Goal: Information Seeking & Learning: Learn about a topic

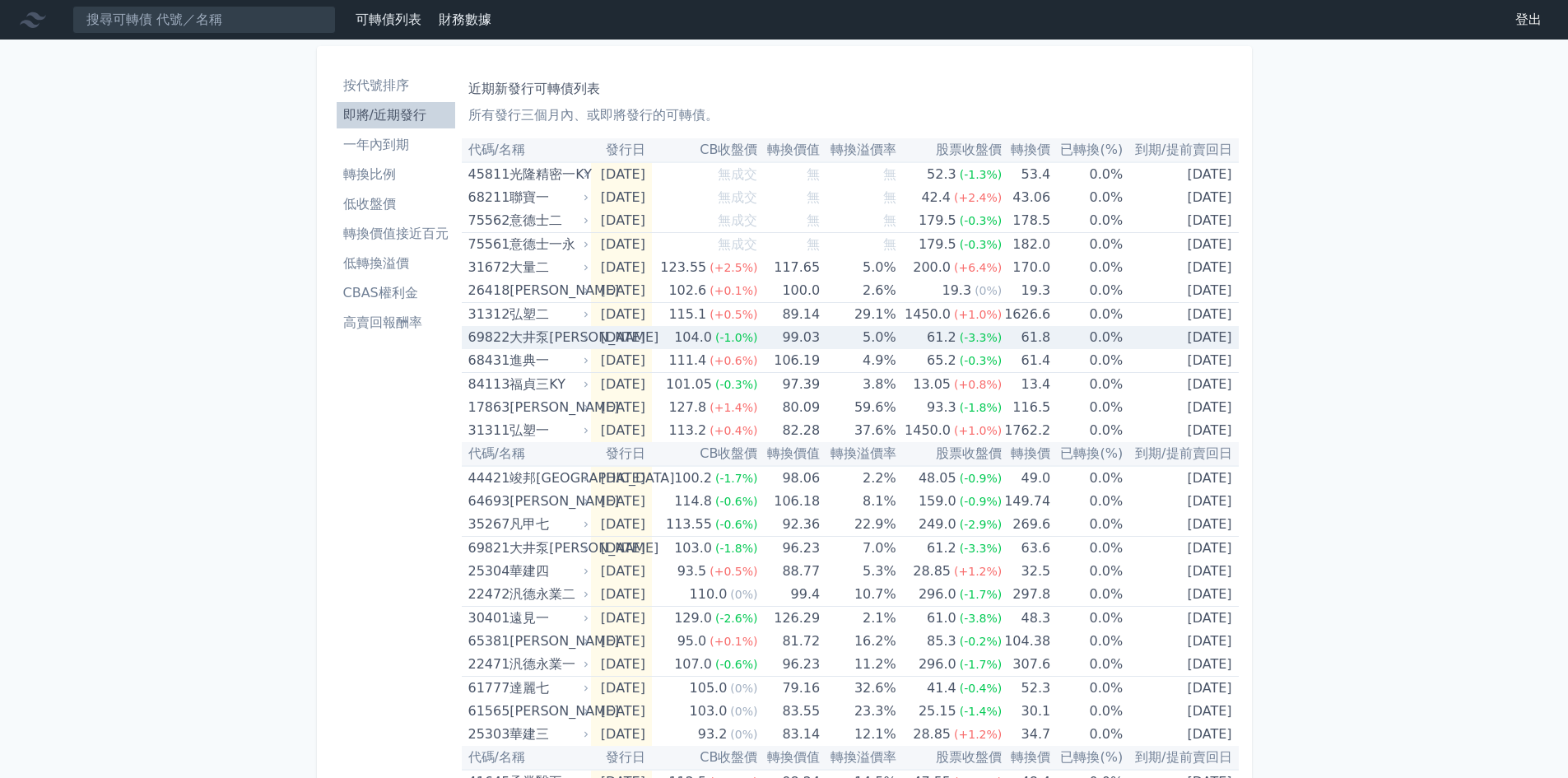
click at [709, 347] on div "104.0" at bounding box center [693, 337] width 45 height 23
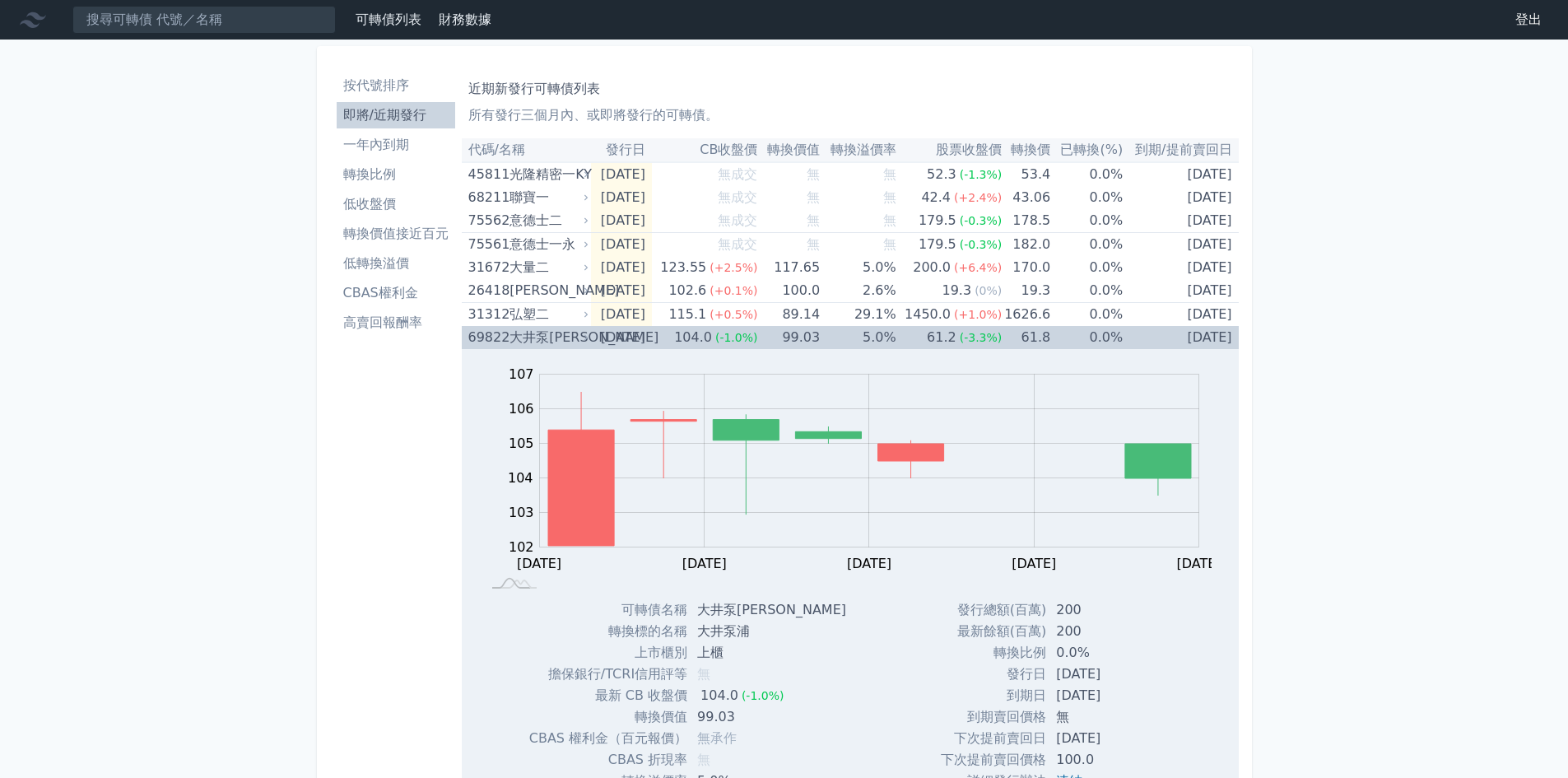
click at [715, 332] on div "104.0" at bounding box center [693, 337] width 45 height 23
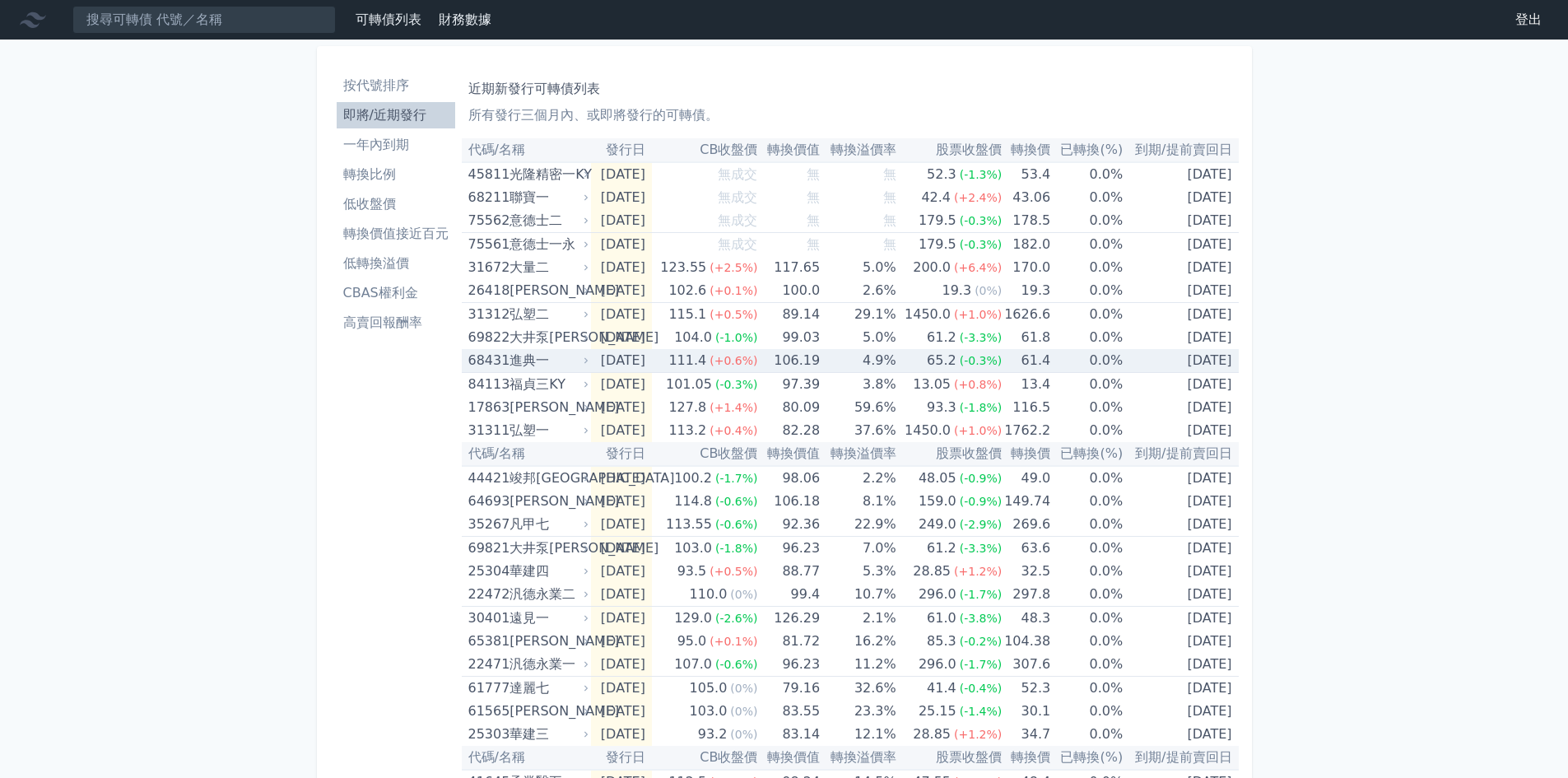
click at [710, 356] on div "111.4" at bounding box center [687, 360] width 45 height 23
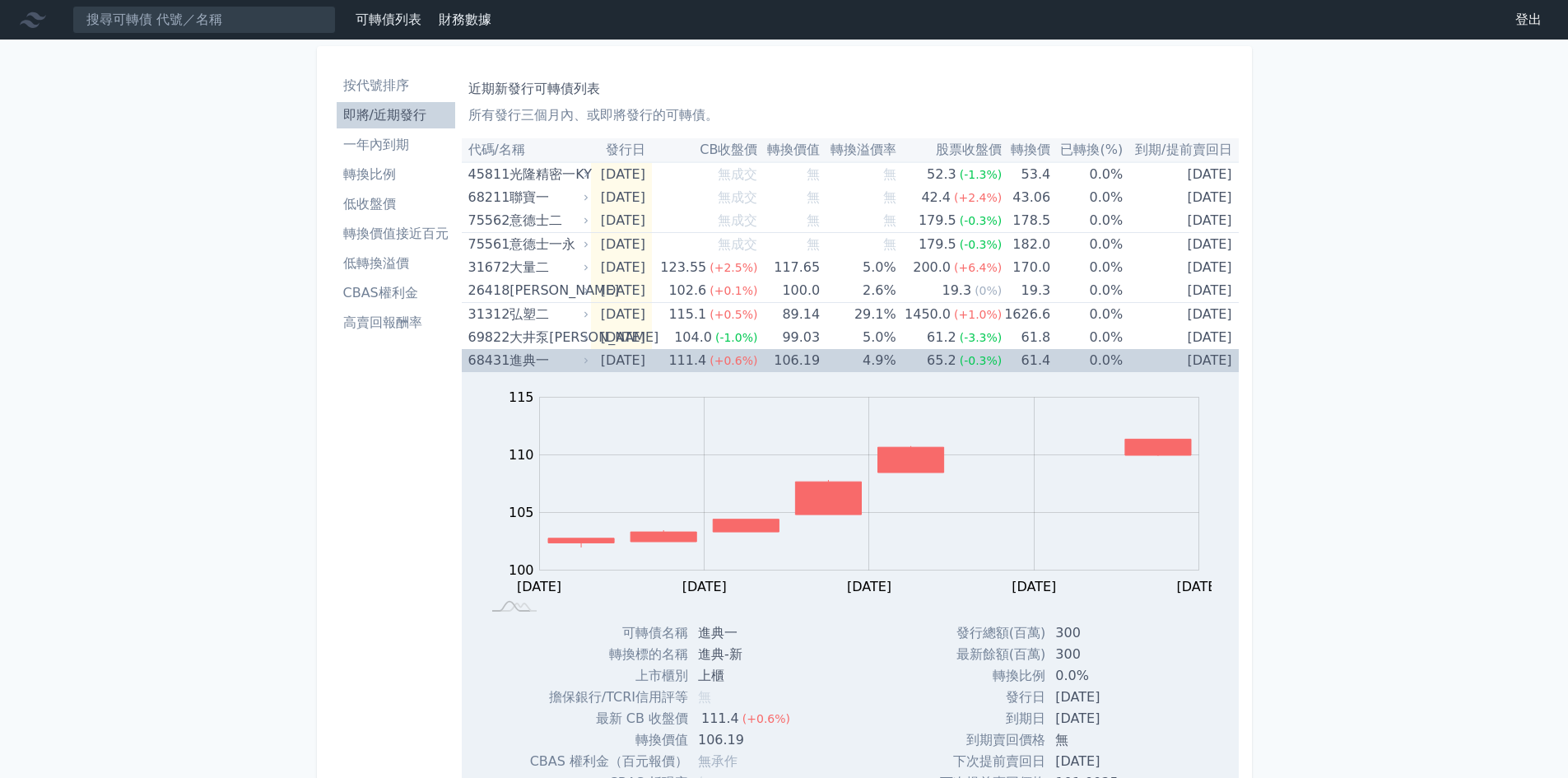
click at [947, 370] on div "65.2" at bounding box center [941, 360] width 36 height 23
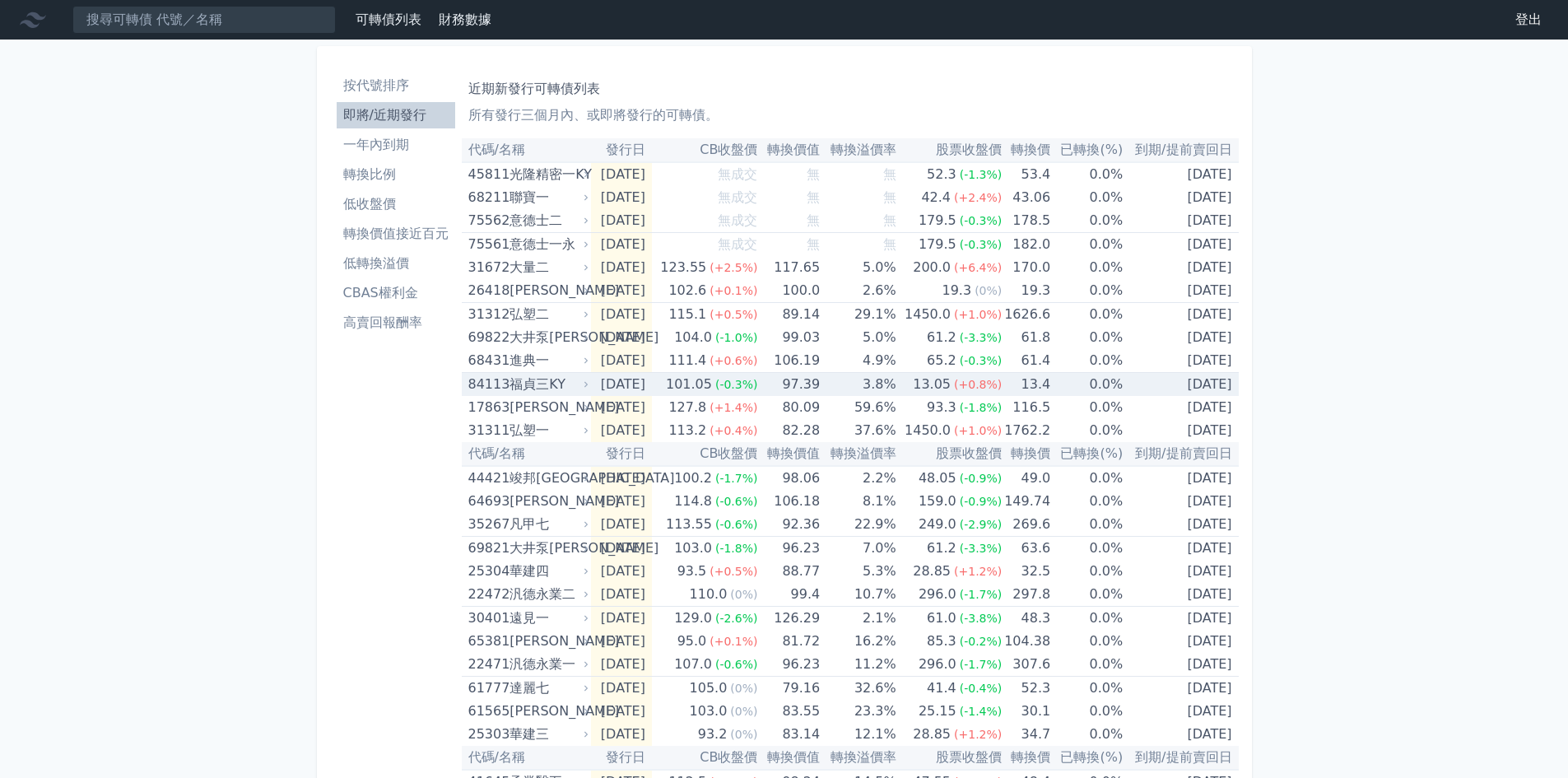
click at [896, 384] on td "3.8%" at bounding box center [857, 385] width 77 height 24
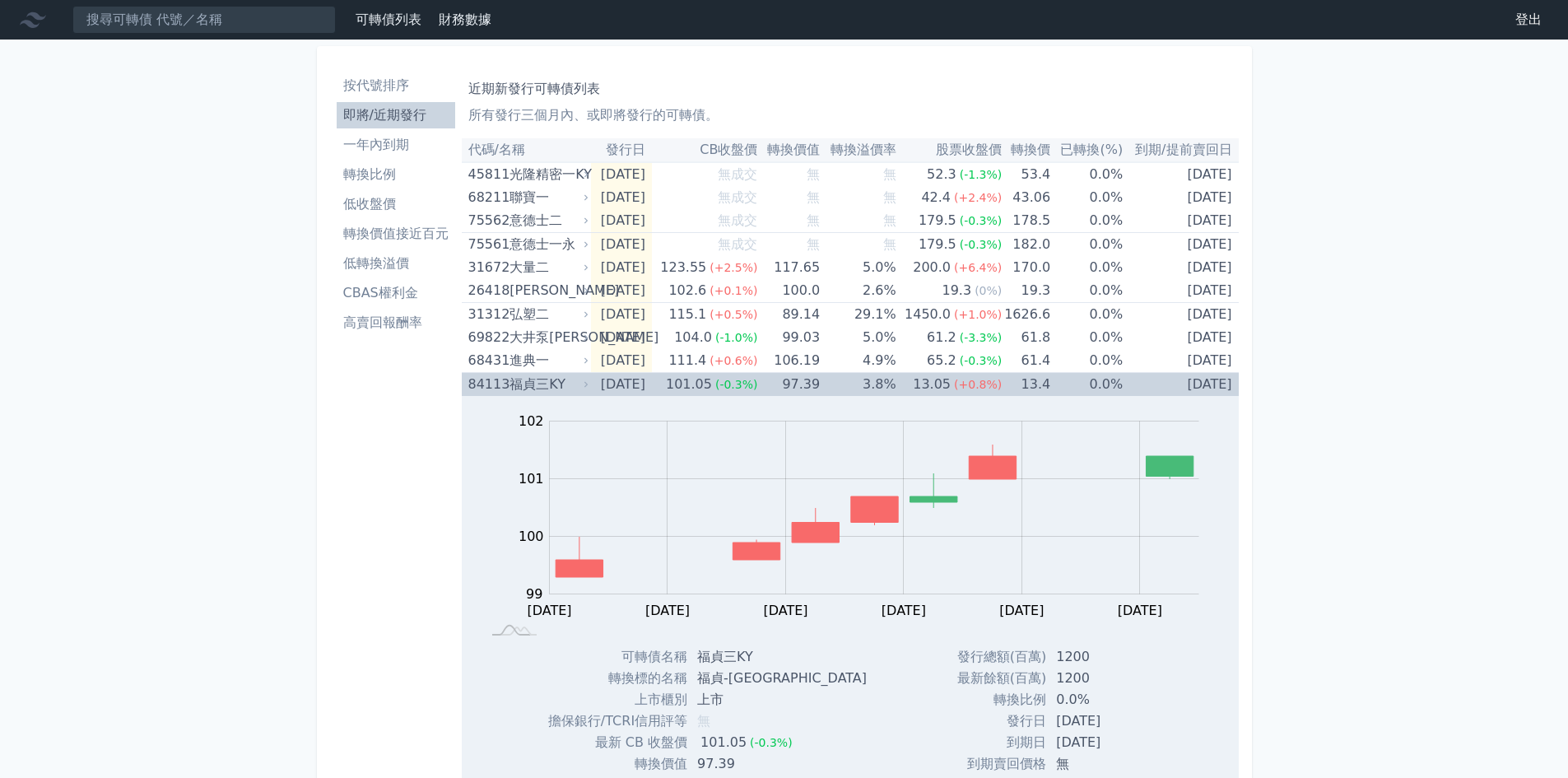
click at [896, 384] on td "3.8%" at bounding box center [857, 385] width 77 height 24
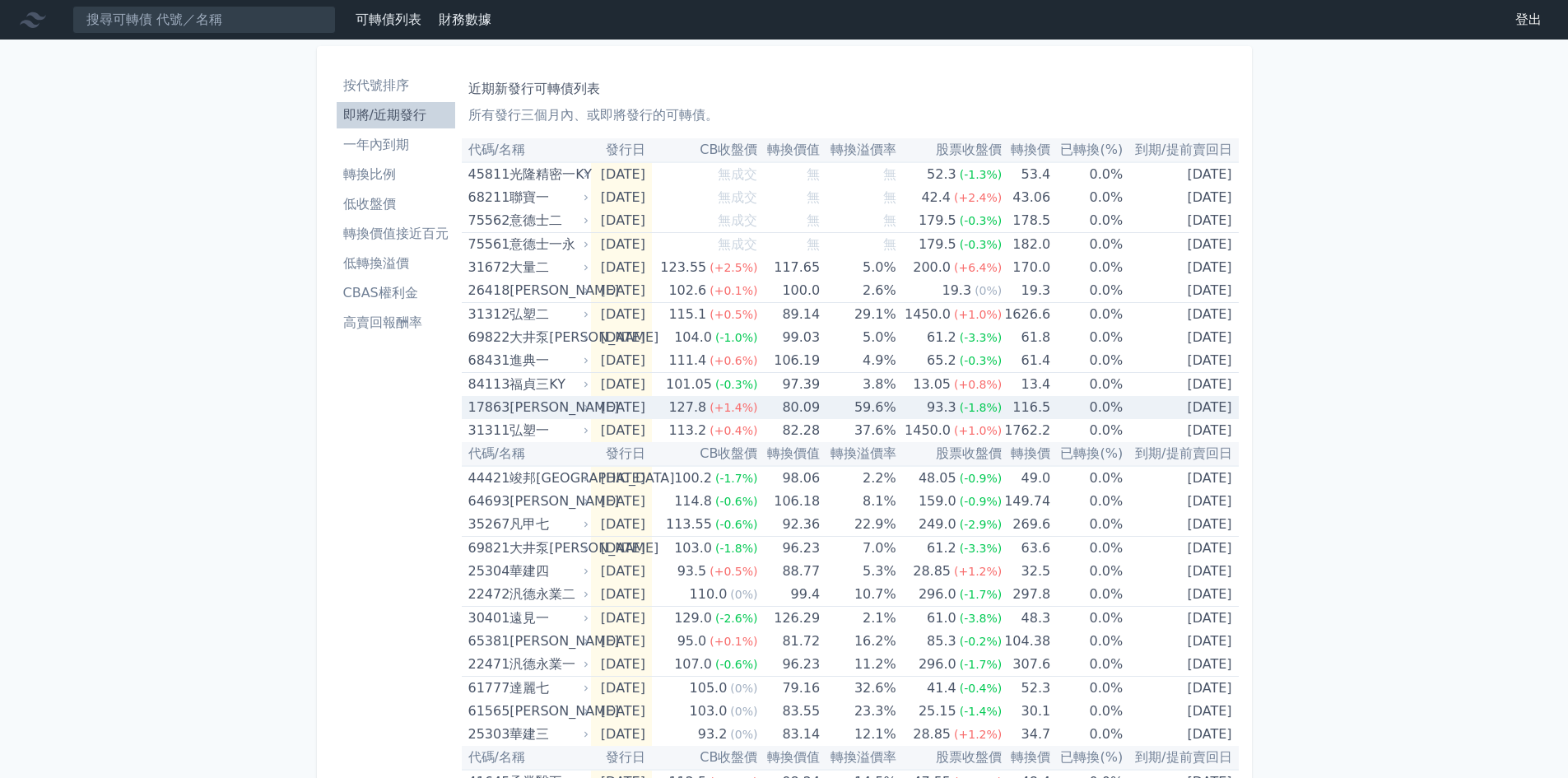
click at [860, 413] on td "59.6%" at bounding box center [857, 407] width 77 height 23
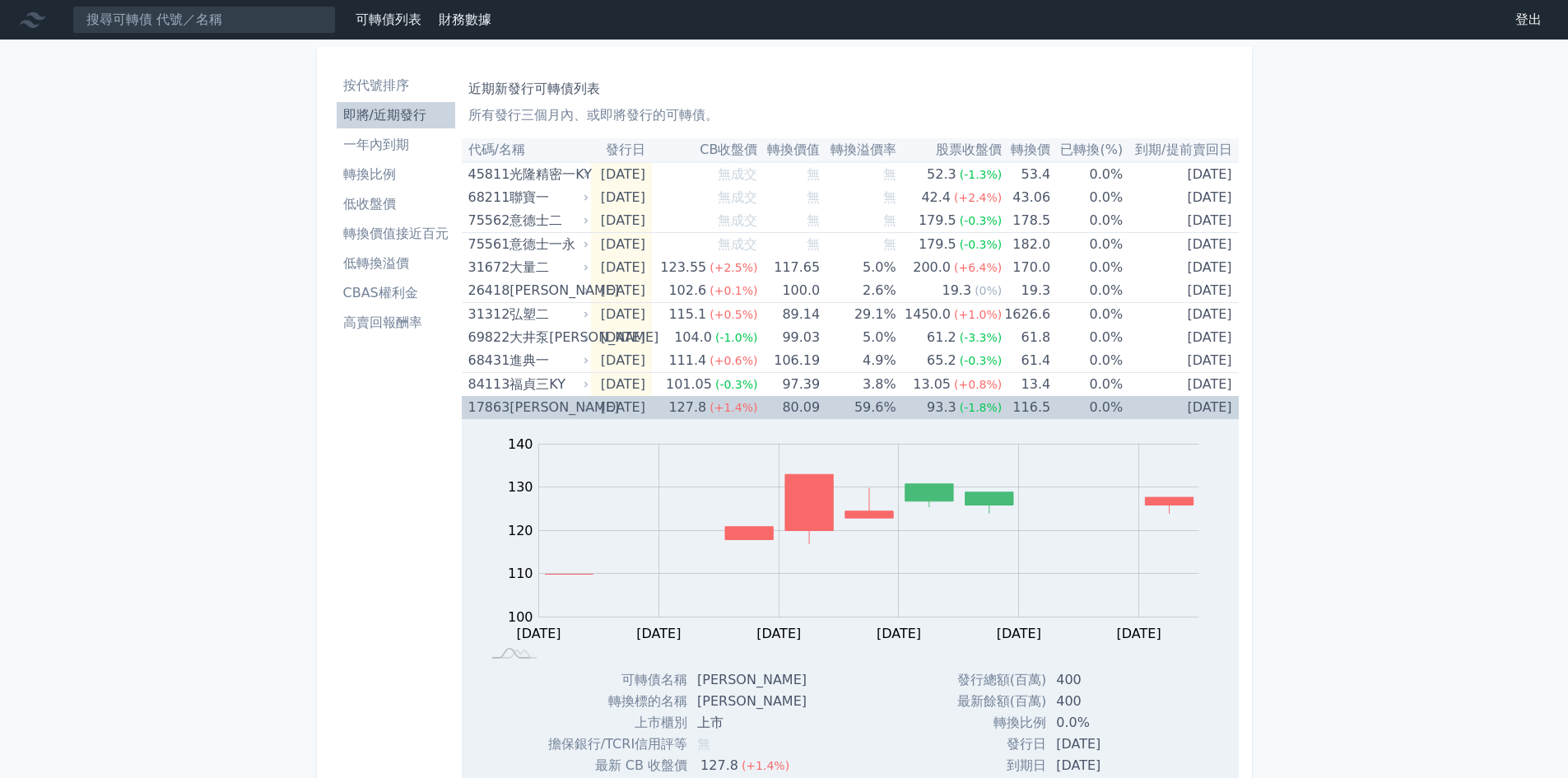
click at [860, 413] on td "59.6%" at bounding box center [857, 407] width 77 height 23
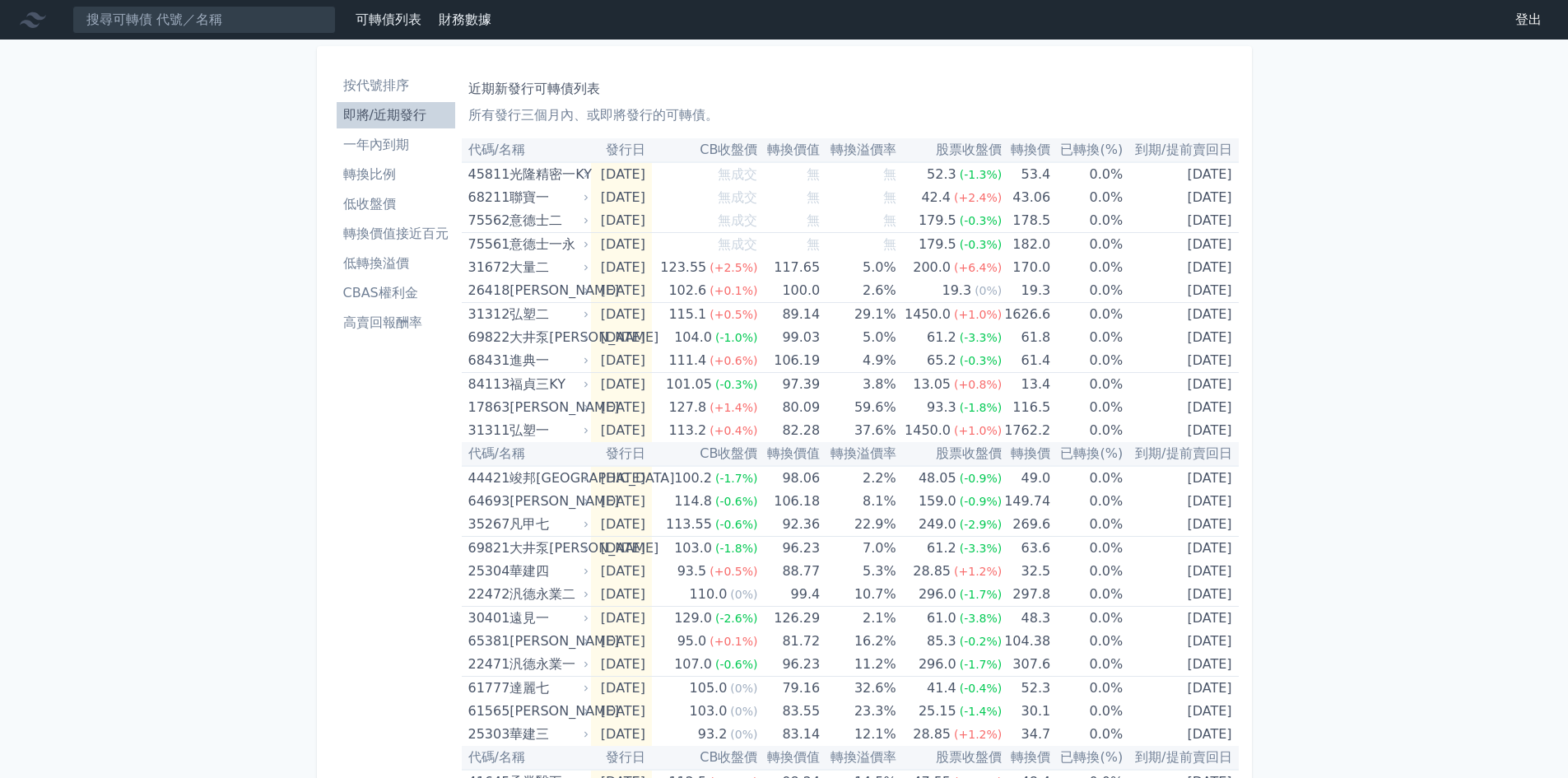
click at [819, 465] on th "轉換價值" at bounding box center [787, 454] width 63 height 24
click at [819, 471] on td "98.06" at bounding box center [787, 478] width 63 height 24
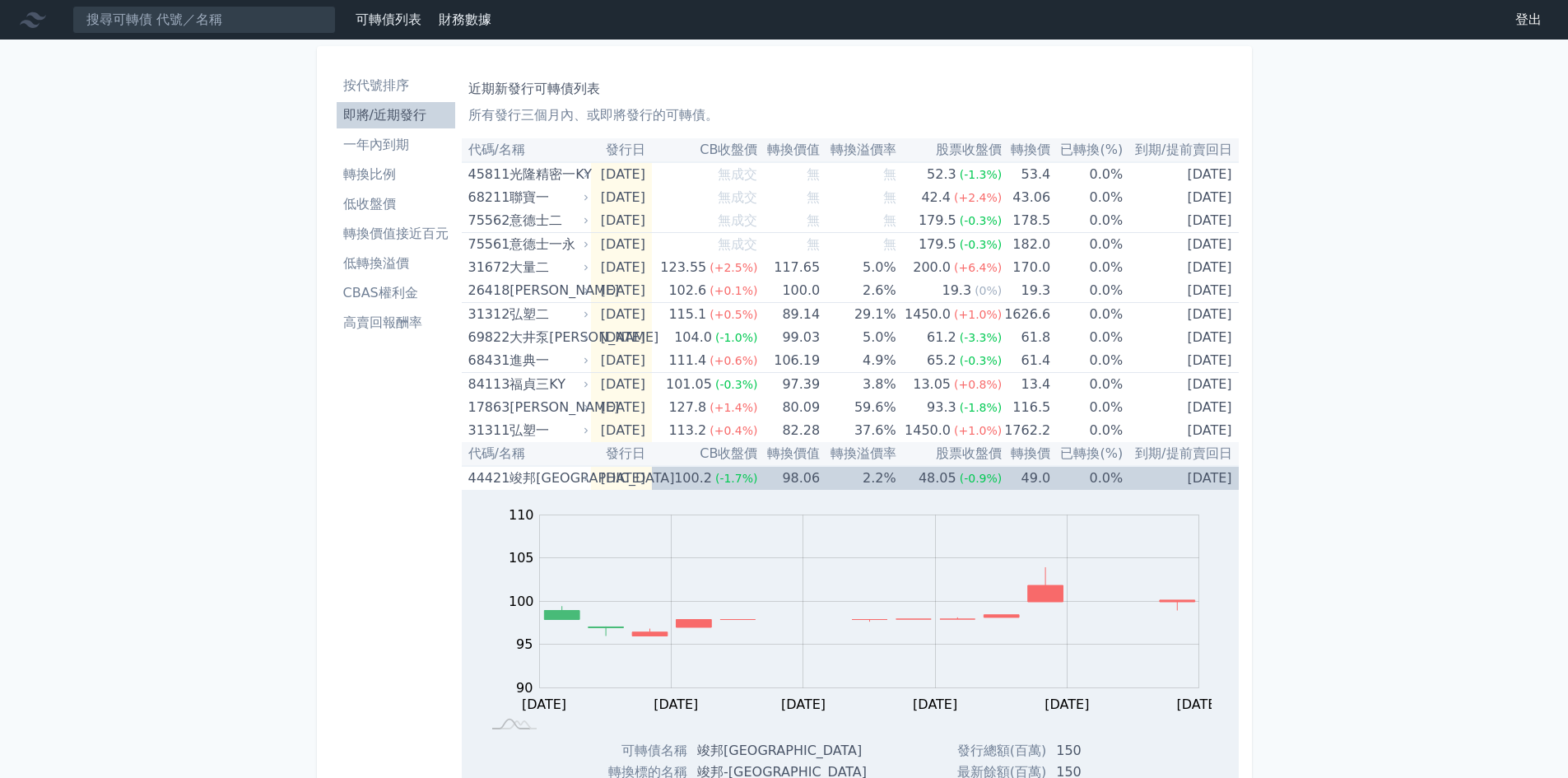
click at [861, 461] on th "轉換溢價率" at bounding box center [857, 454] width 77 height 24
click at [857, 484] on td "2.2%" at bounding box center [857, 478] width 77 height 24
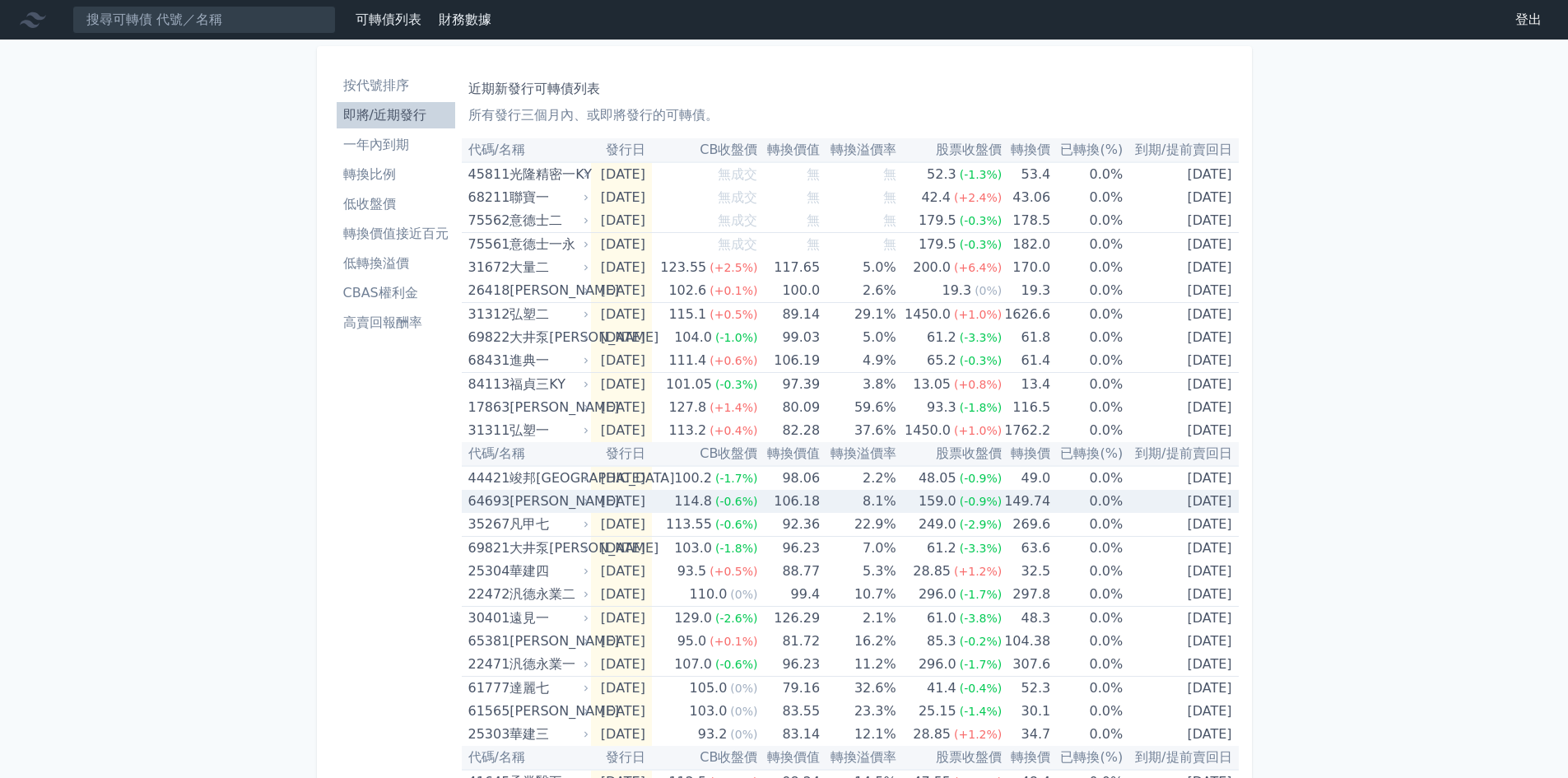
click at [843, 508] on td "8.1%" at bounding box center [857, 501] width 77 height 23
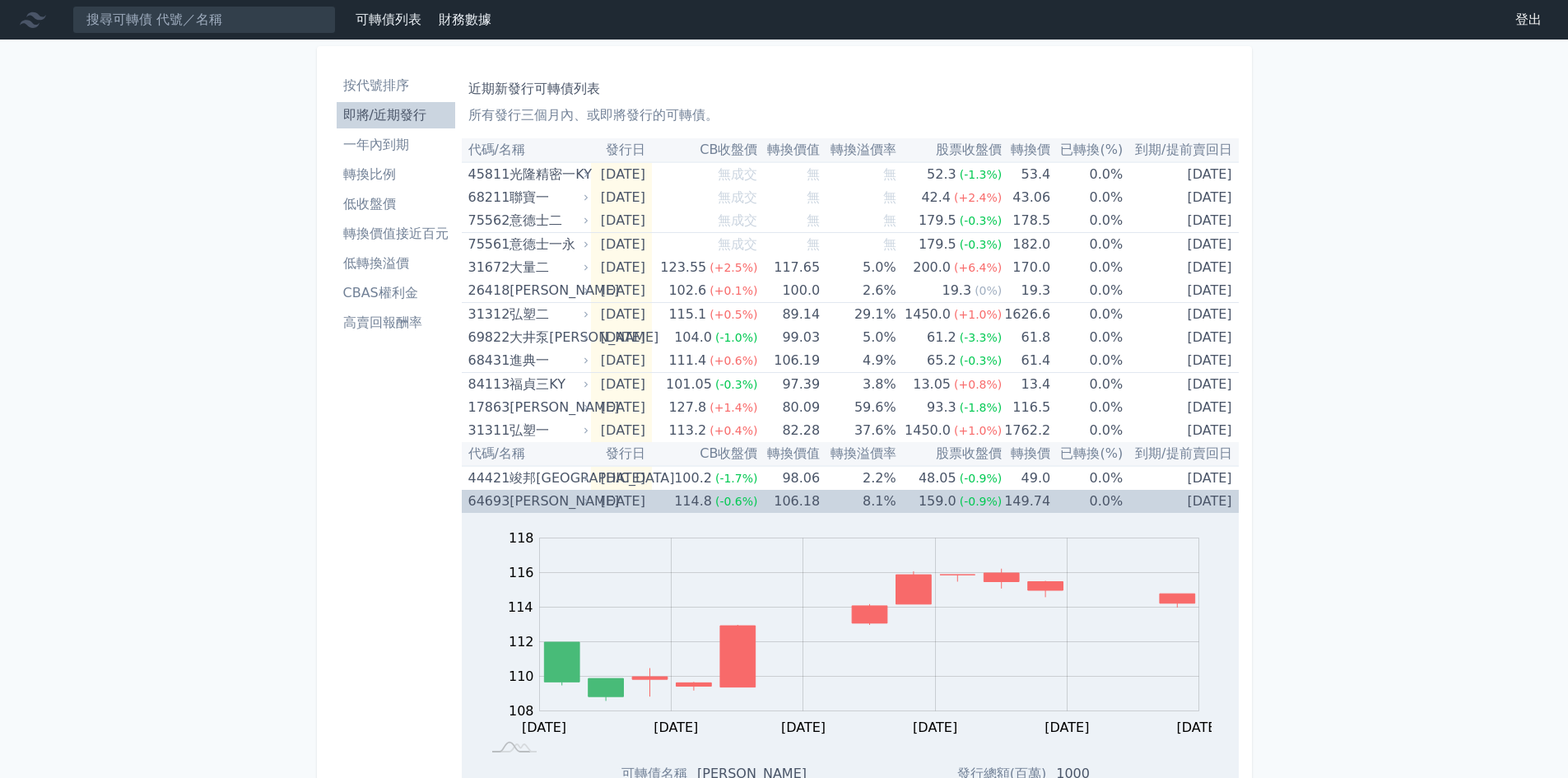
click at [914, 493] on td "159.0 (-0.9%)" at bounding box center [949, 501] width 106 height 23
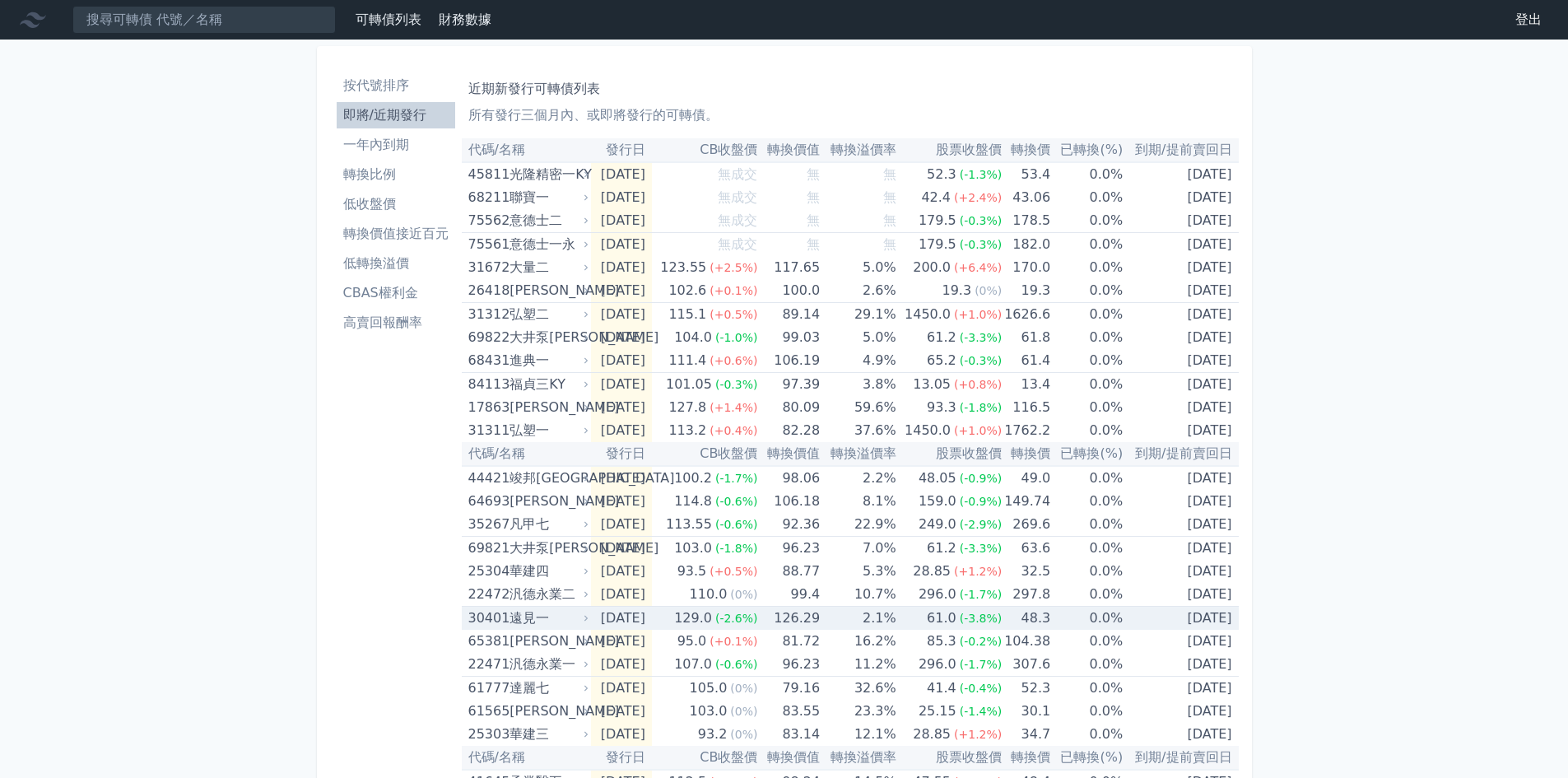
click at [715, 616] on div "129.0" at bounding box center [693, 617] width 45 height 23
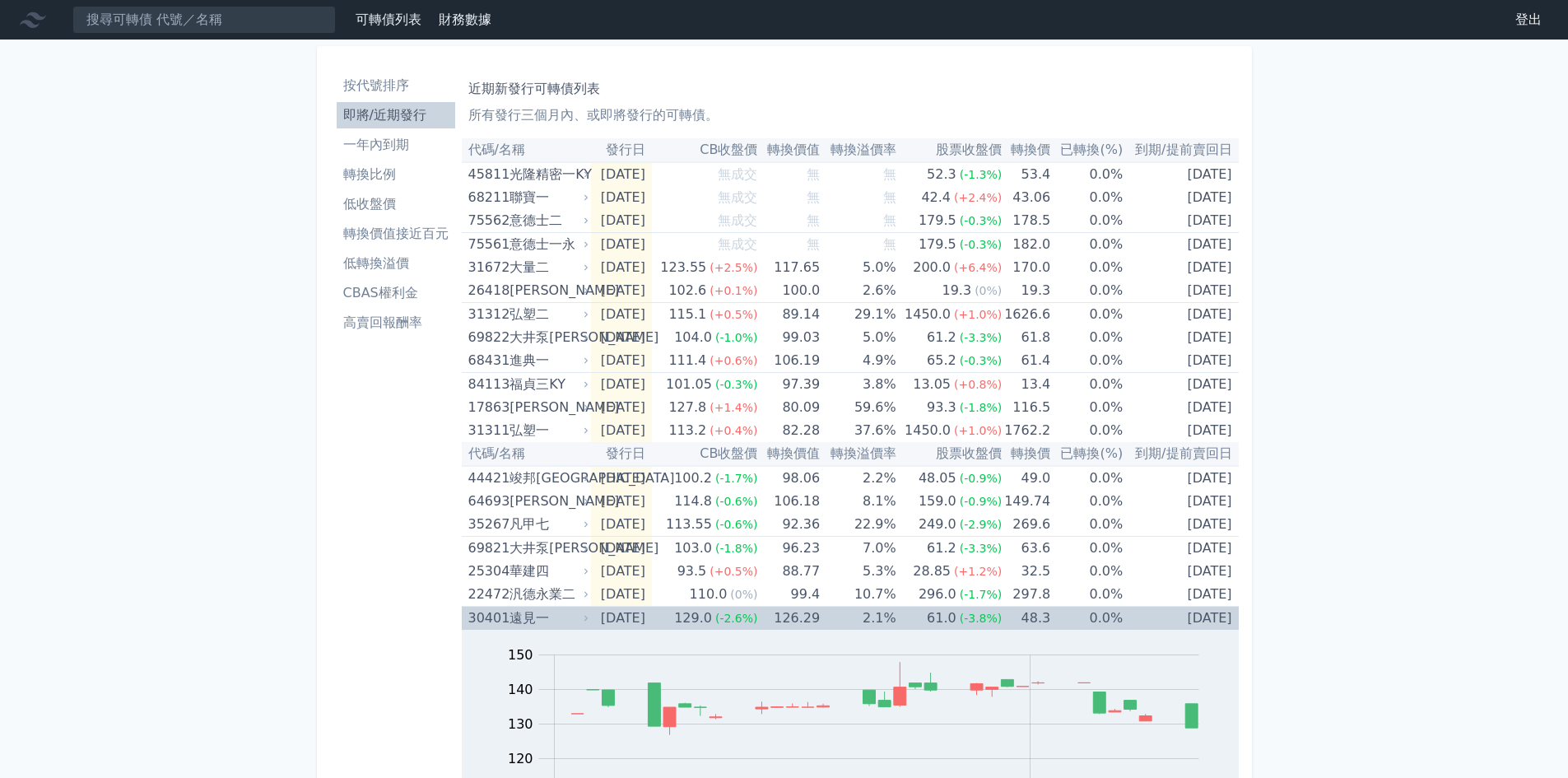
click at [715, 616] on div "129.0" at bounding box center [693, 617] width 45 height 23
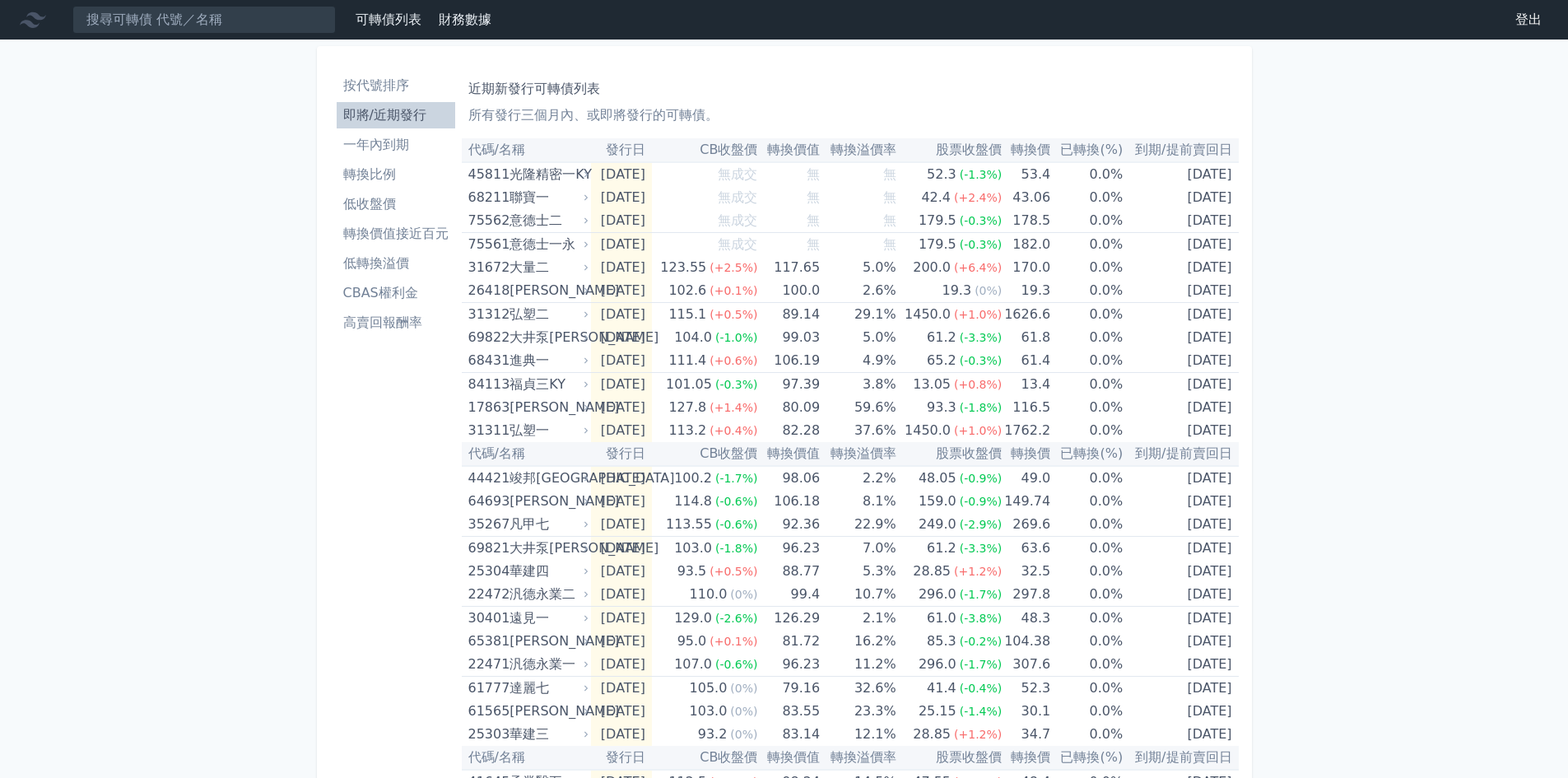
click at [372, 75] on link "按代號排序" at bounding box center [396, 86] width 119 height 26
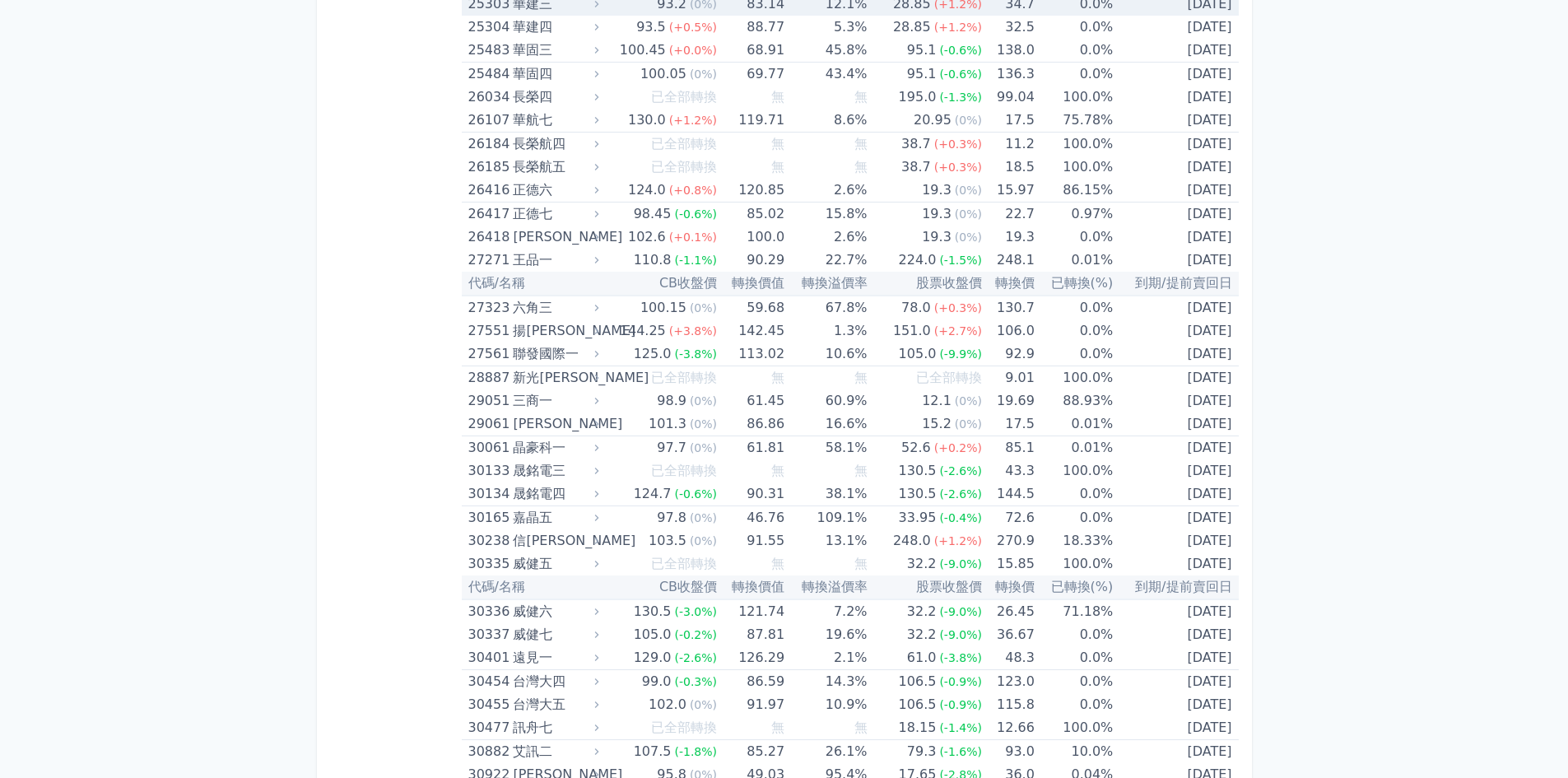
scroll to position [4132, 0]
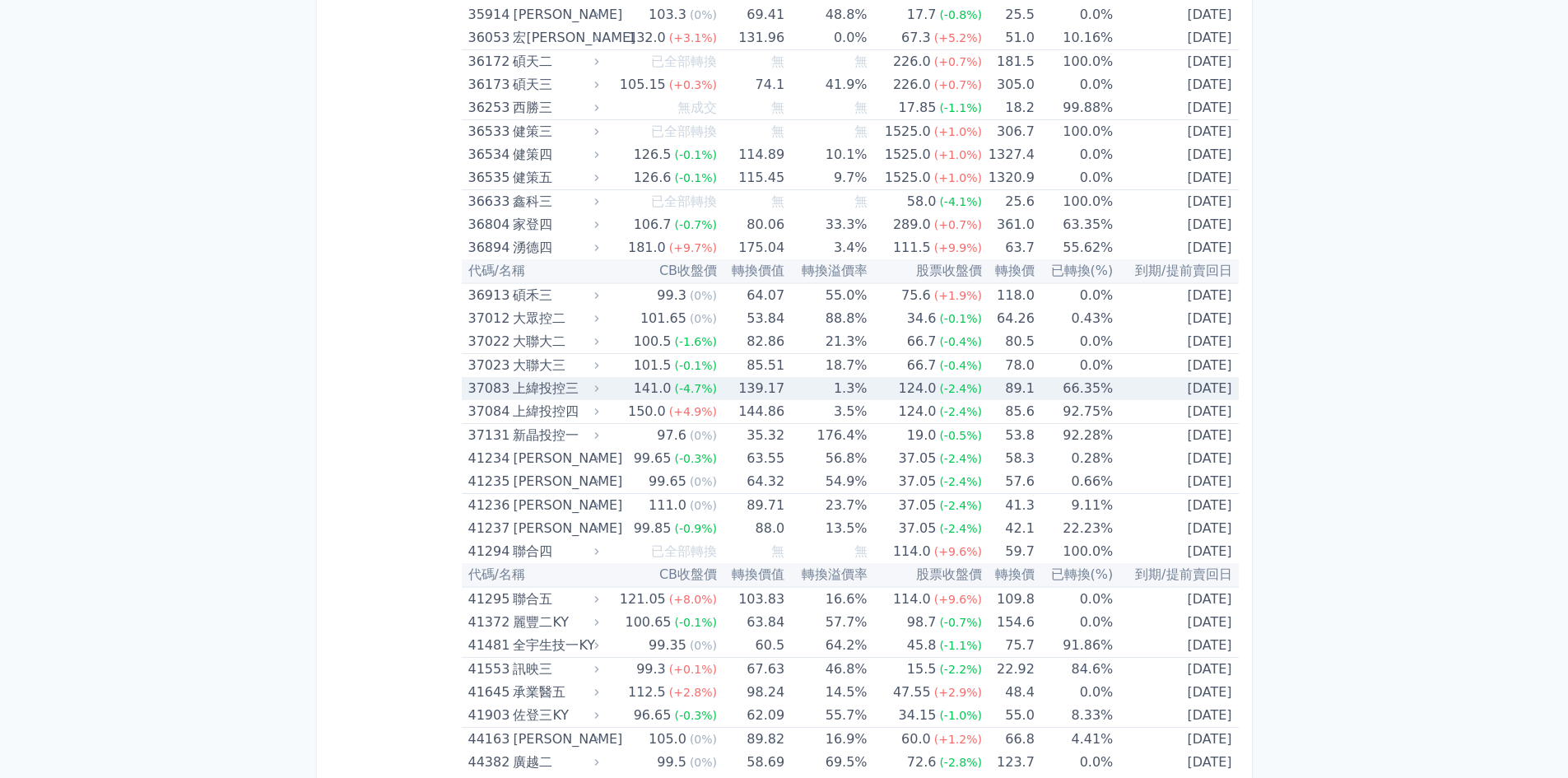
click at [912, 379] on div "124.0" at bounding box center [917, 388] width 45 height 23
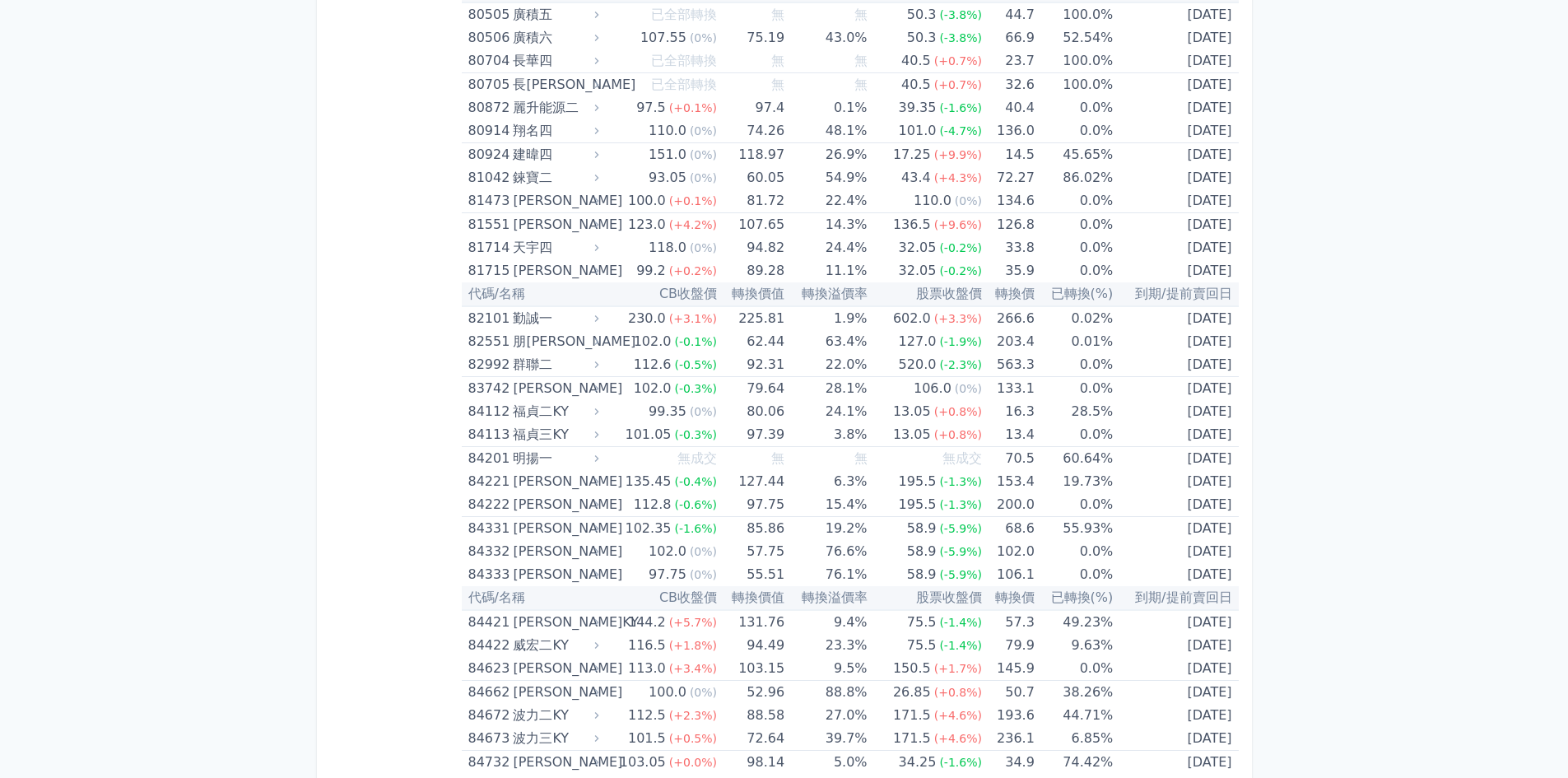
scroll to position [0, 0]
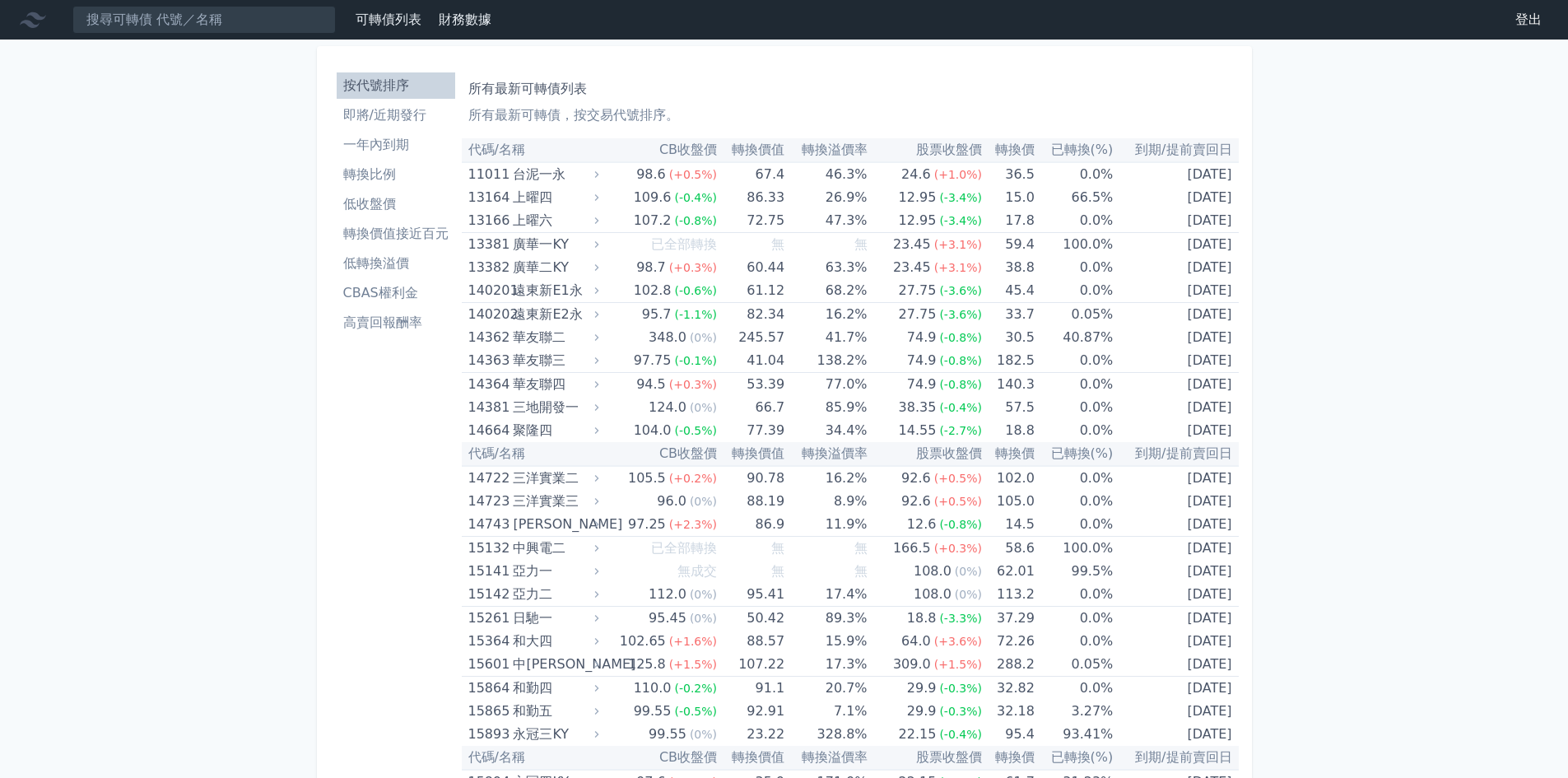
click at [408, 243] on link "轉換價值接近百元" at bounding box center [396, 233] width 119 height 26
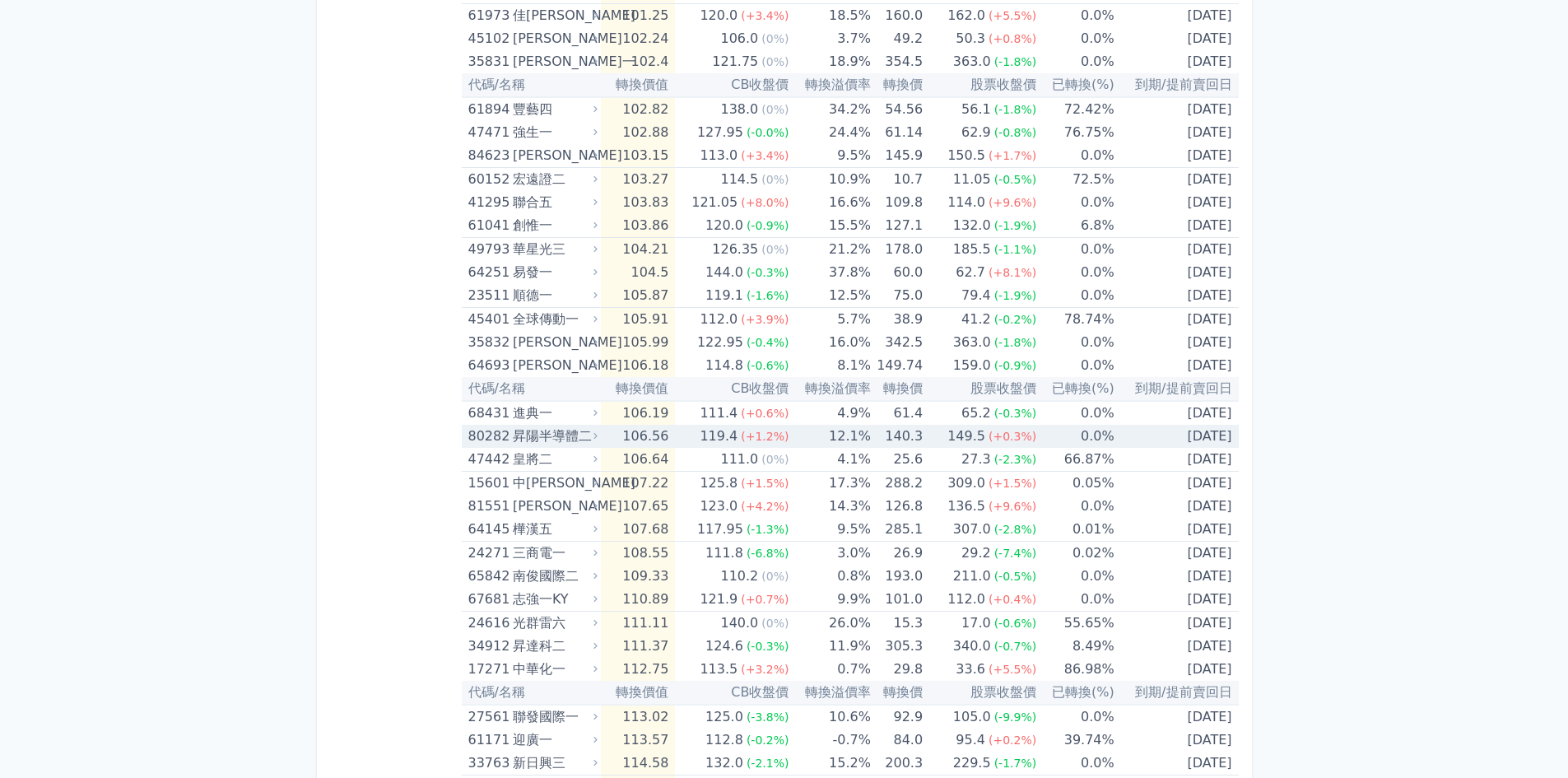
scroll to position [3046, 0]
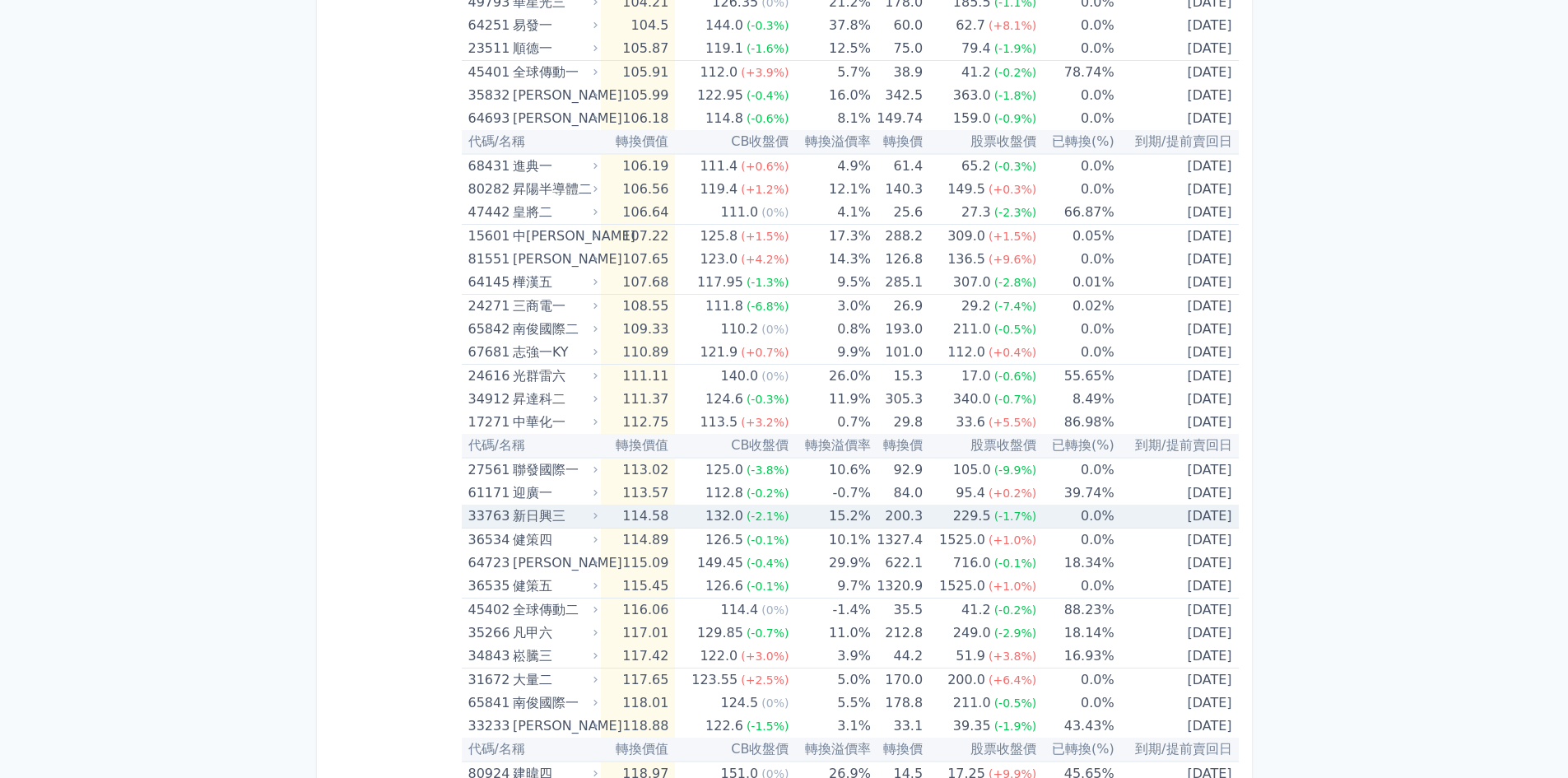
click at [778, 520] on span "(-2.1%)" at bounding box center [768, 516] width 43 height 13
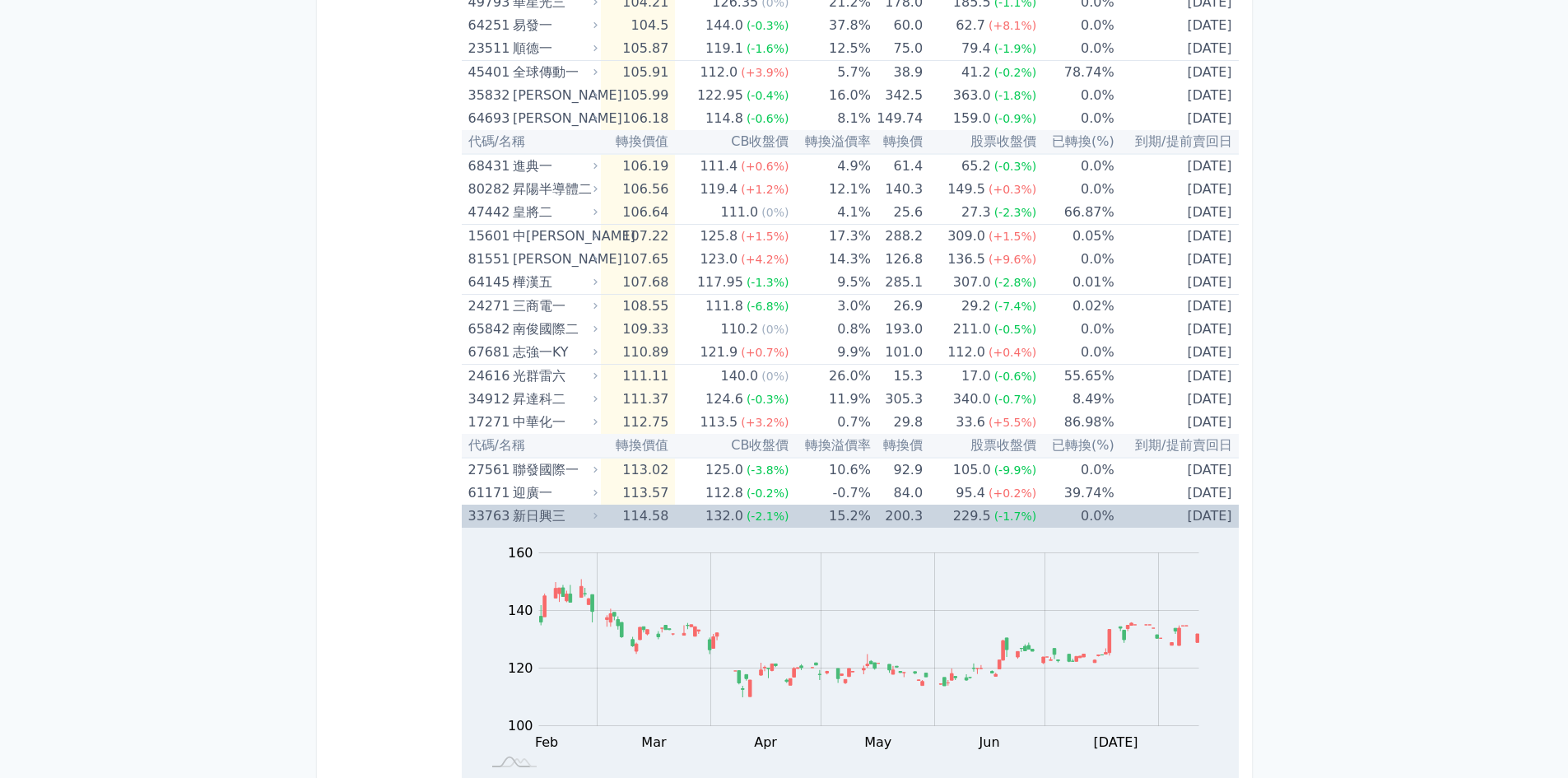
click at [816, 517] on td "15.2%" at bounding box center [829, 516] width 82 height 23
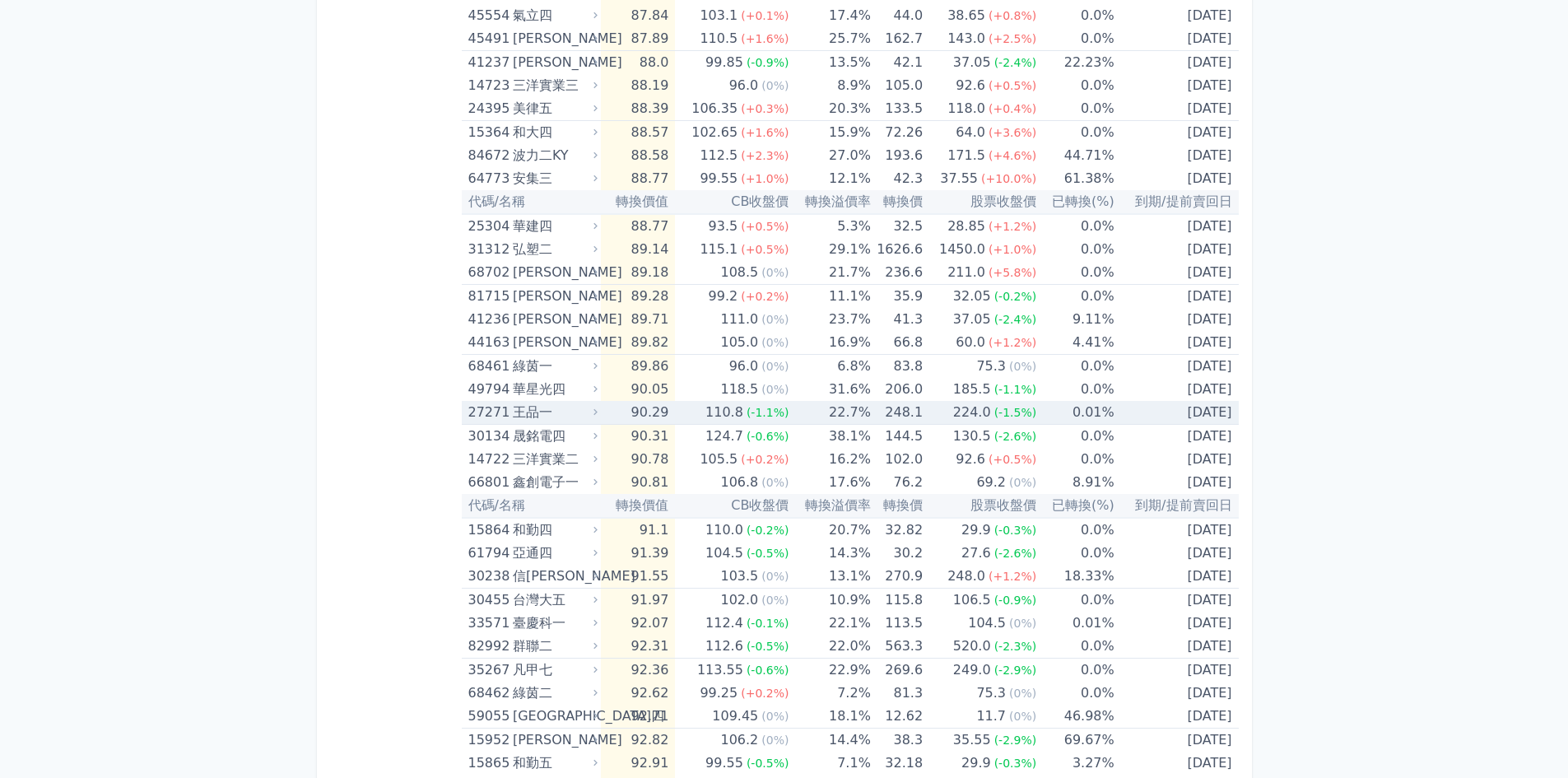
scroll to position [988, 0]
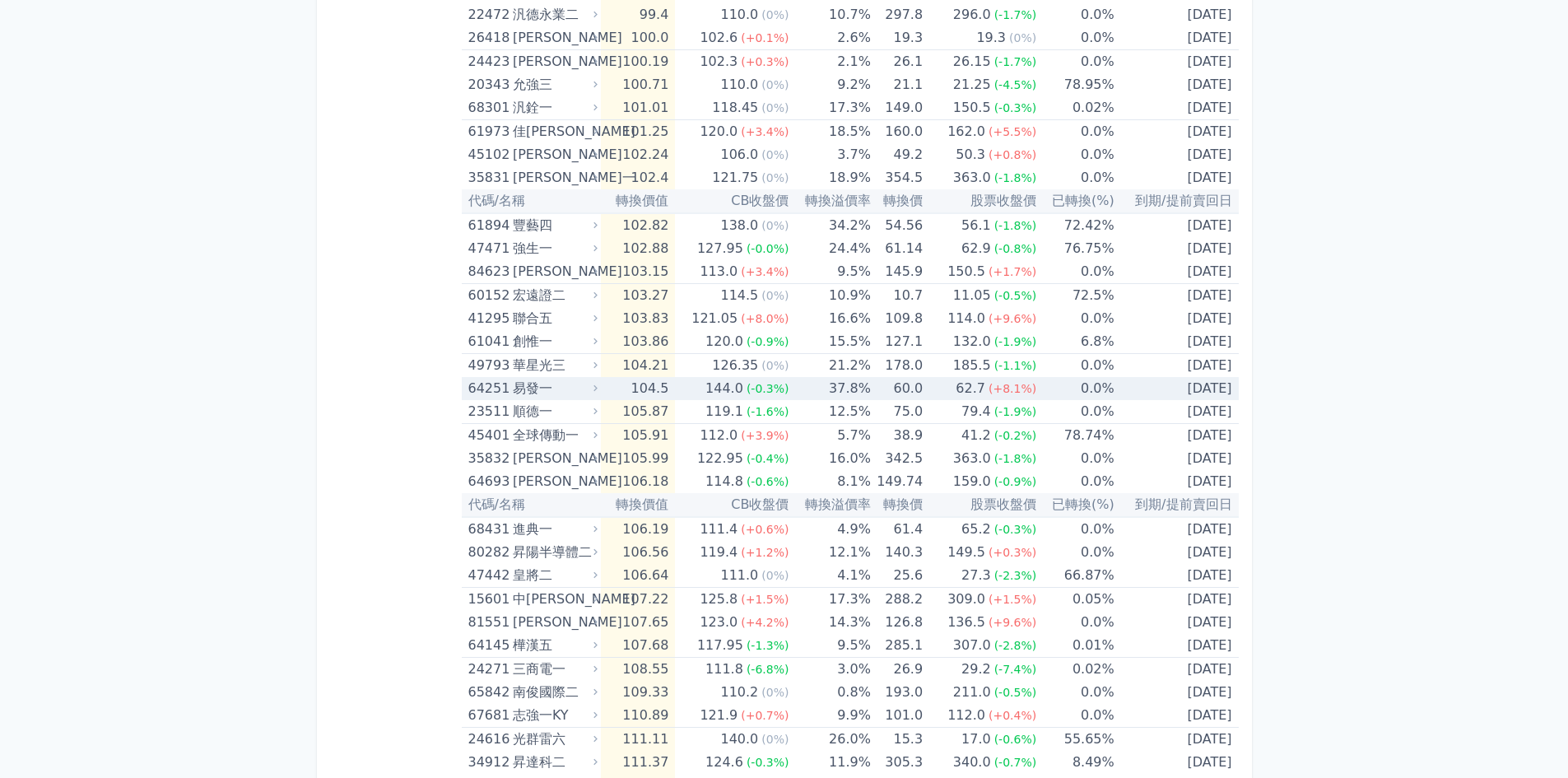
click at [1114, 397] on td "[DATE]" at bounding box center [1176, 388] width 125 height 23
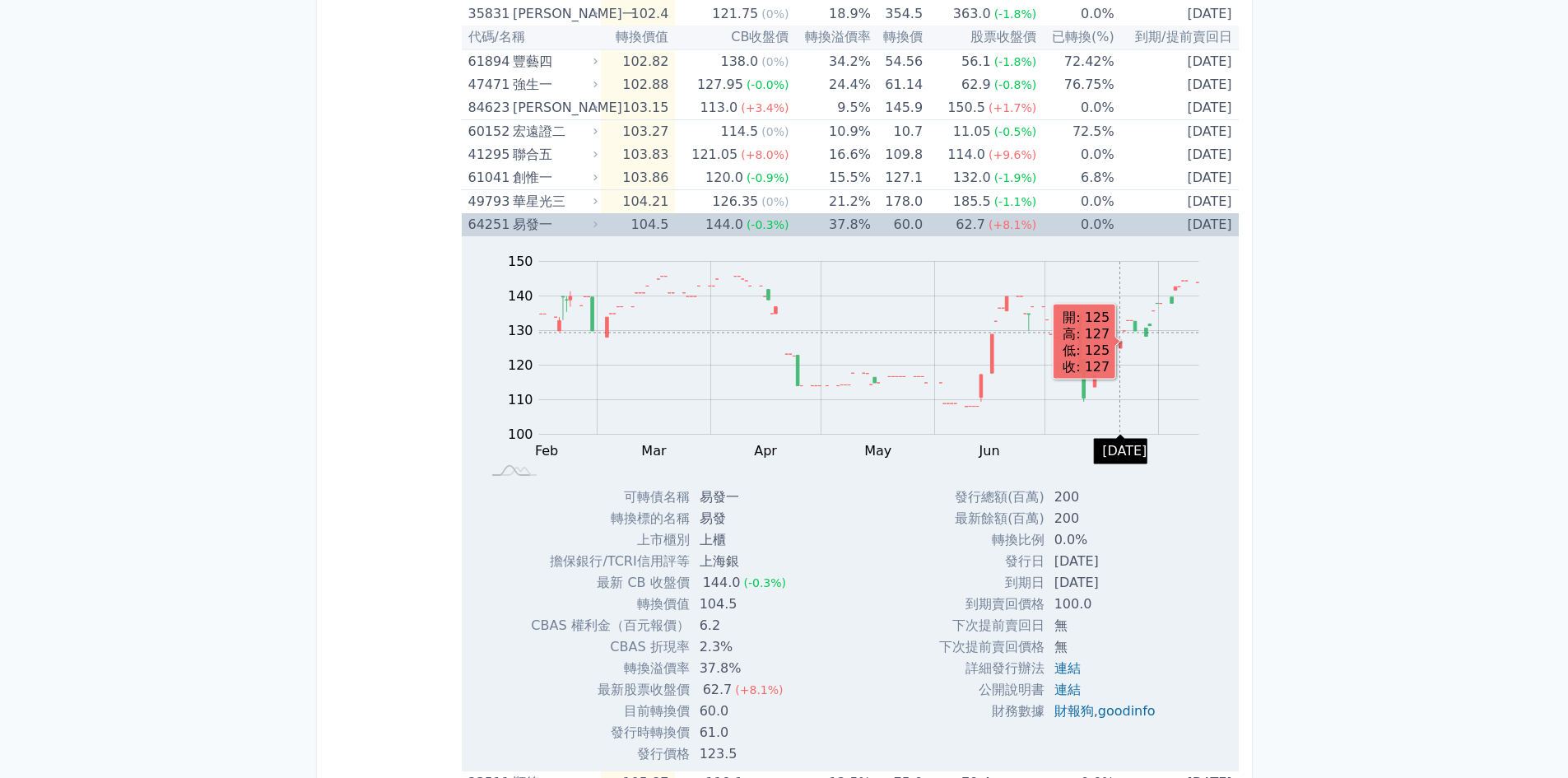
scroll to position [2849, 0]
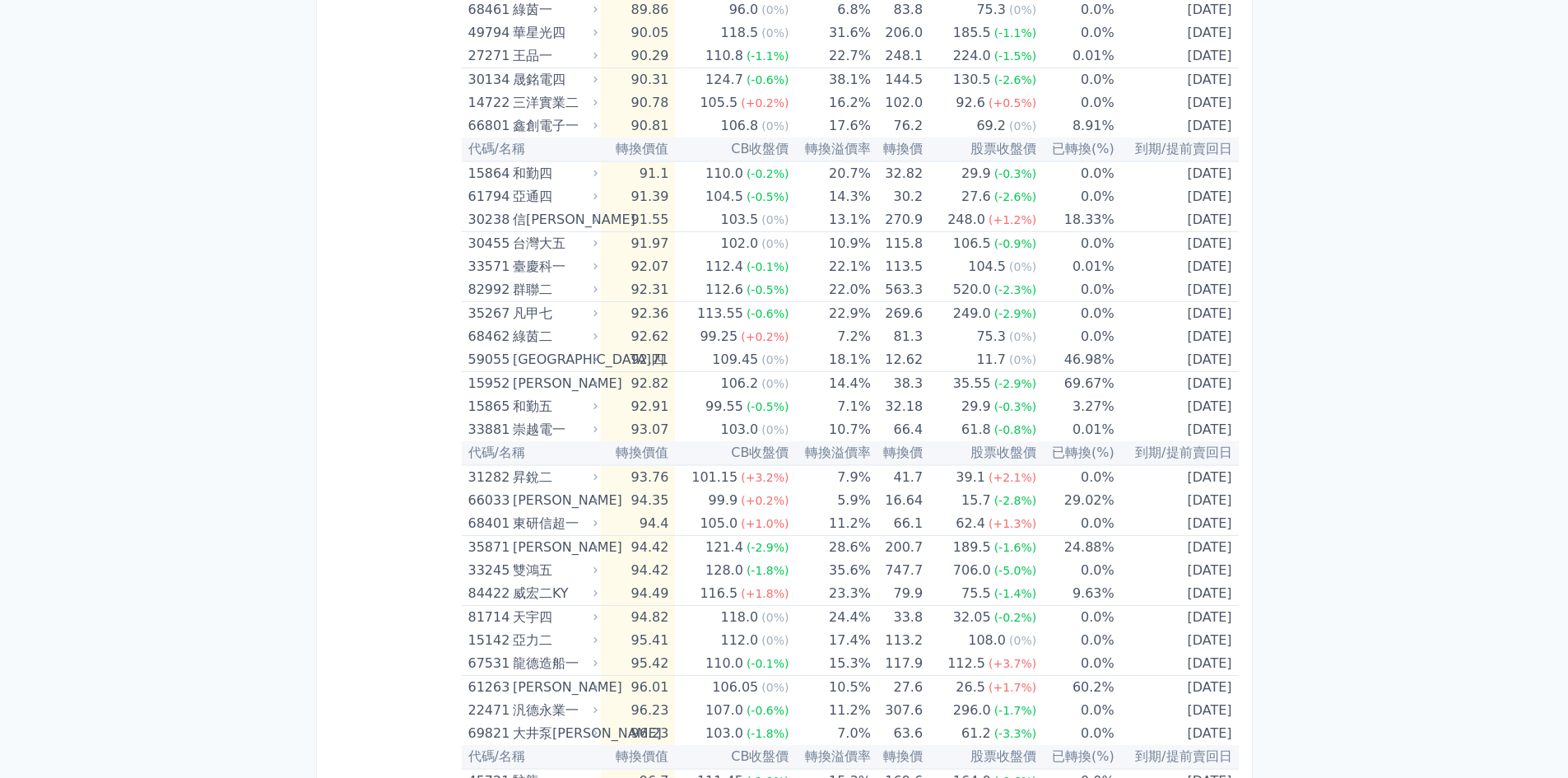
scroll to position [0, 0]
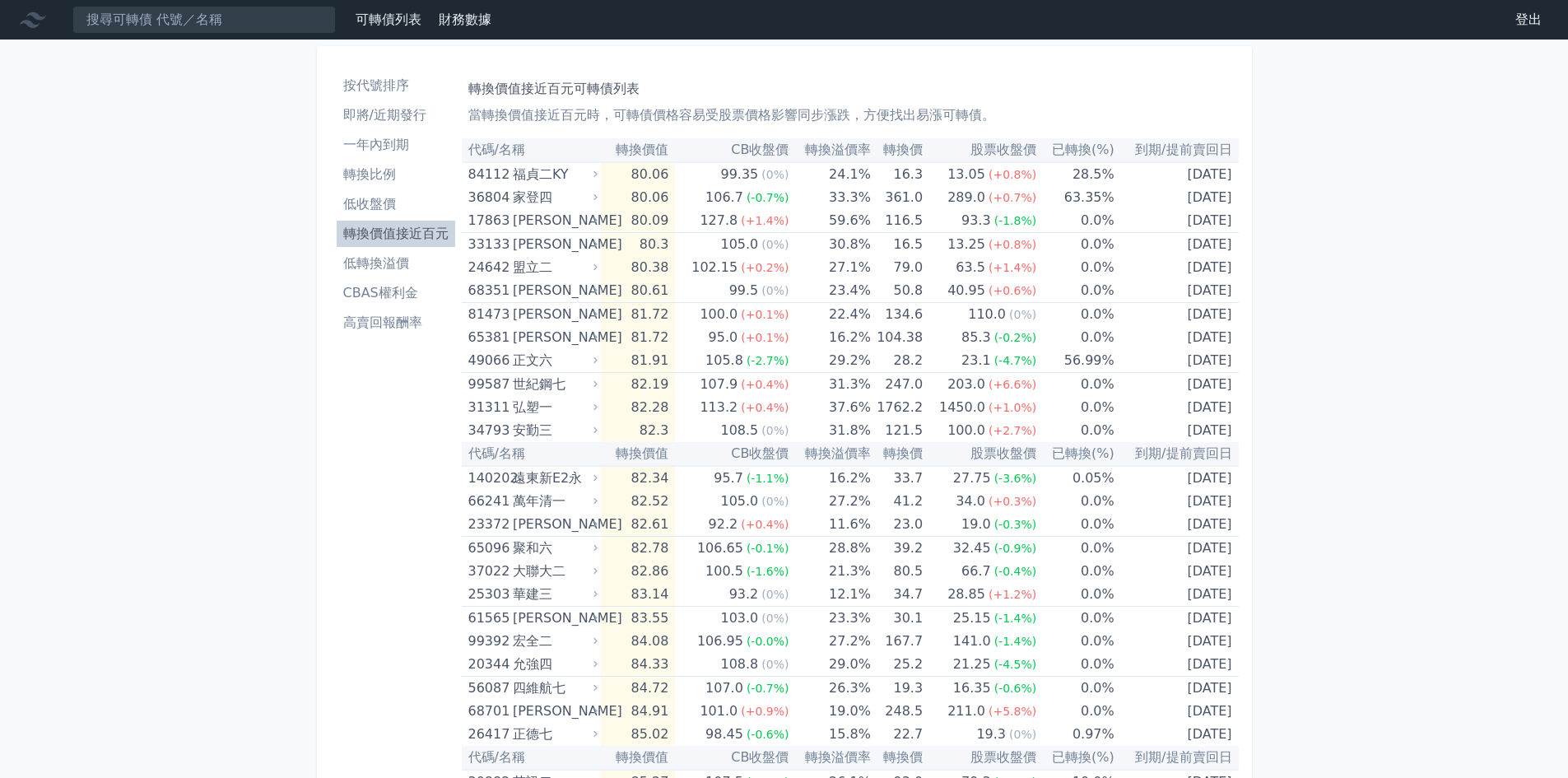
drag, startPoint x: 245, startPoint y: 433, endPoint x: 317, endPoint y: 140, distance: 301.7
click at [383, 84] on li "按代號排序" at bounding box center [396, 86] width 119 height 20
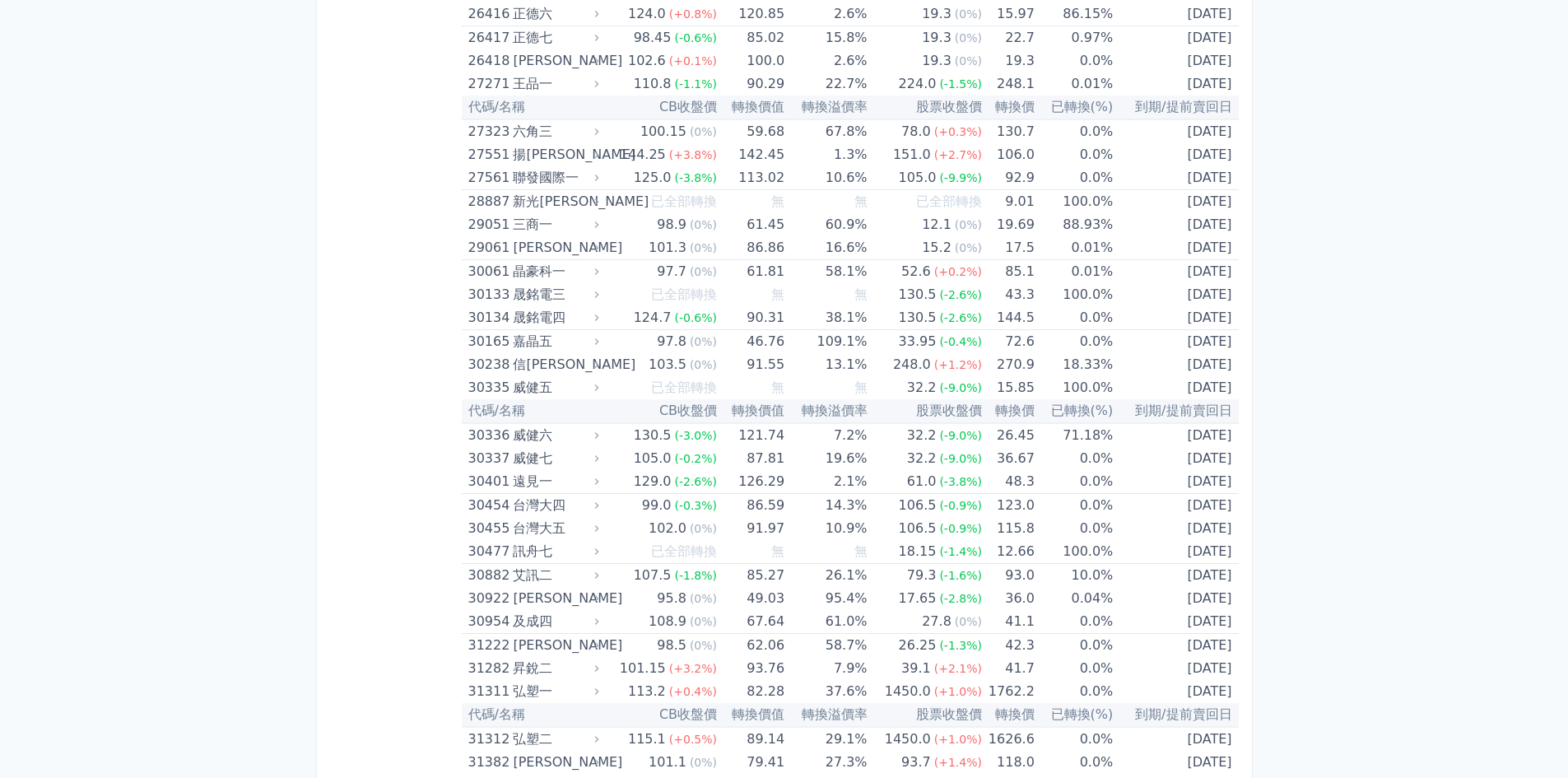
scroll to position [2453, 0]
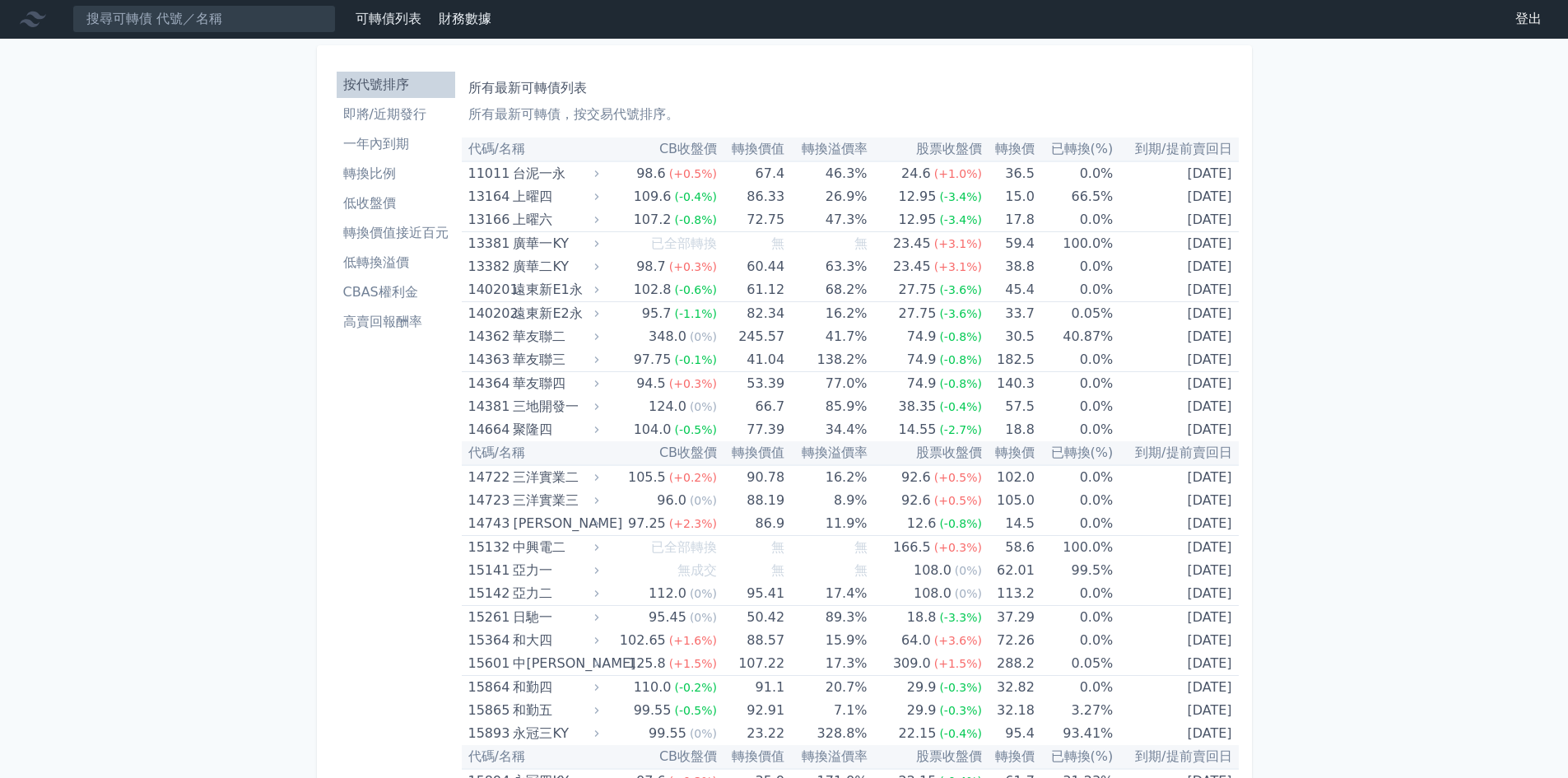
scroll to position [0, 0]
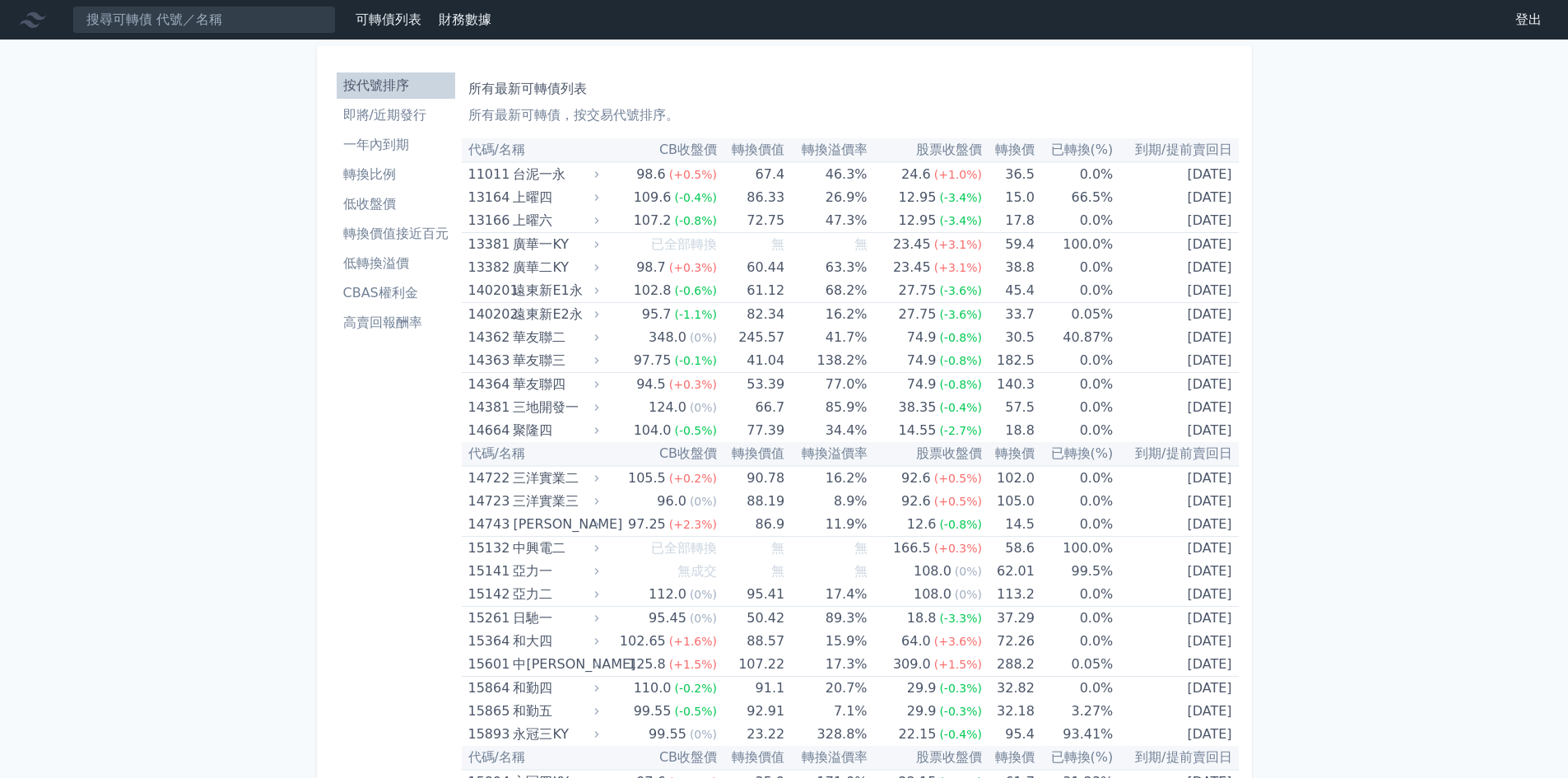
click at [405, 120] on li "即將/近期發行" at bounding box center [396, 116] width 119 height 20
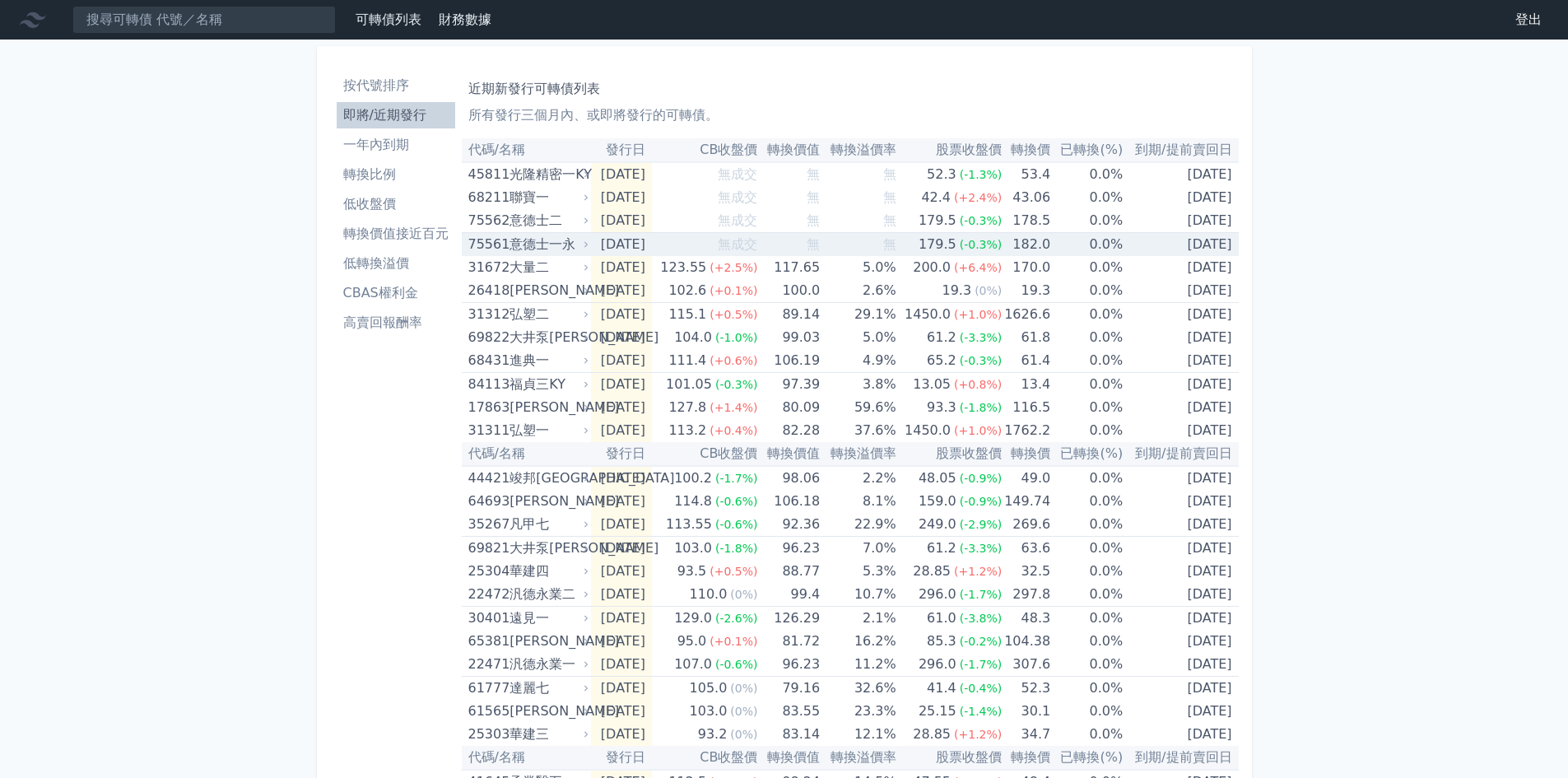
click at [549, 252] on div "意德士一永" at bounding box center [547, 244] width 76 height 23
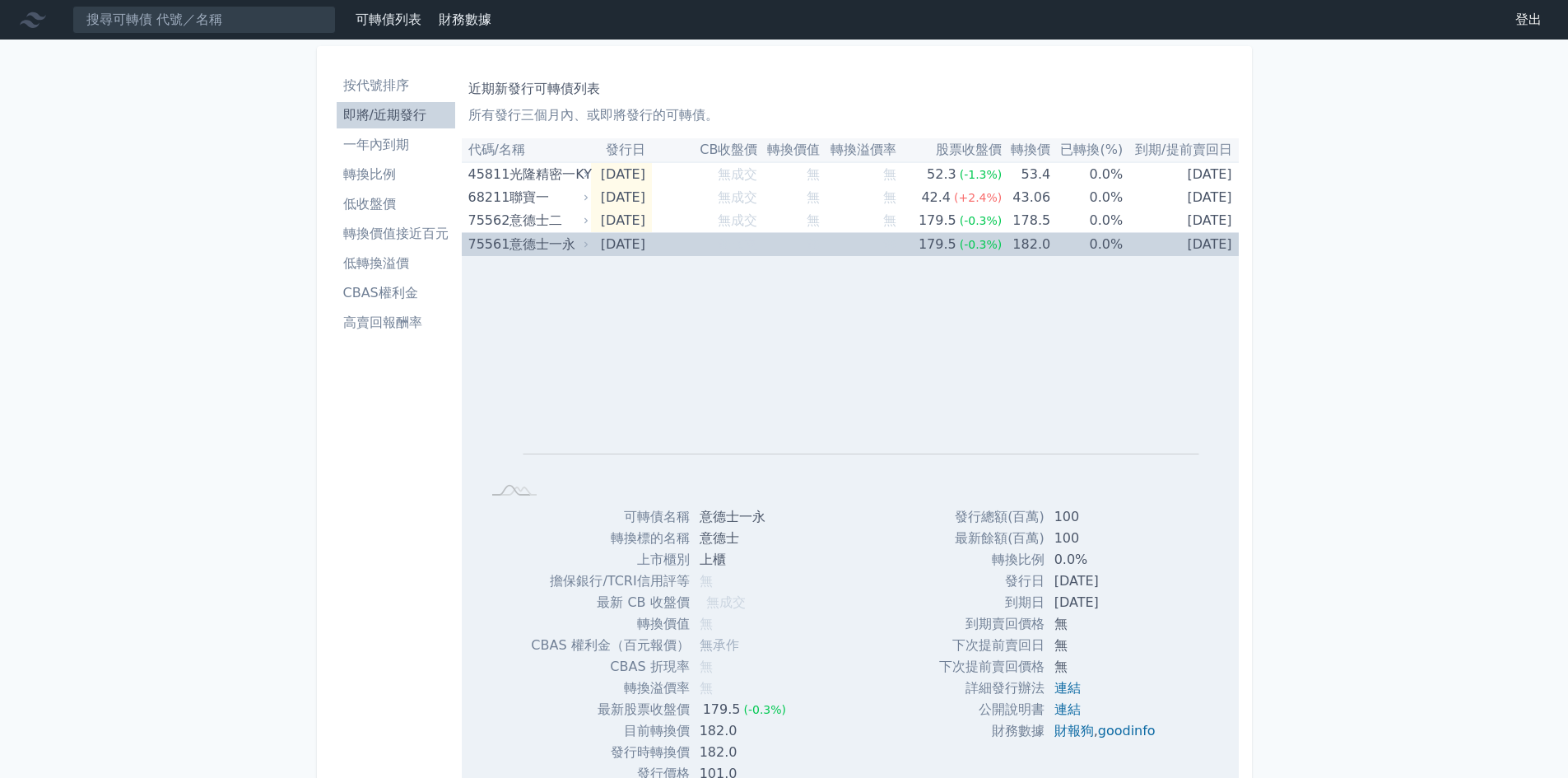
click at [554, 238] on div "意德士一永" at bounding box center [547, 244] width 76 height 23
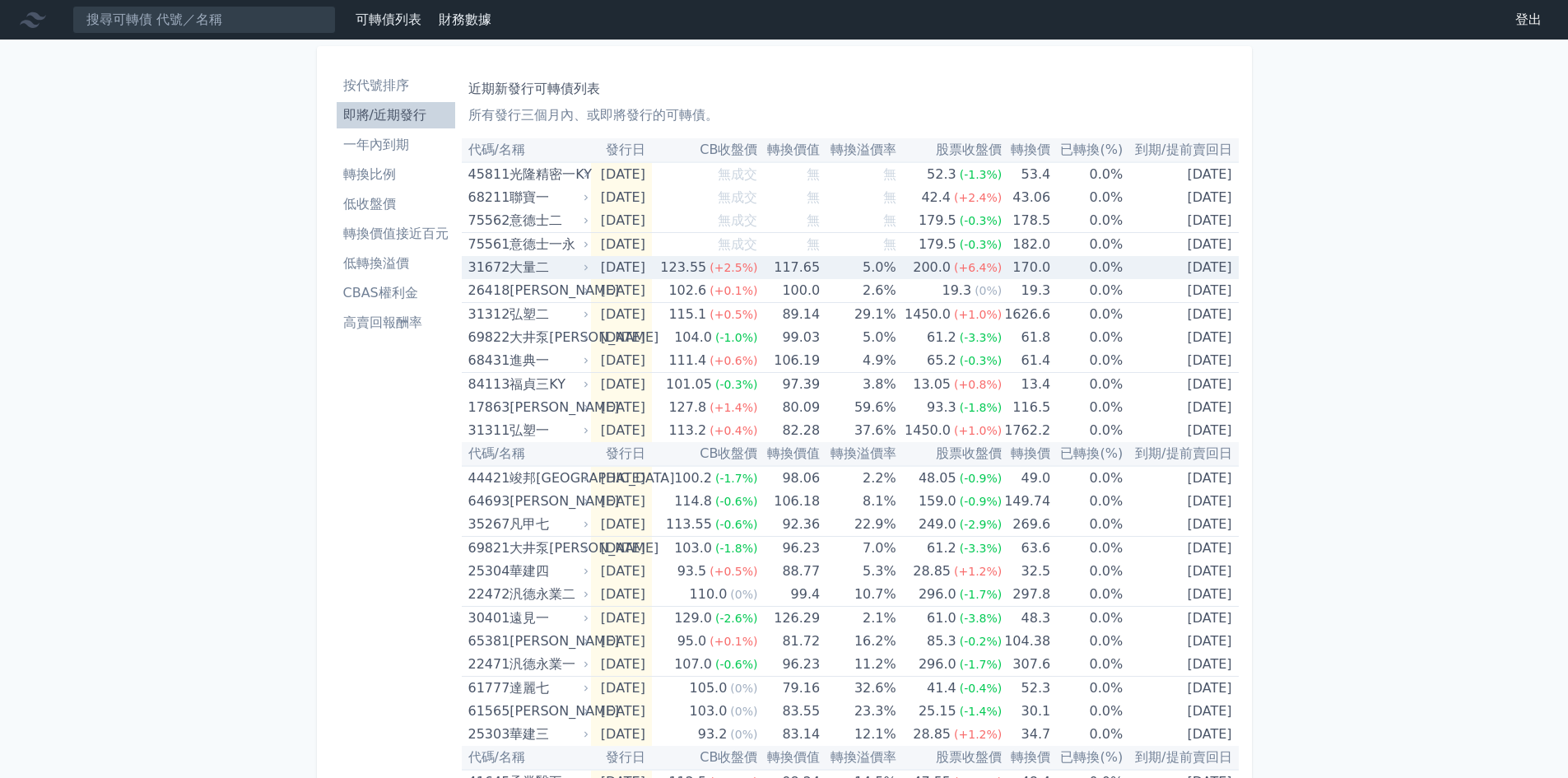
click at [557, 258] on div "大量二" at bounding box center [547, 267] width 76 height 23
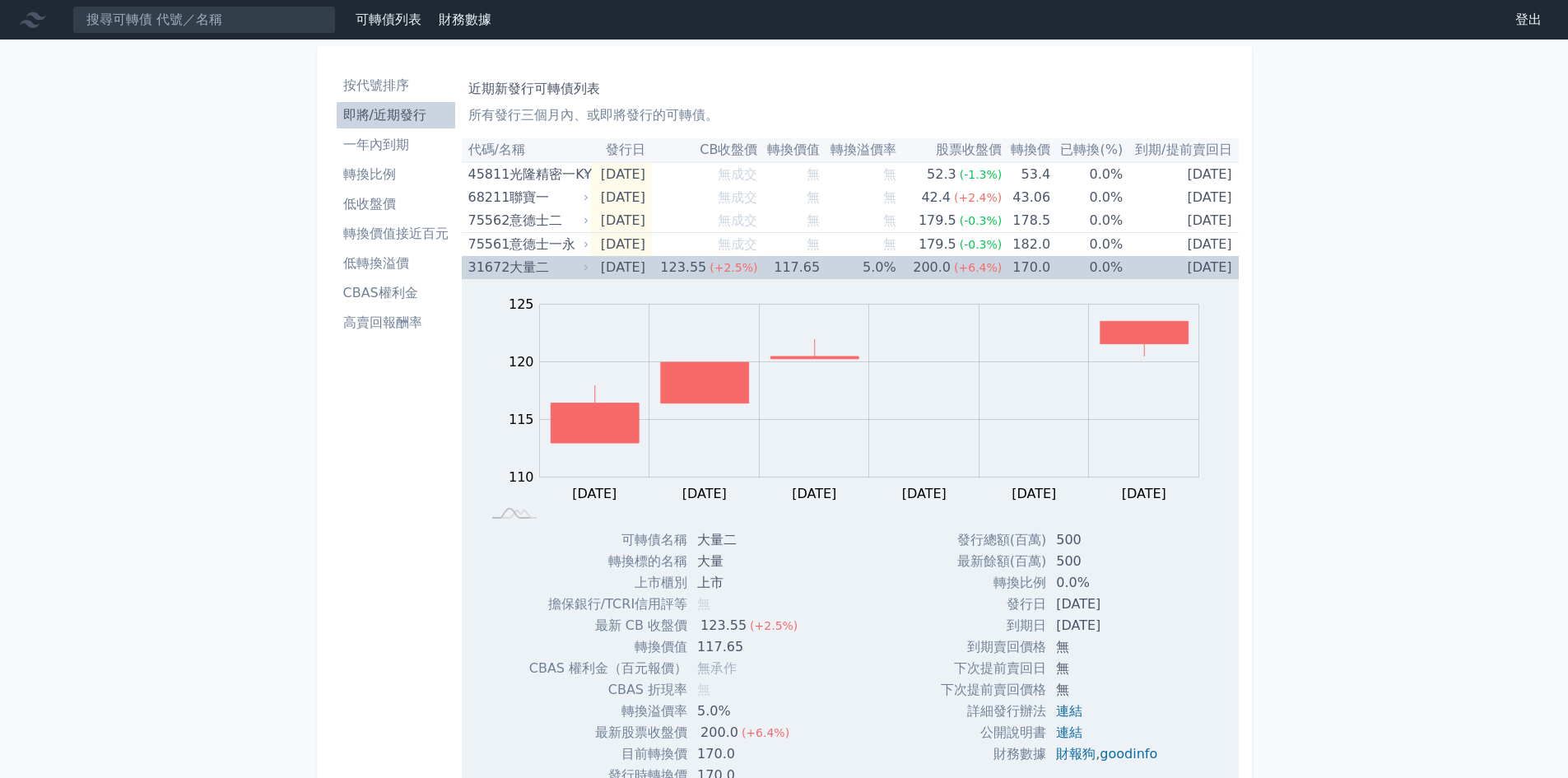
click at [817, 269] on td "117.65" at bounding box center [787, 267] width 63 height 23
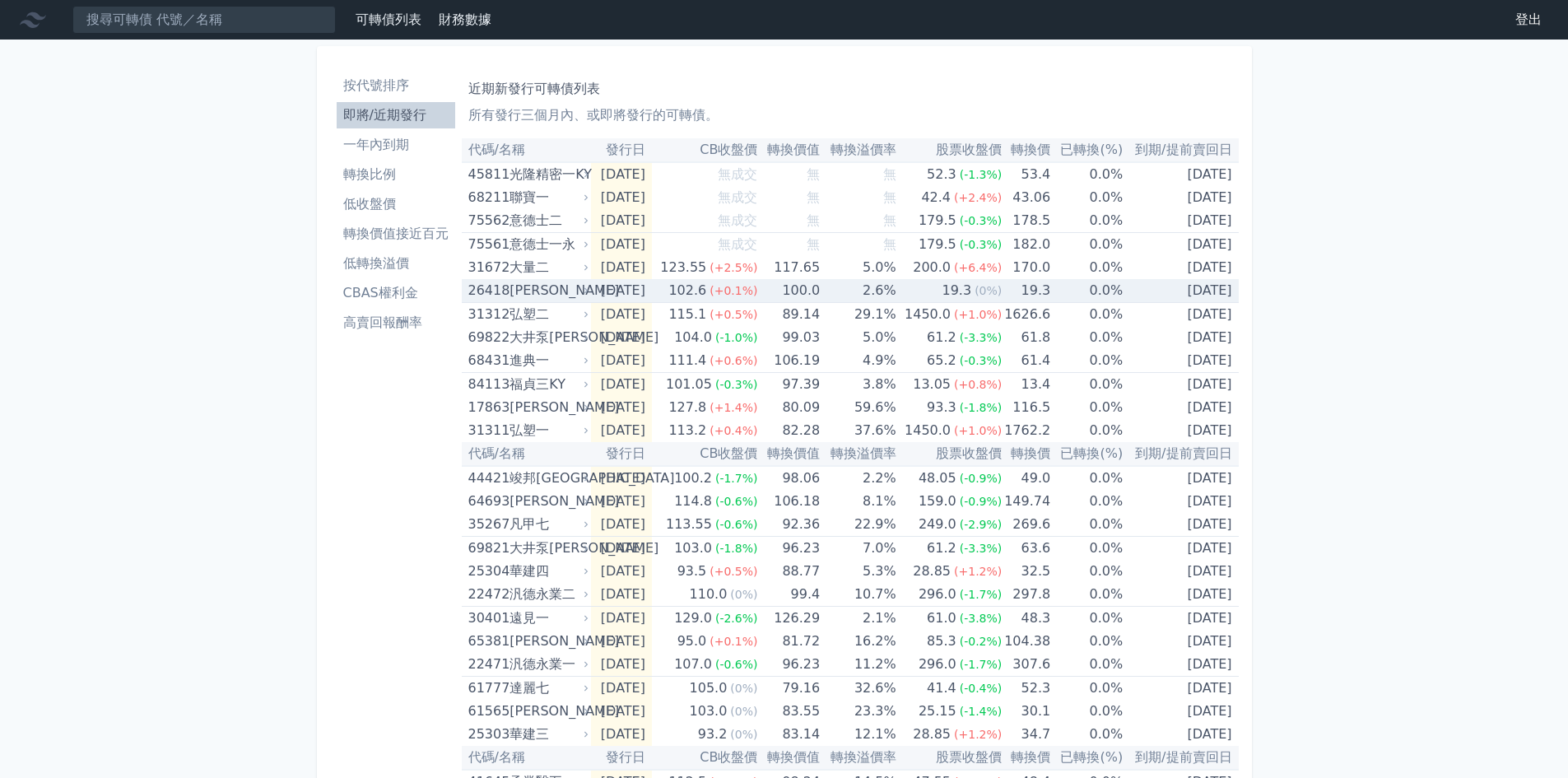
click at [580, 298] on div "[PERSON_NAME]" at bounding box center [547, 290] width 76 height 23
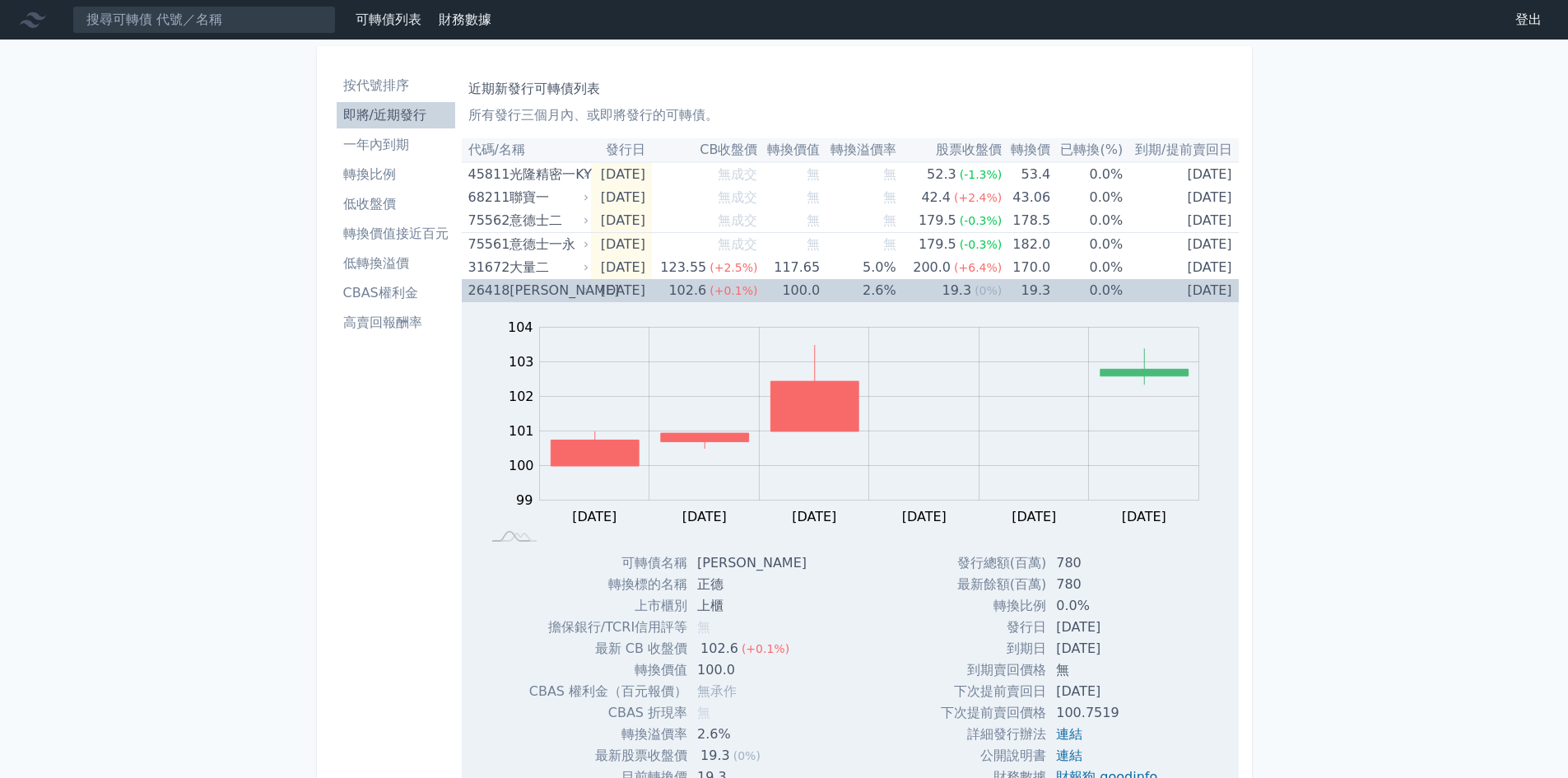
click at [580, 298] on div "[PERSON_NAME]" at bounding box center [547, 290] width 76 height 23
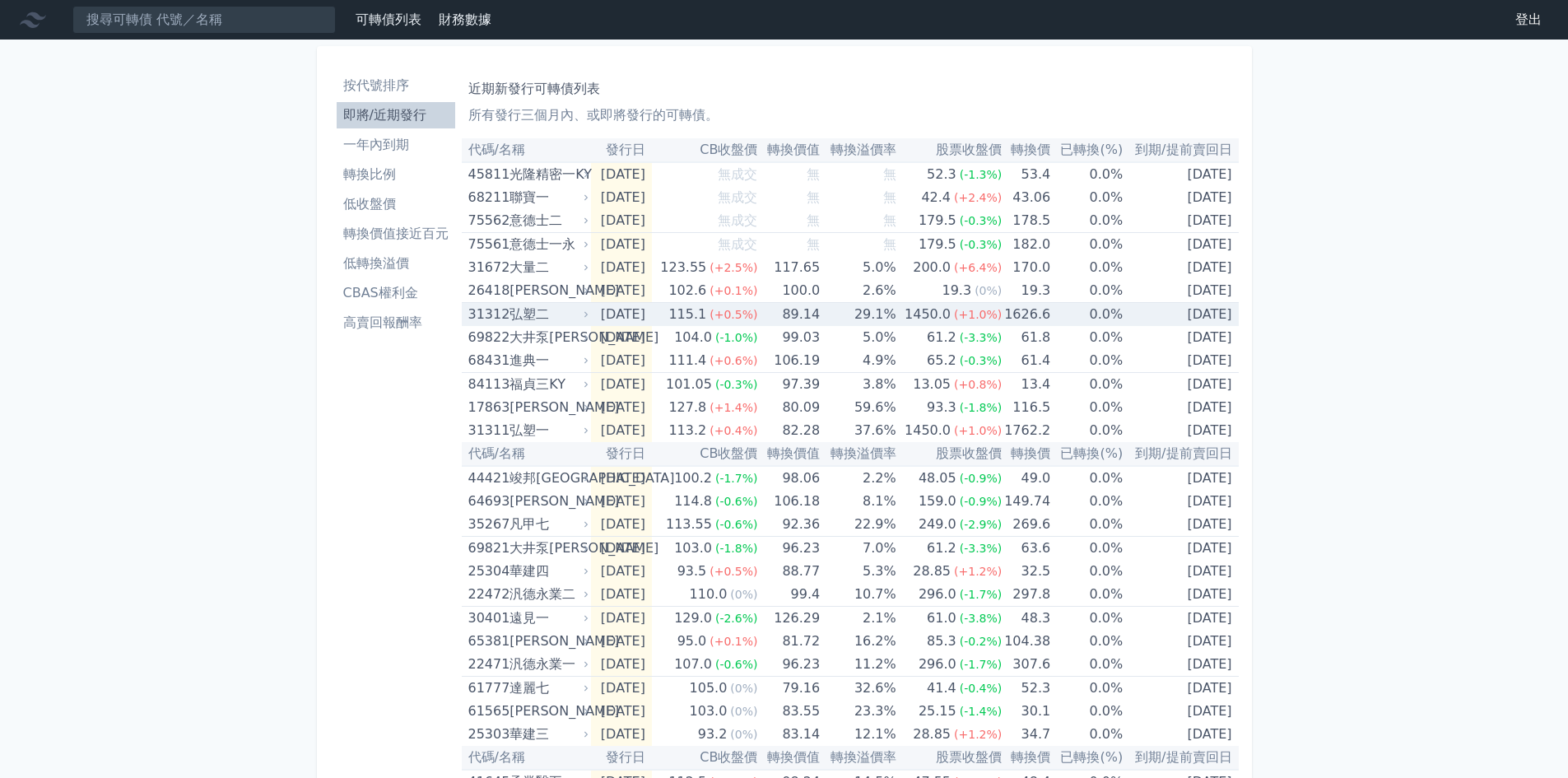
click at [581, 314] on icon at bounding box center [586, 314] width 10 height 10
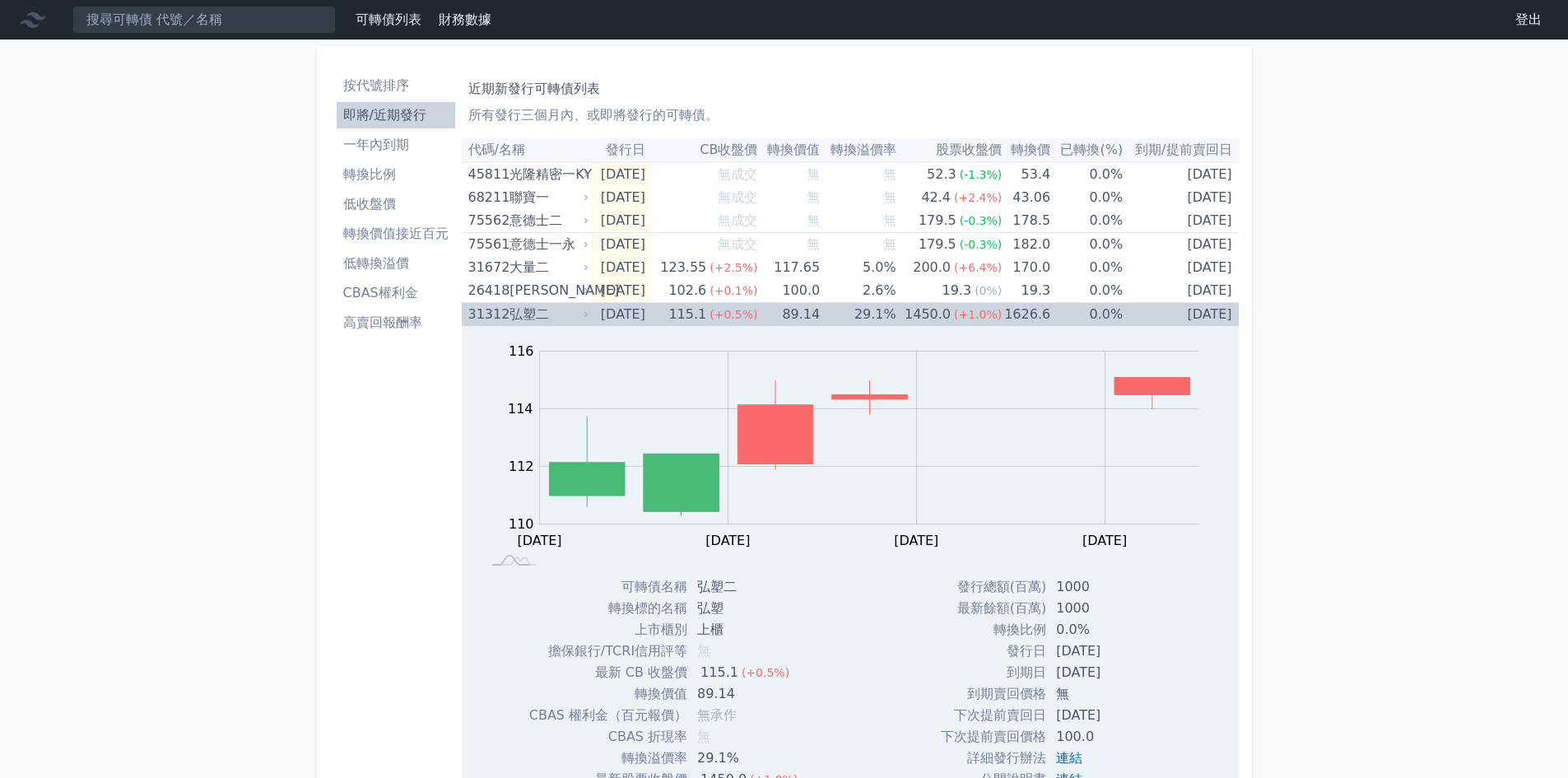
click at [755, 318] on span "(+0.5%)" at bounding box center [734, 314] width 48 height 13
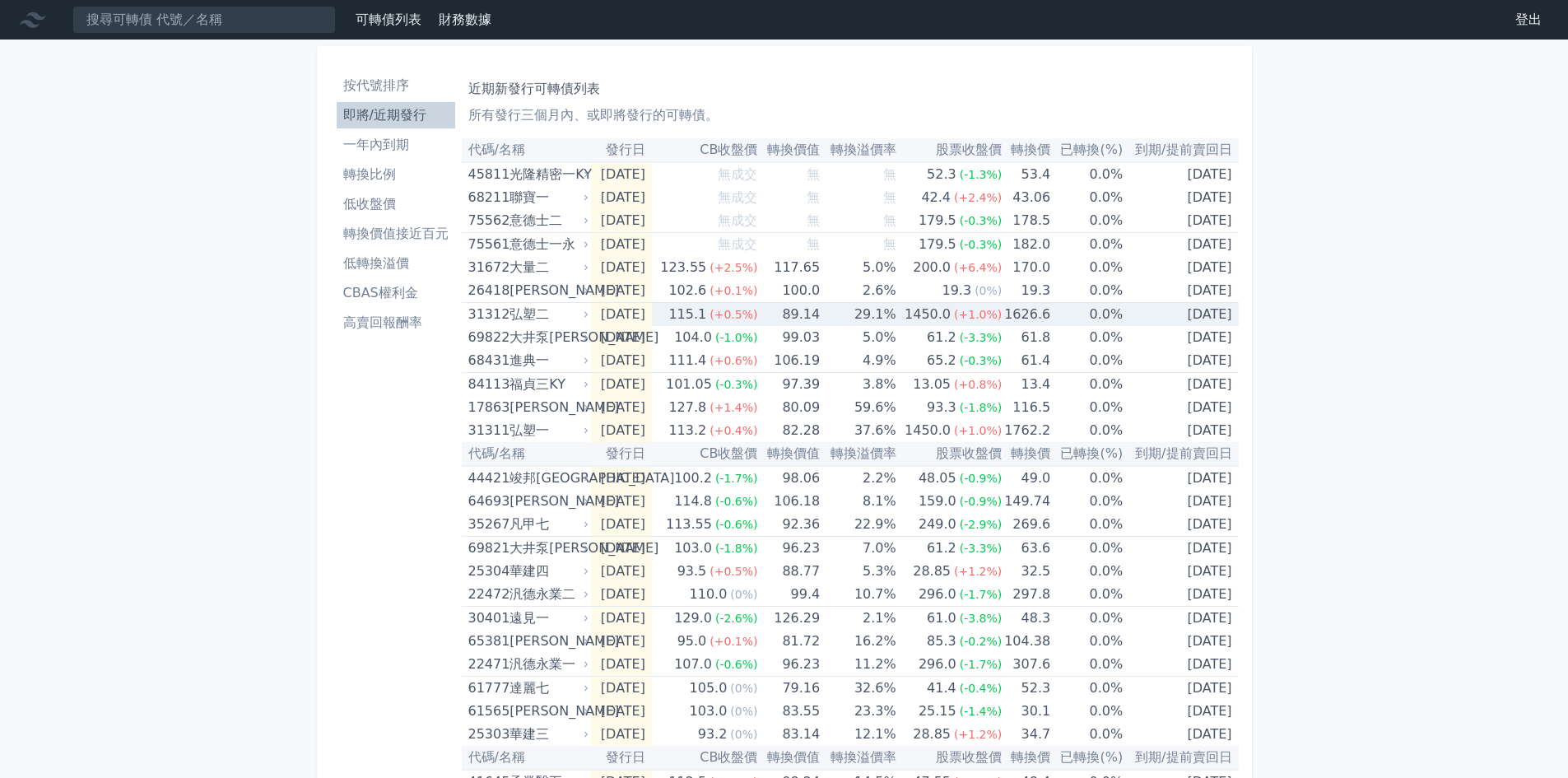
click at [755, 318] on span "(+0.5%)" at bounding box center [734, 314] width 48 height 13
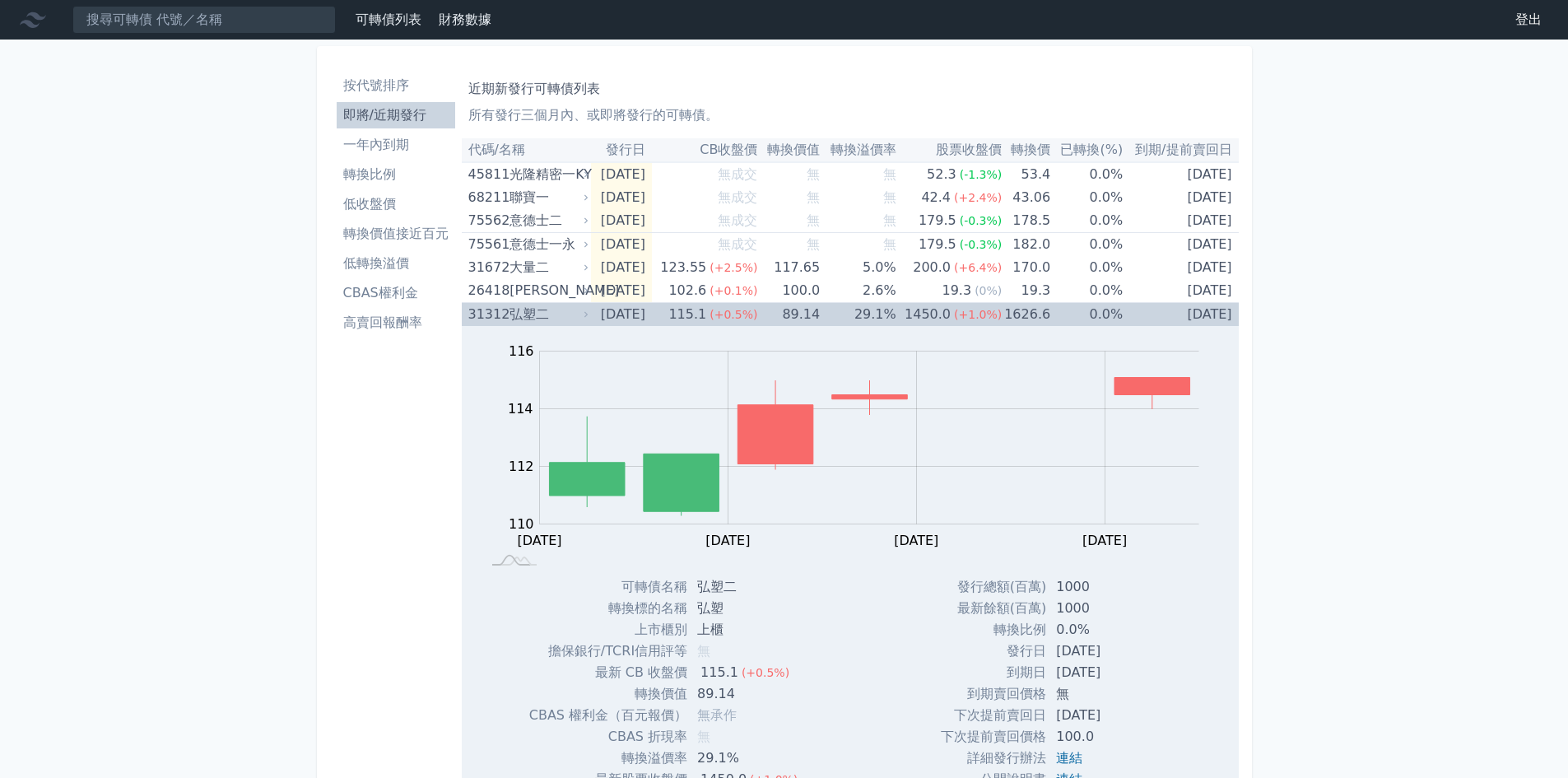
click at [755, 318] on span "(+0.5%)" at bounding box center [734, 314] width 48 height 13
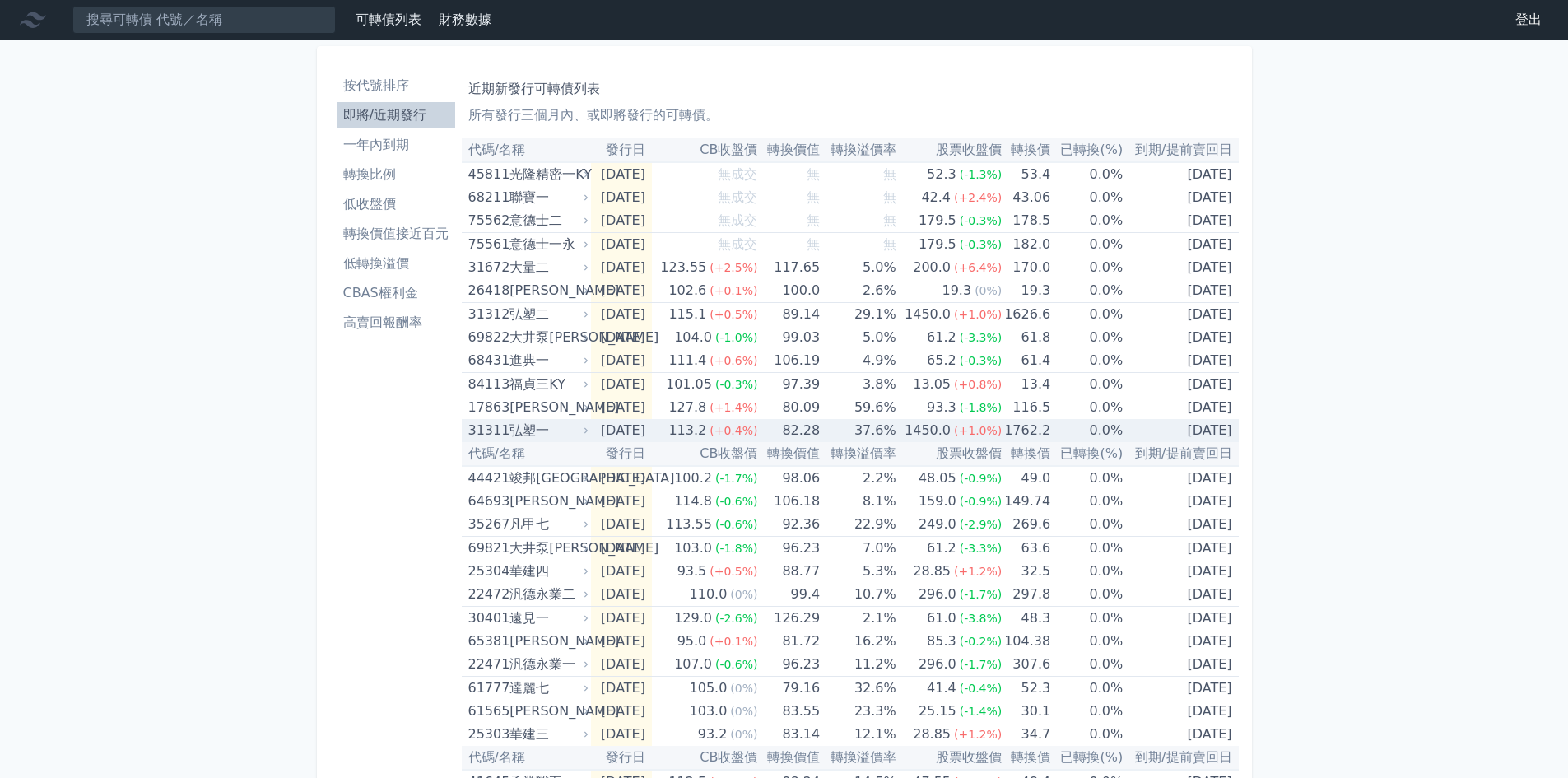
click at [791, 423] on td "82.28" at bounding box center [787, 430] width 63 height 23
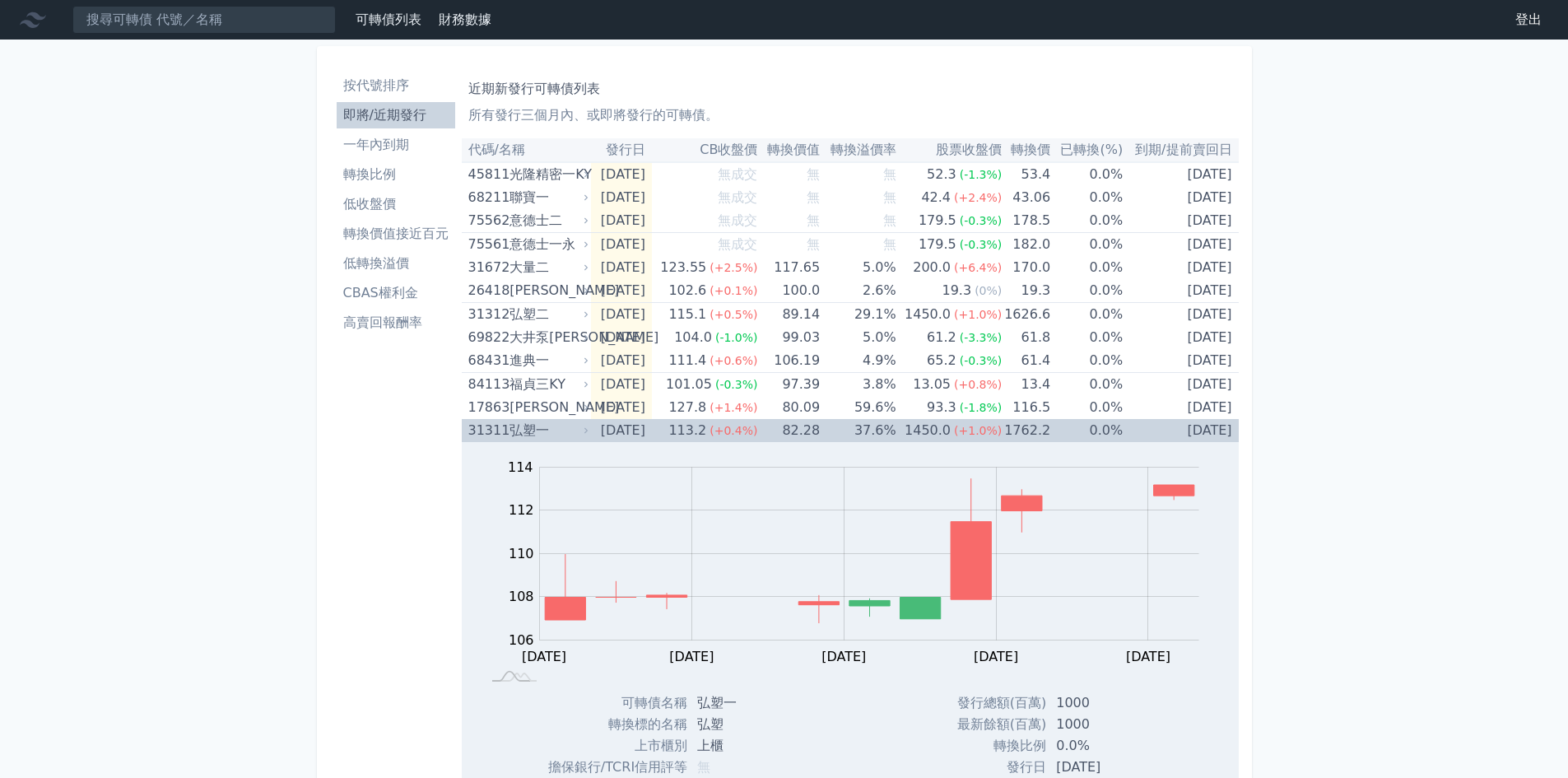
click at [791, 423] on td "82.28" at bounding box center [787, 430] width 63 height 23
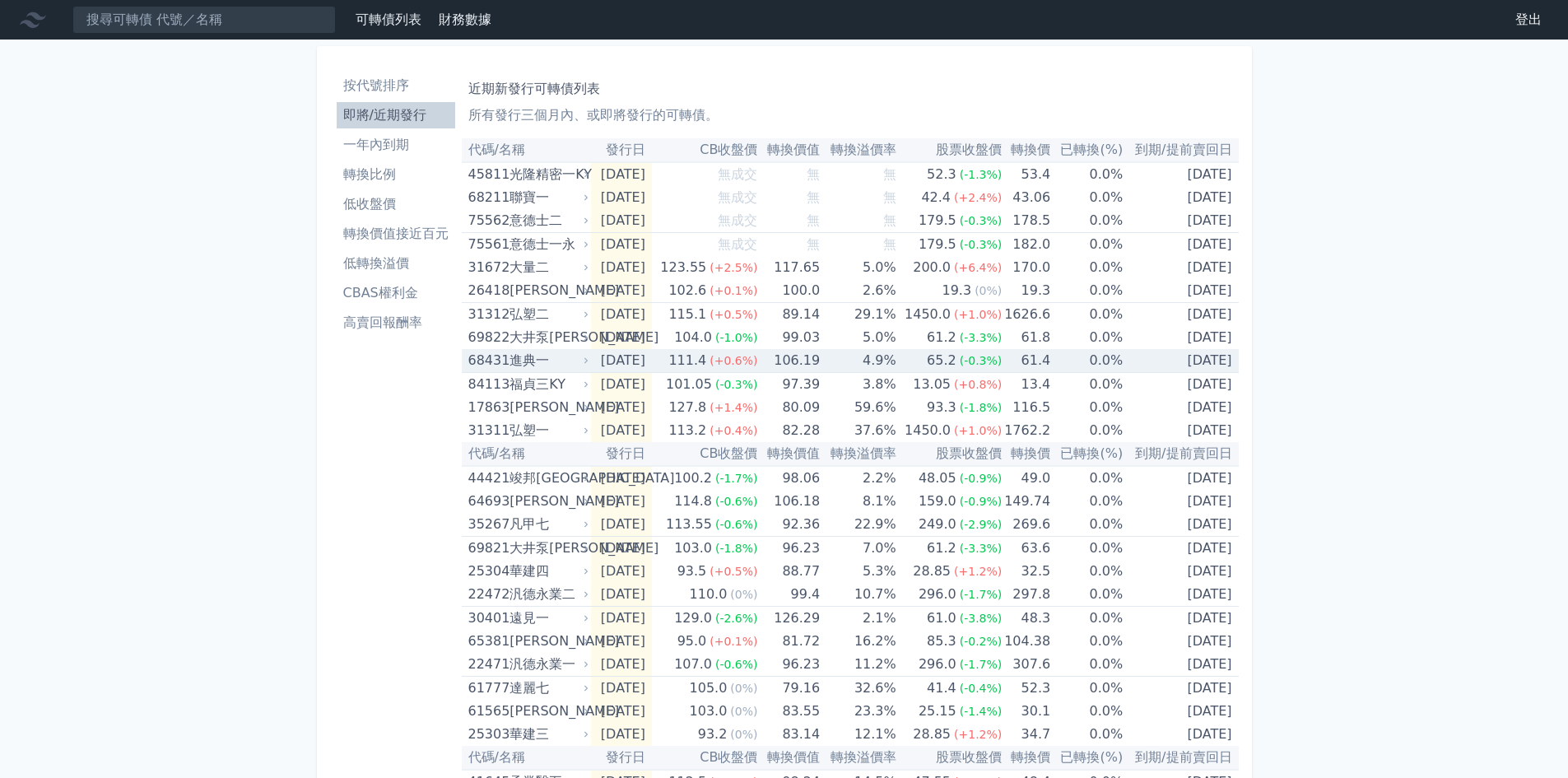
click at [710, 353] on div "111.4" at bounding box center [687, 360] width 45 height 23
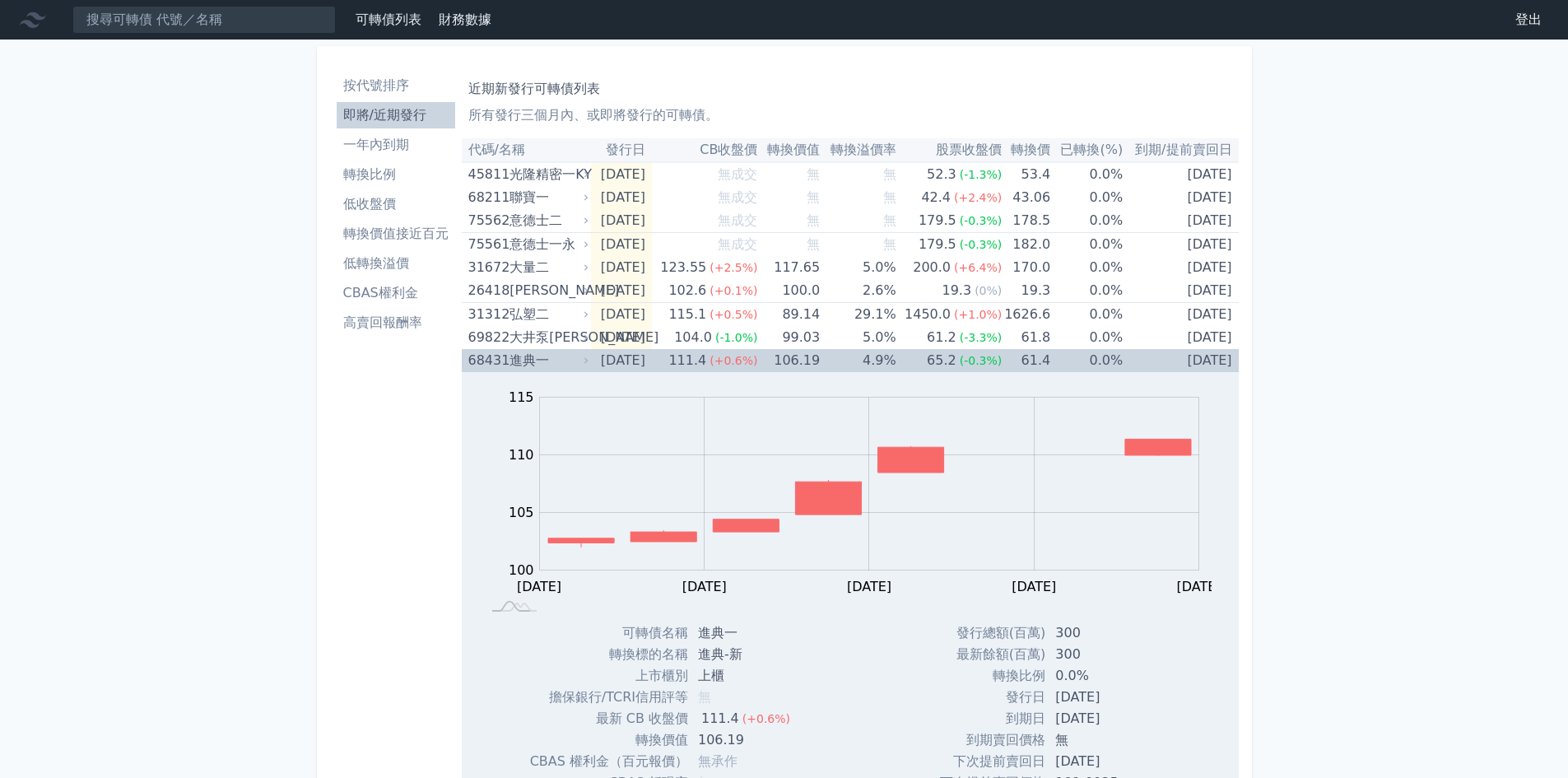
click at [872, 353] on td "4.9%" at bounding box center [857, 360] width 77 height 23
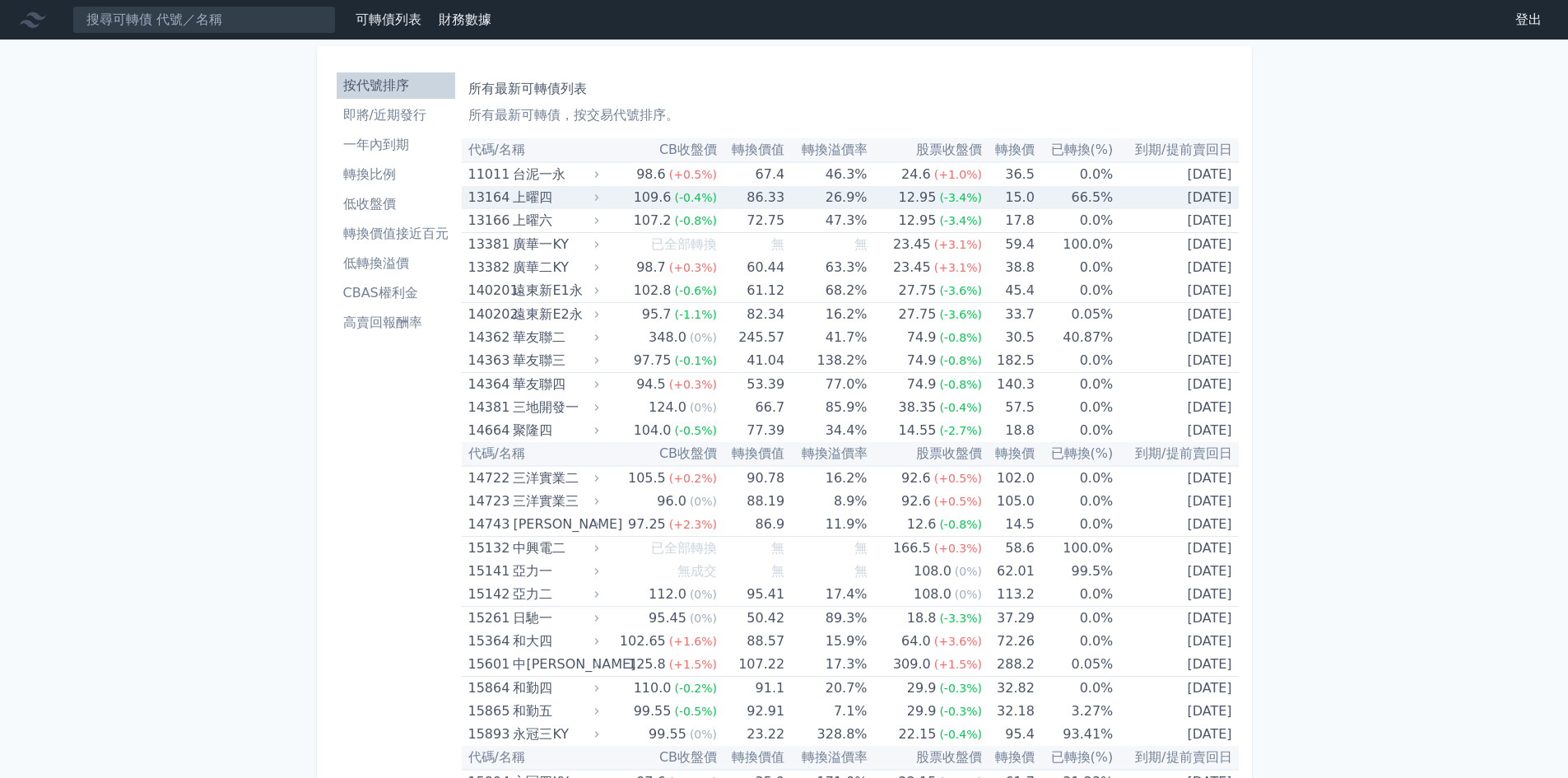
click at [901, 187] on div "12.95" at bounding box center [917, 197] width 45 height 23
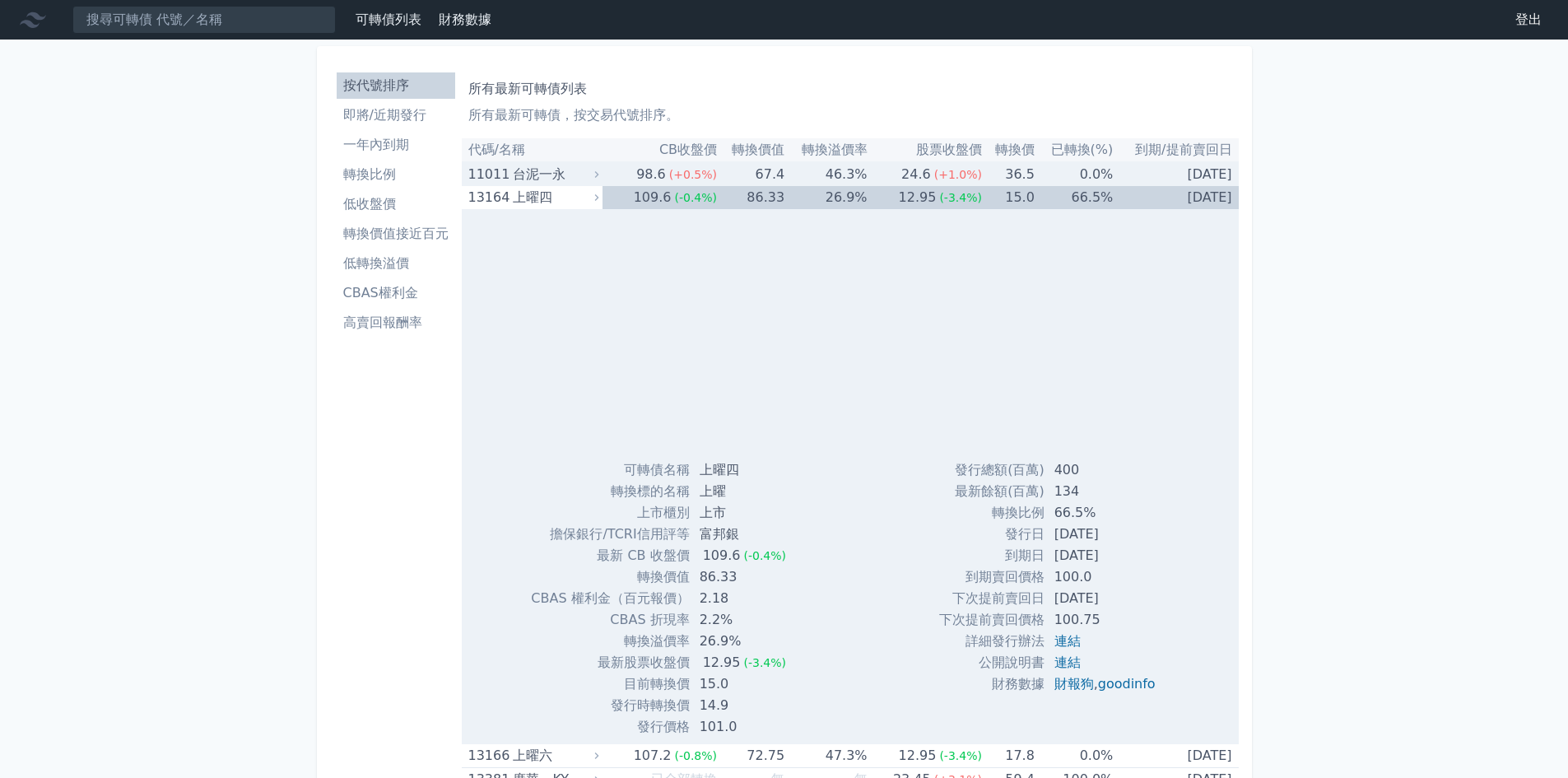
click at [909, 179] on div "24.6" at bounding box center [916, 174] width 36 height 23
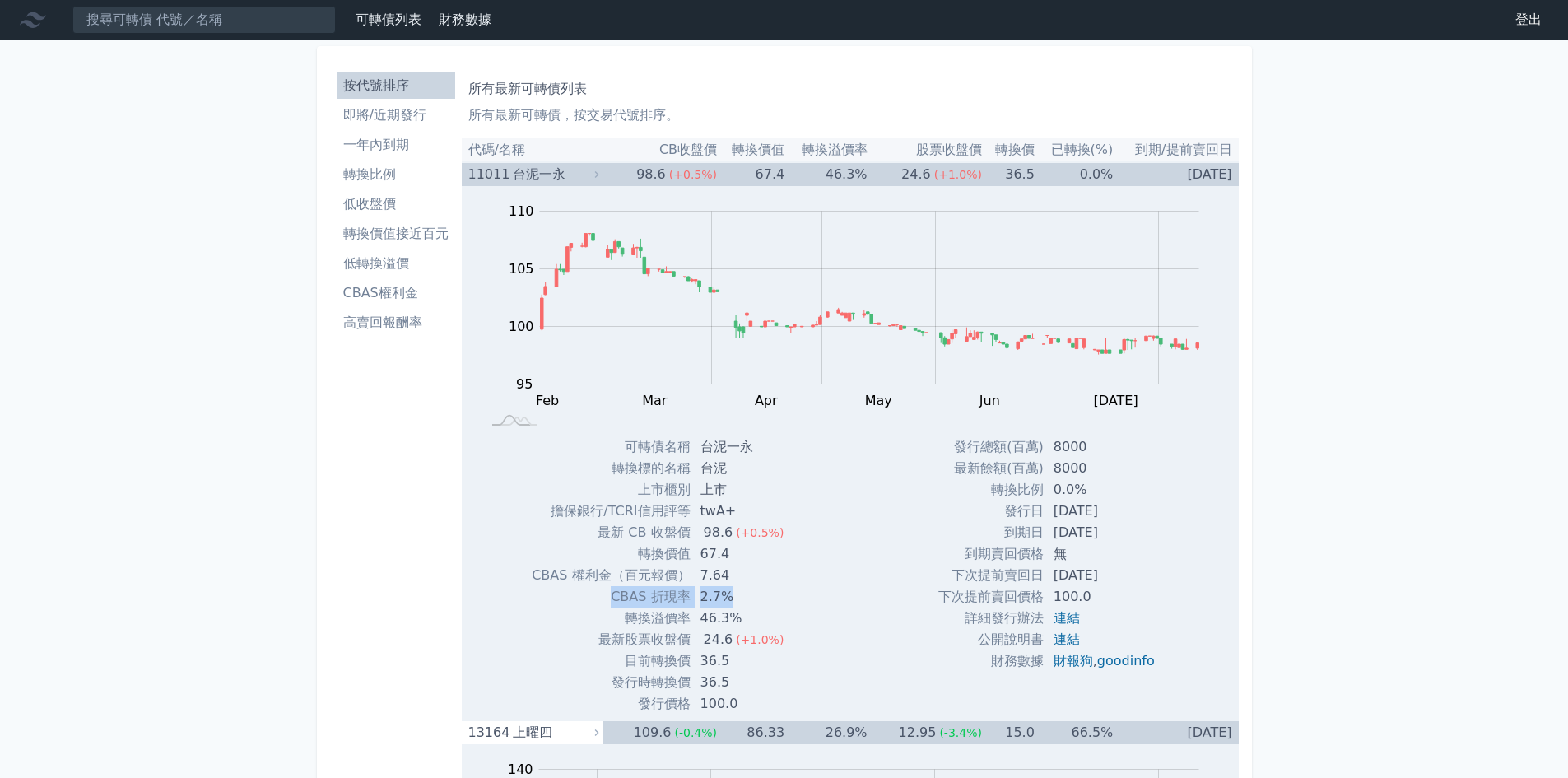
drag, startPoint x: 613, startPoint y: 598, endPoint x: 737, endPoint y: 606, distance: 124.3
click at [737, 606] on tr "CBAS 折現率 2.7%" at bounding box center [664, 596] width 265 height 21
click at [849, 597] on div "Zoom Out 104 92 94 96 98 100 115 110 105 95 90 85 L Feb Mar Apr May Jun [DATE] …" at bounding box center [849, 451] width 777 height 529
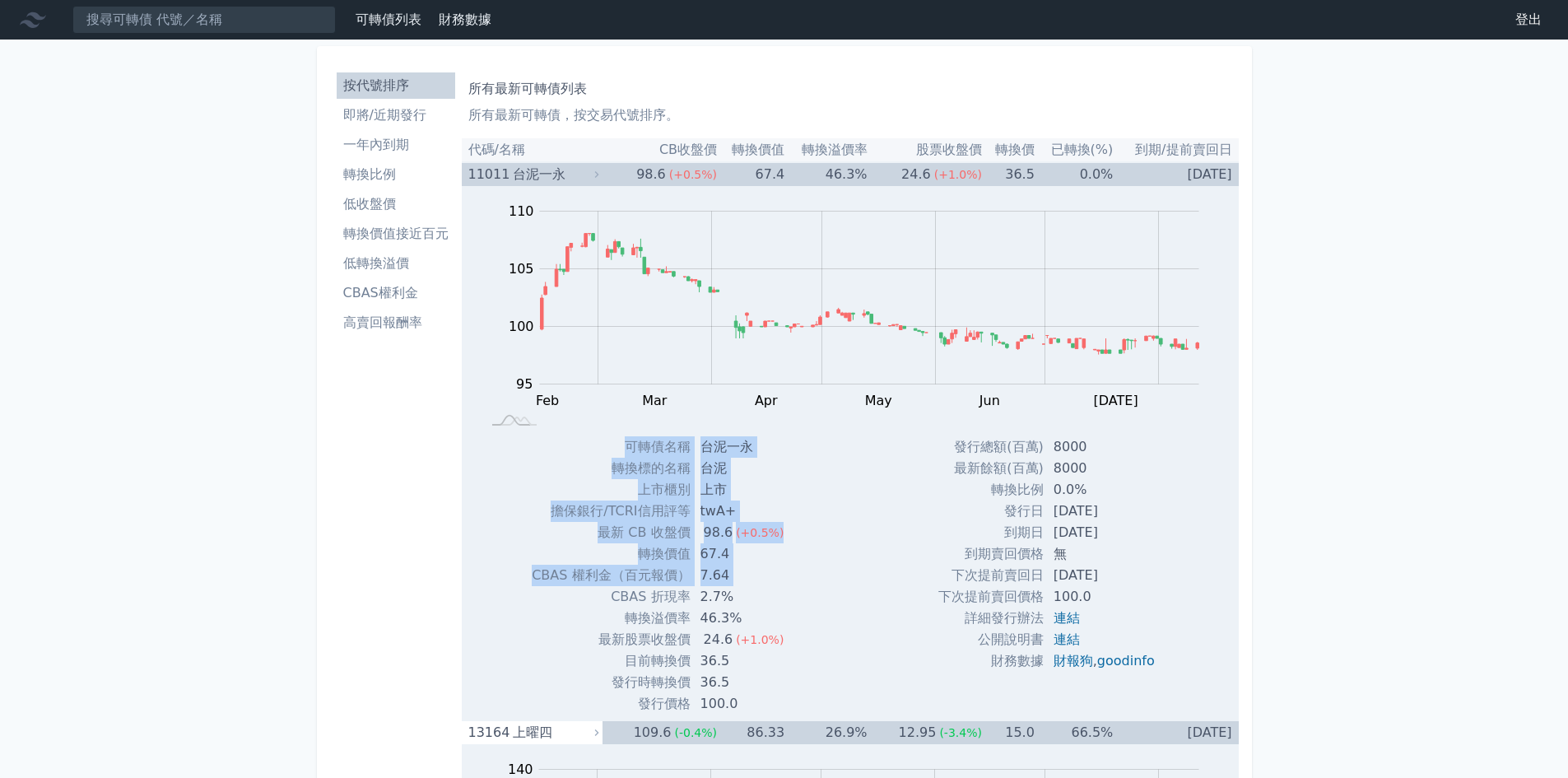
drag, startPoint x: 593, startPoint y: 604, endPoint x: 974, endPoint y: 615, distance: 381.2
click at [818, 601] on div "Zoom Out 104 92 94 96 98 100 115 110 105 95 90 85 L Feb Mar Apr May Jun [DATE] …" at bounding box center [849, 451] width 777 height 529
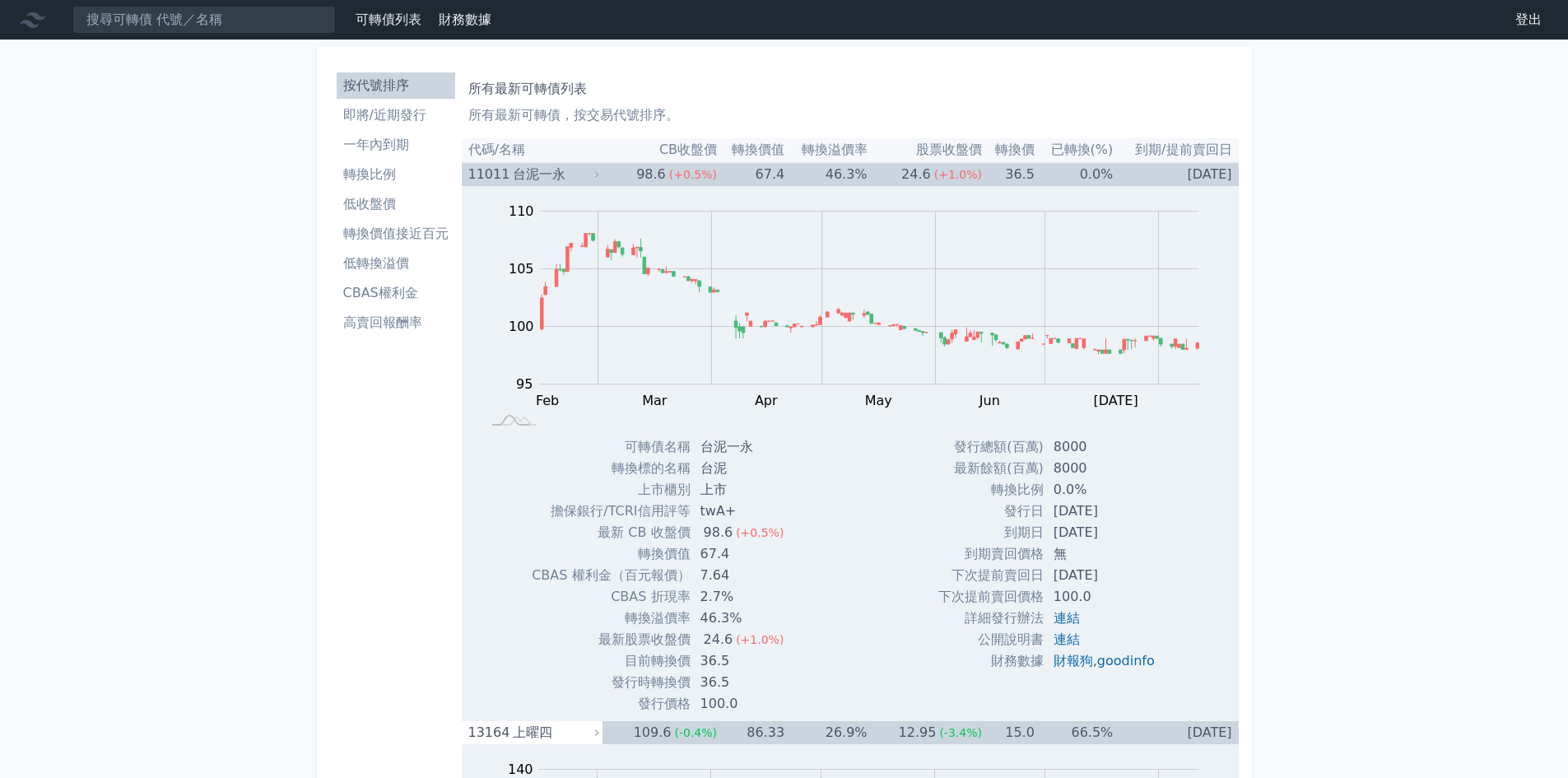
click at [974, 615] on td "詳細發行辦法" at bounding box center [991, 617] width 106 height 21
click at [898, 644] on div "Zoom Out 104 92 94 96 98 100 115 110 105 95 90 85 L Feb Mar Apr May Jun [DATE] …" at bounding box center [849, 451] width 777 height 529
drag, startPoint x: 749, startPoint y: 595, endPoint x: 604, endPoint y: 601, distance: 145.1
click at [604, 601] on tr "CBAS 折現率 2.7%" at bounding box center [664, 596] width 265 height 21
copy tr "CBAS 折現率 2.7%"
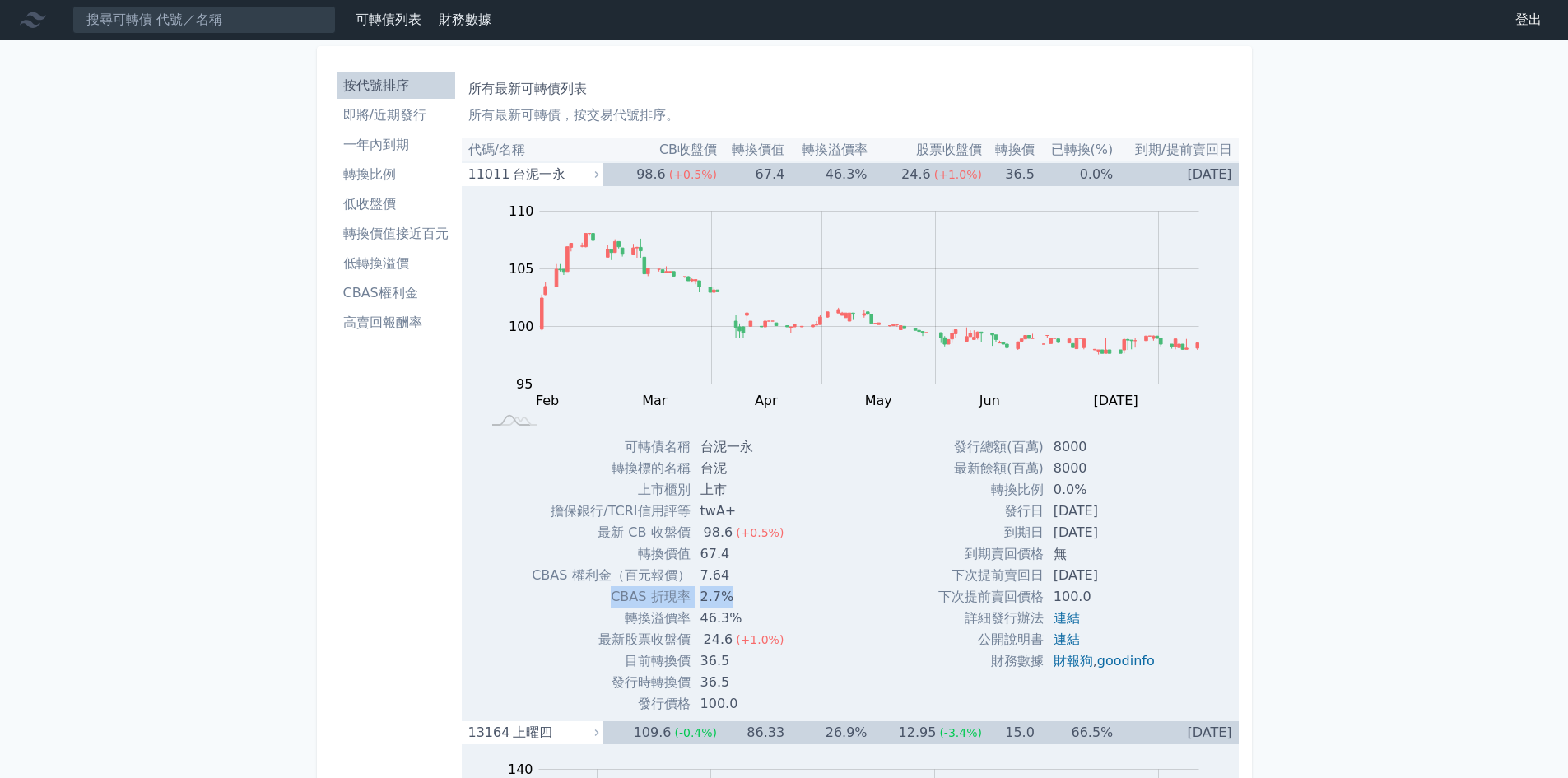
copy tr "CBAS 折現率 2.7%"
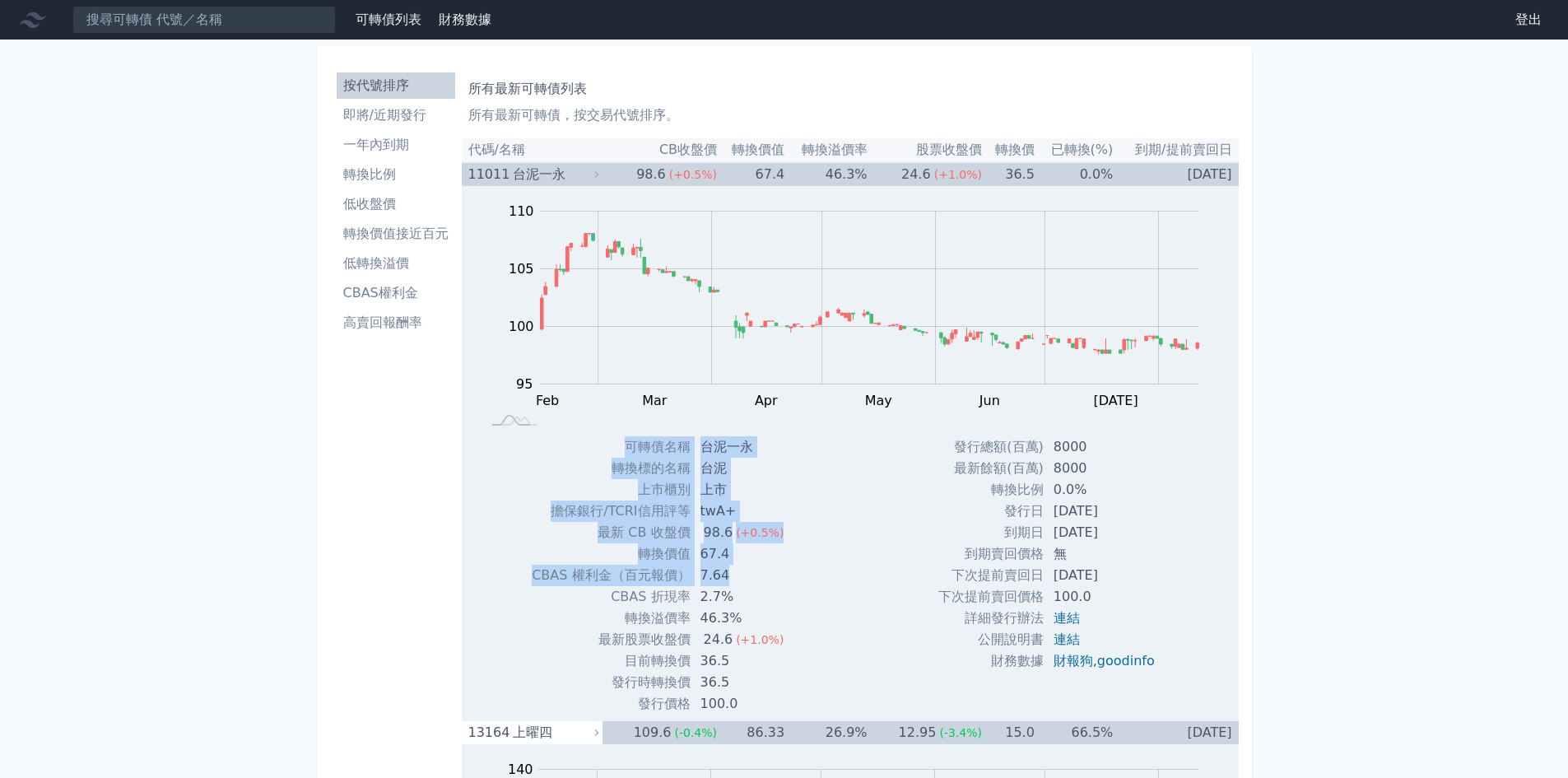
drag, startPoint x: 526, startPoint y: 575, endPoint x: 728, endPoint y: 570, distance: 202.1
click at [728, 570] on div "可轉債名稱 台泥一永 轉換標的名稱 台泥 上市櫃別 上市 擔保銀行/TCRI信用評等 twA+ 最新 CB 收盤價 98.6 (+0.5%) 轉換價值 67.4" at bounding box center [663, 576] width 304 height 278
click at [781, 579] on td "7.64" at bounding box center [744, 575] width 107 height 21
drag, startPoint x: 752, startPoint y: 581, endPoint x: 471, endPoint y: 578, distance: 281.0
click at [471, 578] on div "Zoom Out 104 92 94 96 98 100 115 110 105 95 90 85 L Feb Mar Apr May Jun [DATE] …" at bounding box center [849, 451] width 777 height 529
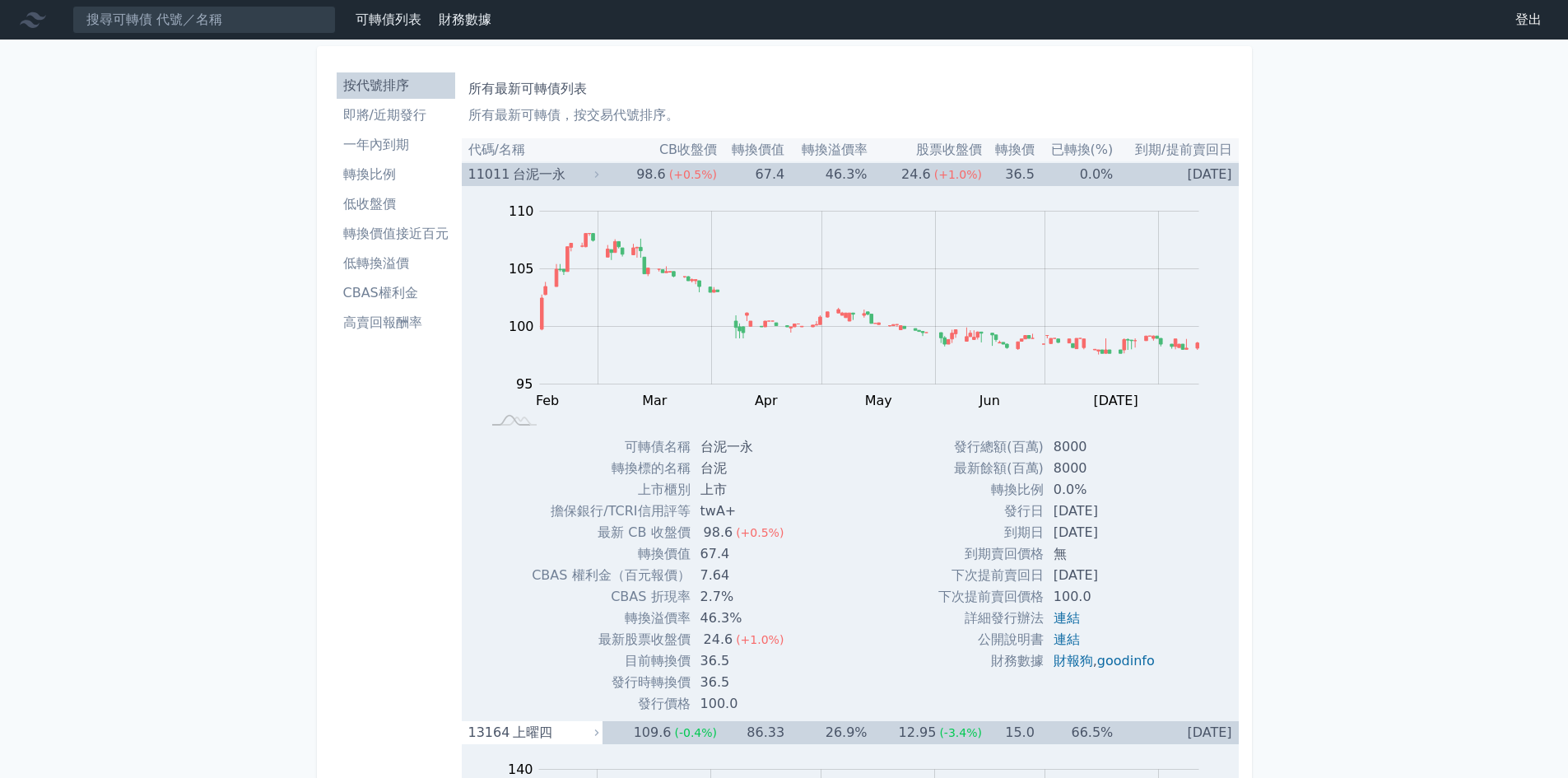
click at [868, 593] on div "Zoom Out 104 92 94 96 98 100 115 110 105 95 90 85 L Feb Mar Apr May Jun [DATE] …" at bounding box center [849, 451] width 777 height 529
click at [720, 174] on td "67.4" at bounding box center [751, 175] width 68 height 24
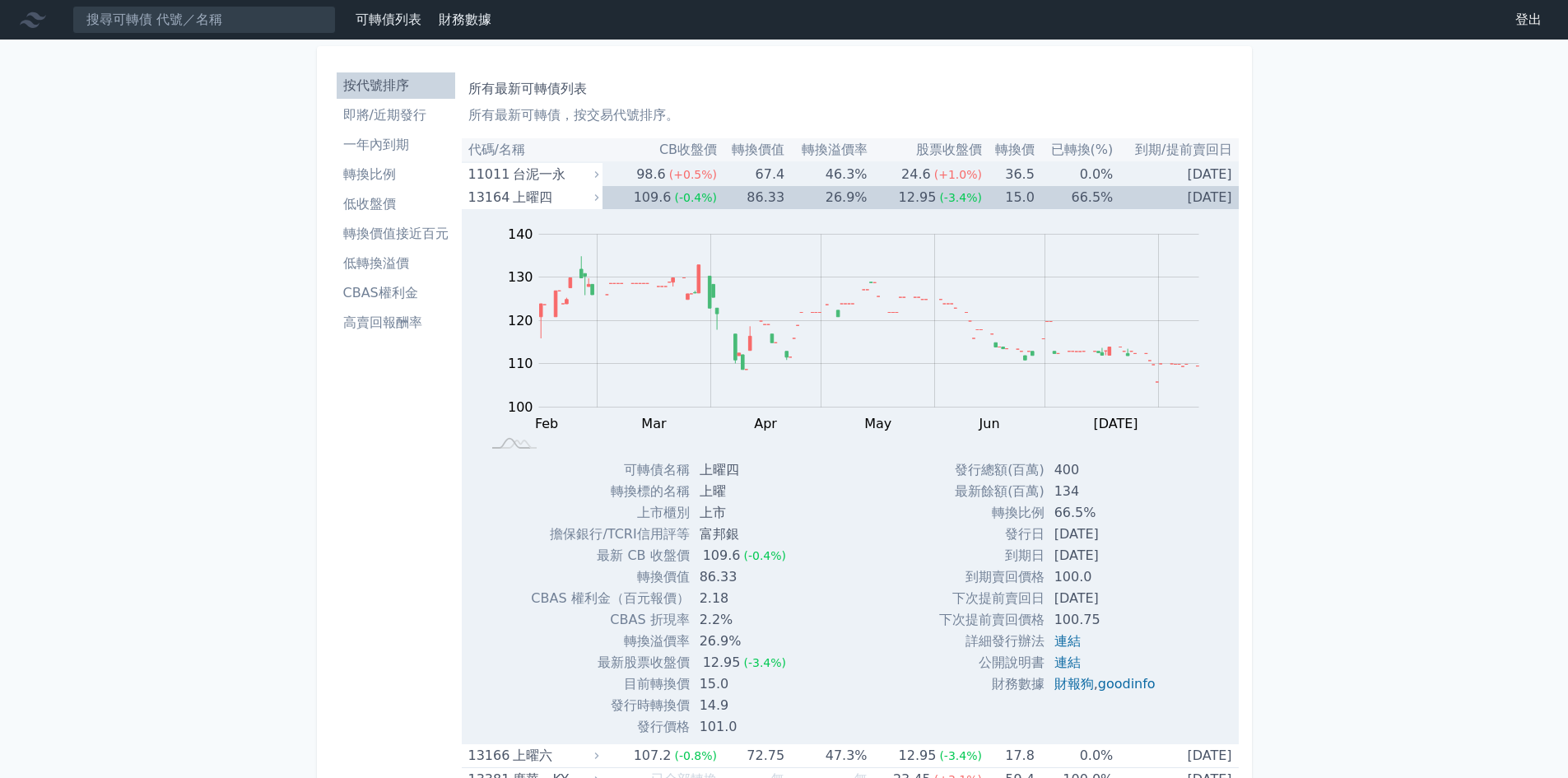
click at [720, 174] on td "67.4" at bounding box center [751, 175] width 68 height 24
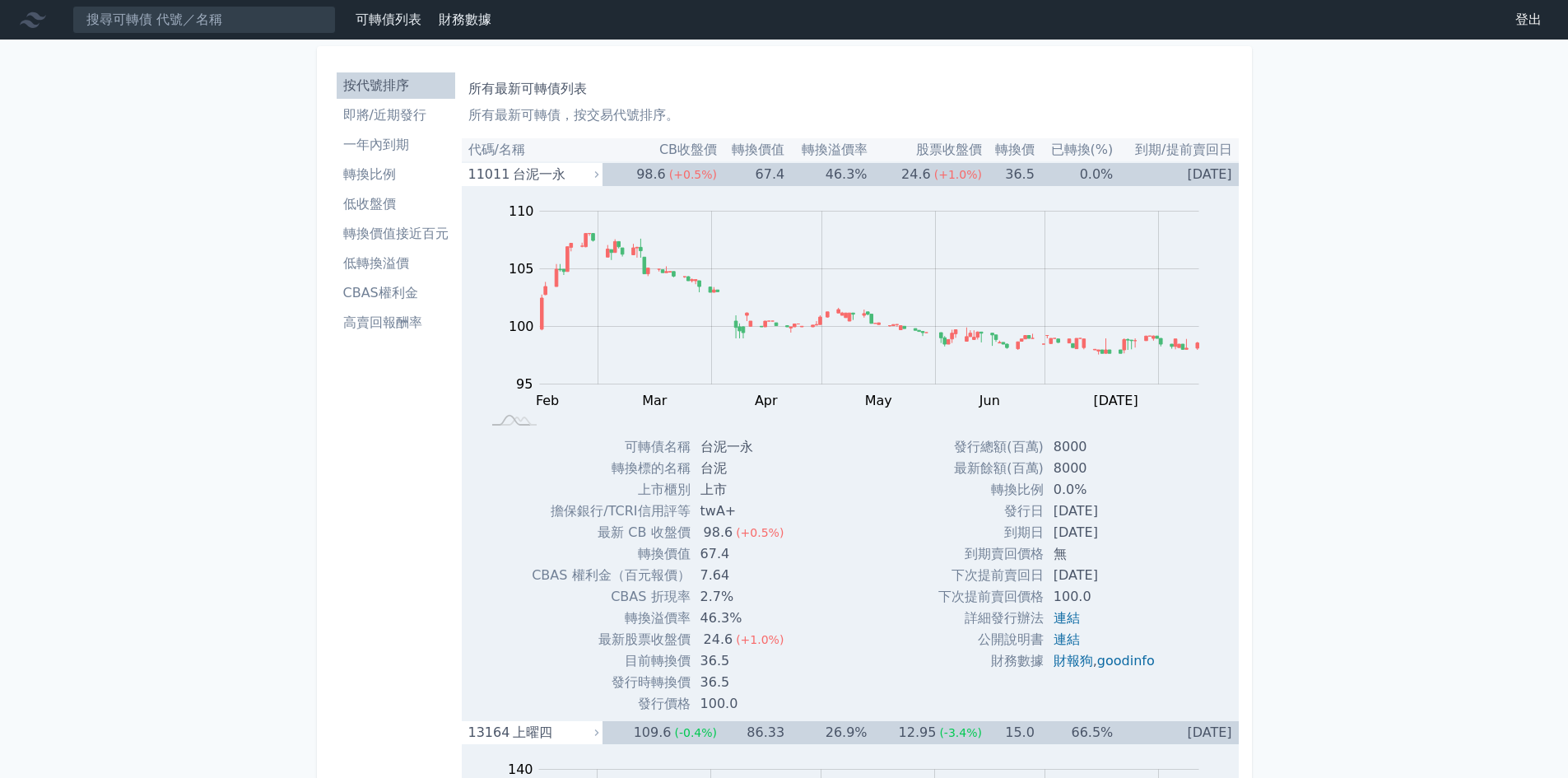
click at [395, 300] on li "CBAS權利金" at bounding box center [396, 293] width 119 height 20
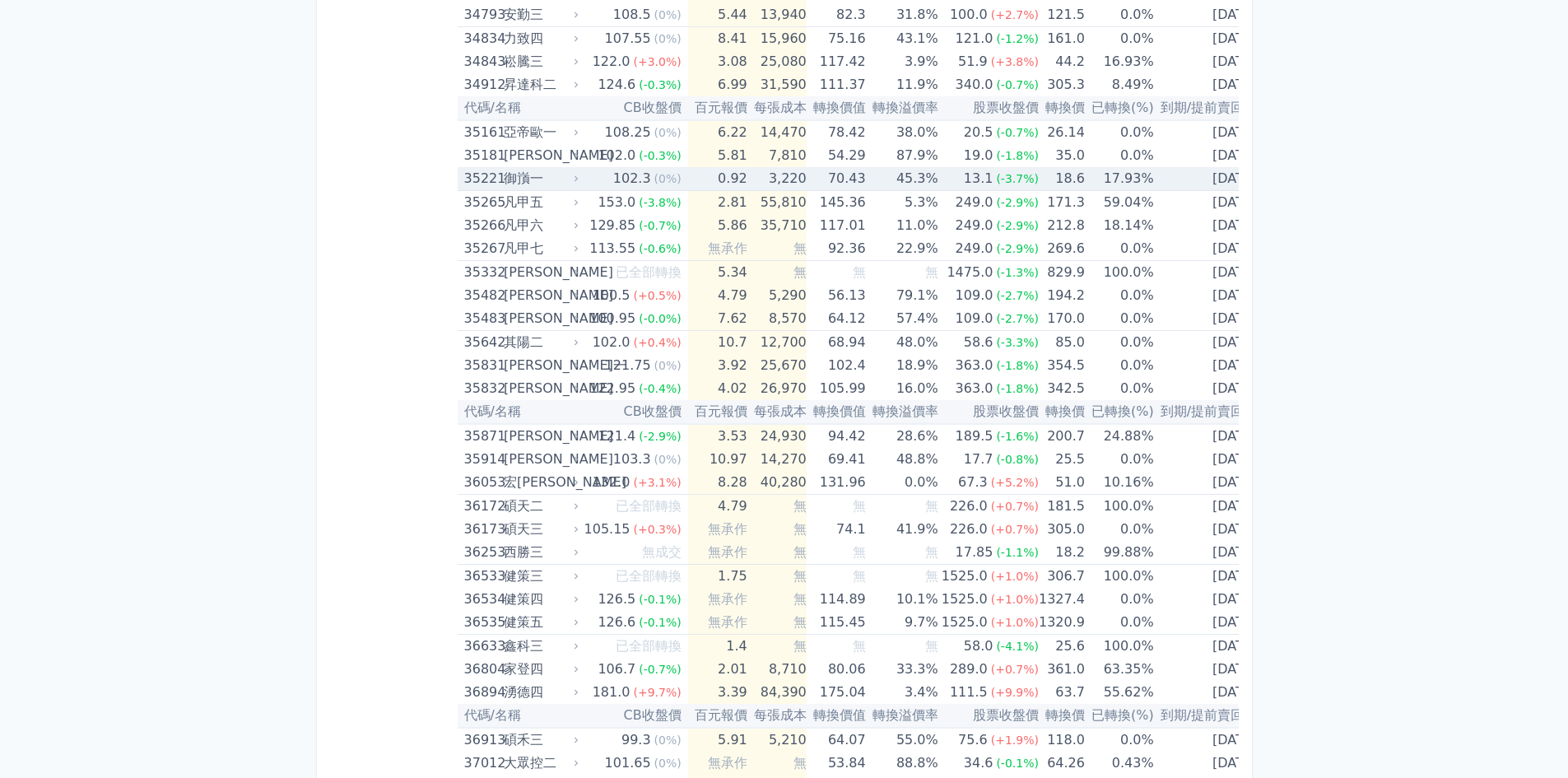
scroll to position [3694, 0]
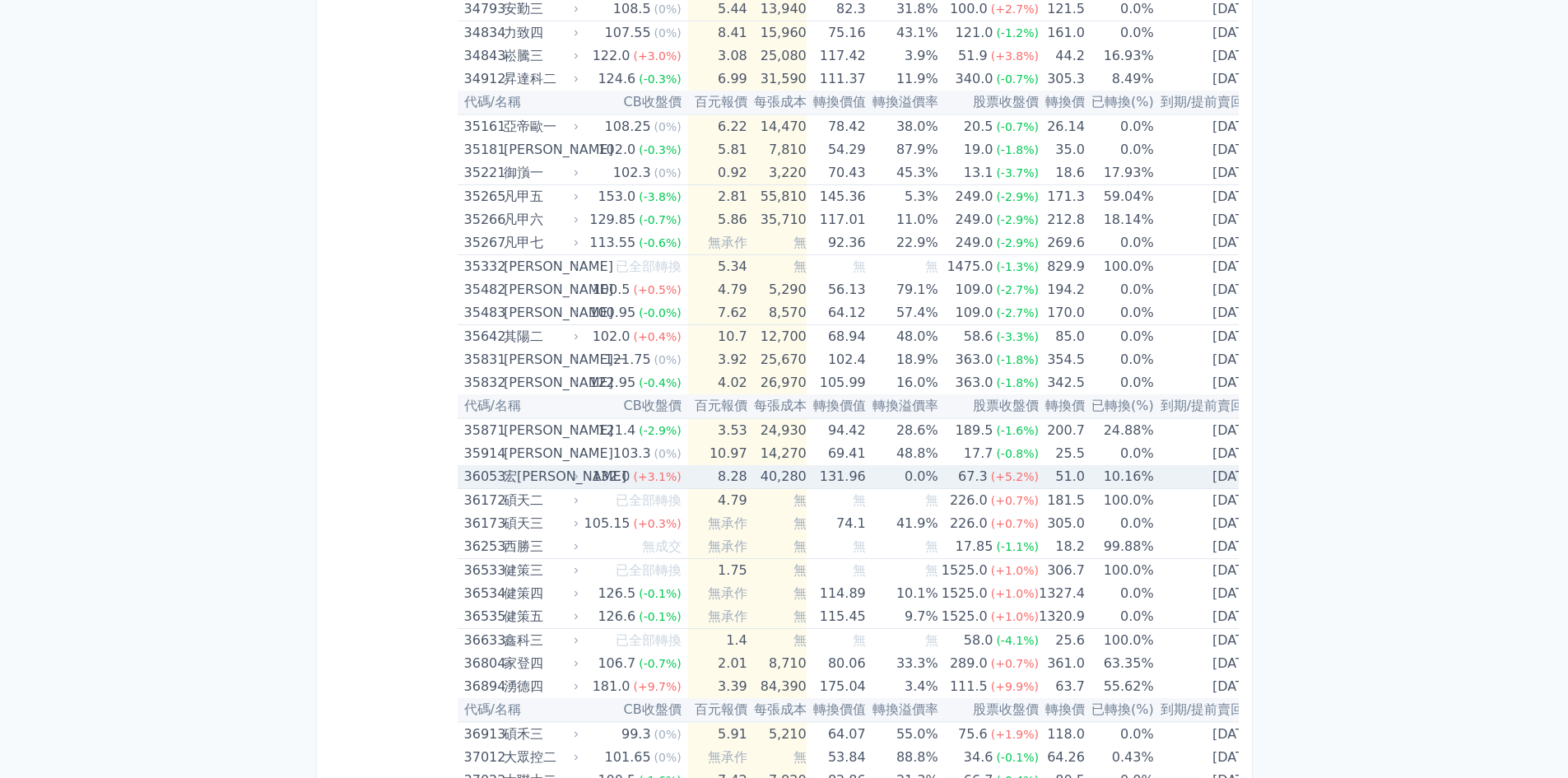
click at [702, 483] on td "8.28" at bounding box center [717, 477] width 59 height 24
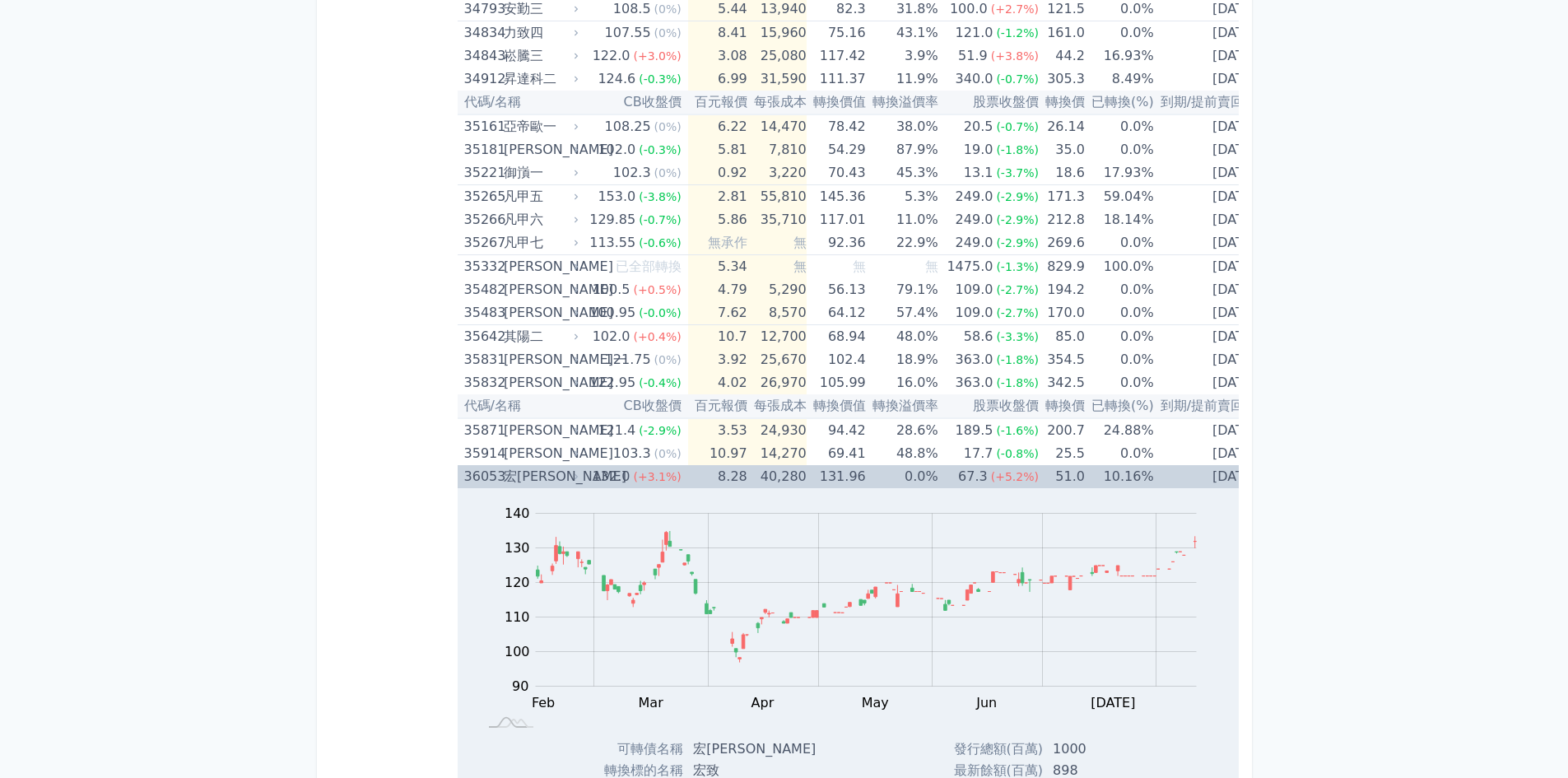
click at [702, 483] on td "8.28" at bounding box center [717, 476] width 59 height 23
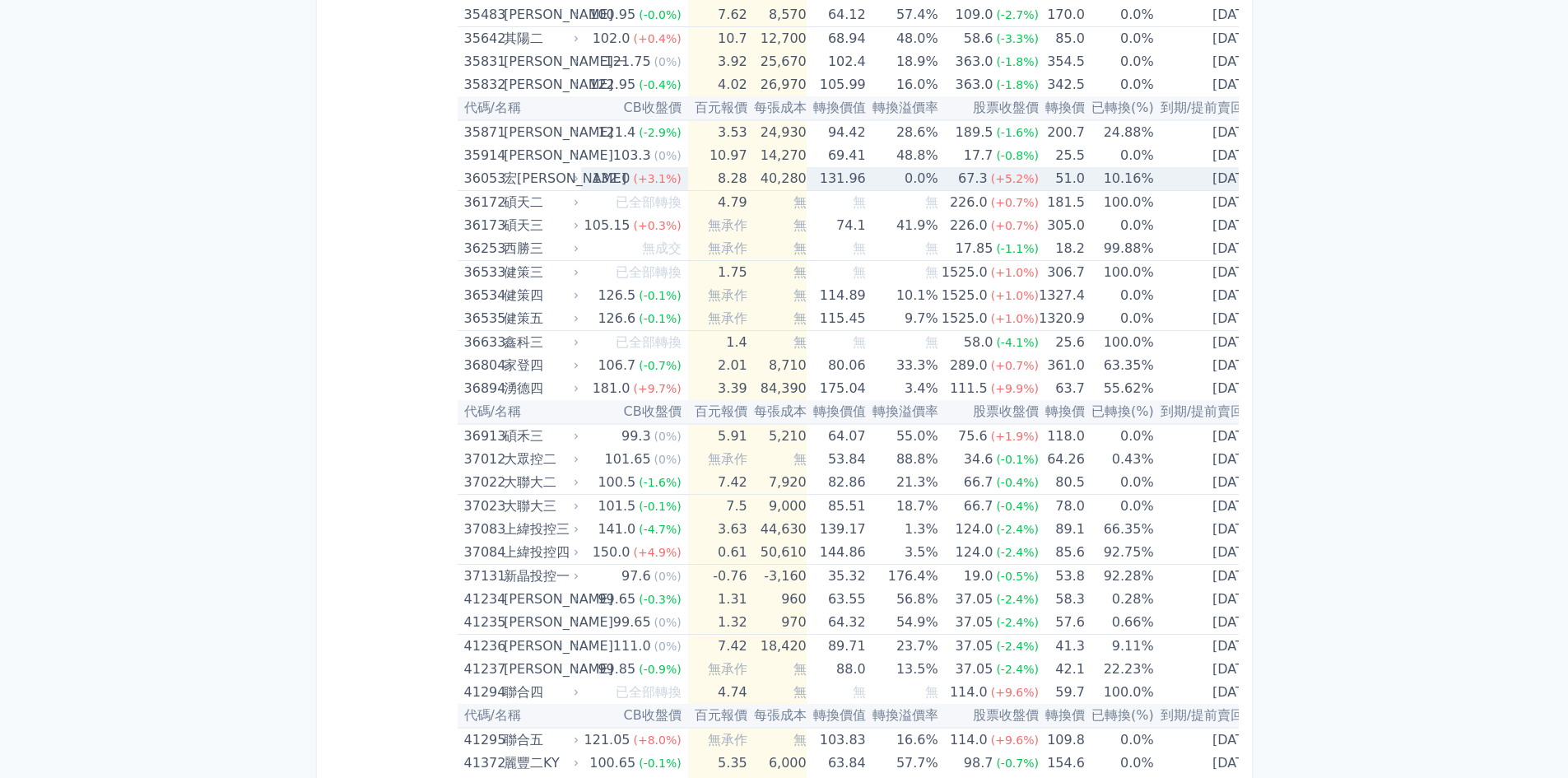
scroll to position [4024, 0]
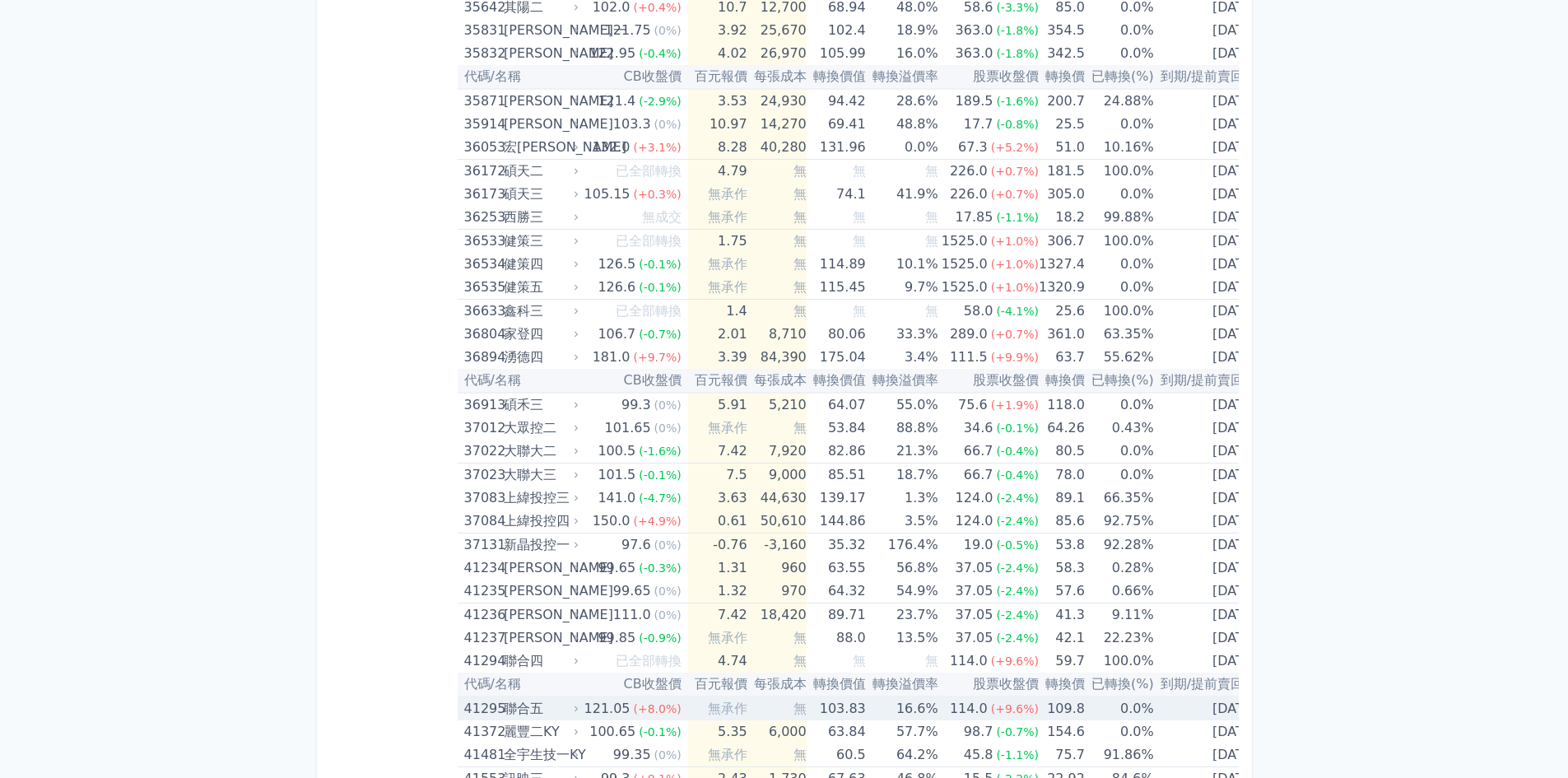
click at [689, 716] on td "無承作" at bounding box center [717, 708] width 59 height 24
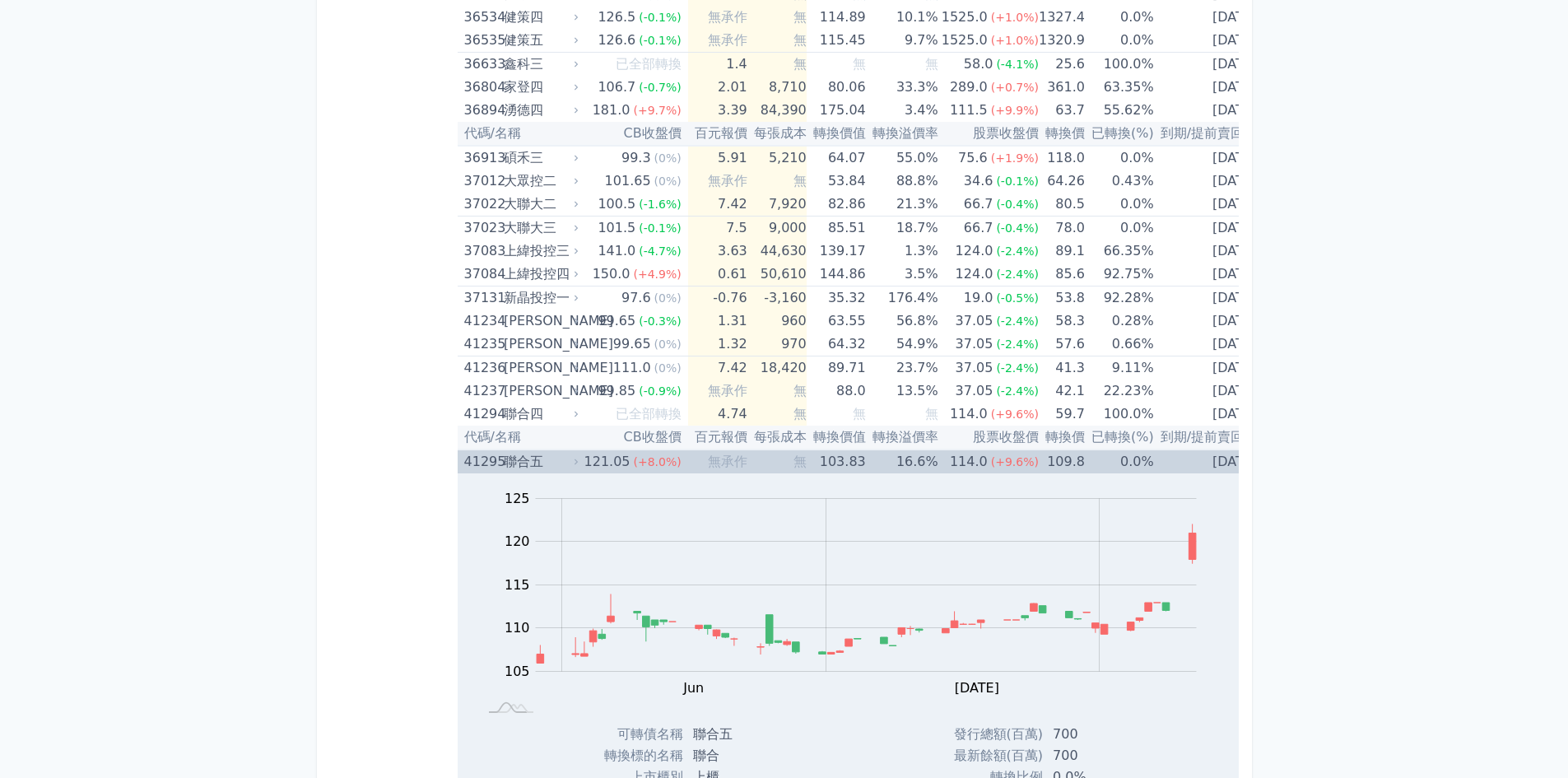
scroll to position [4435, 0]
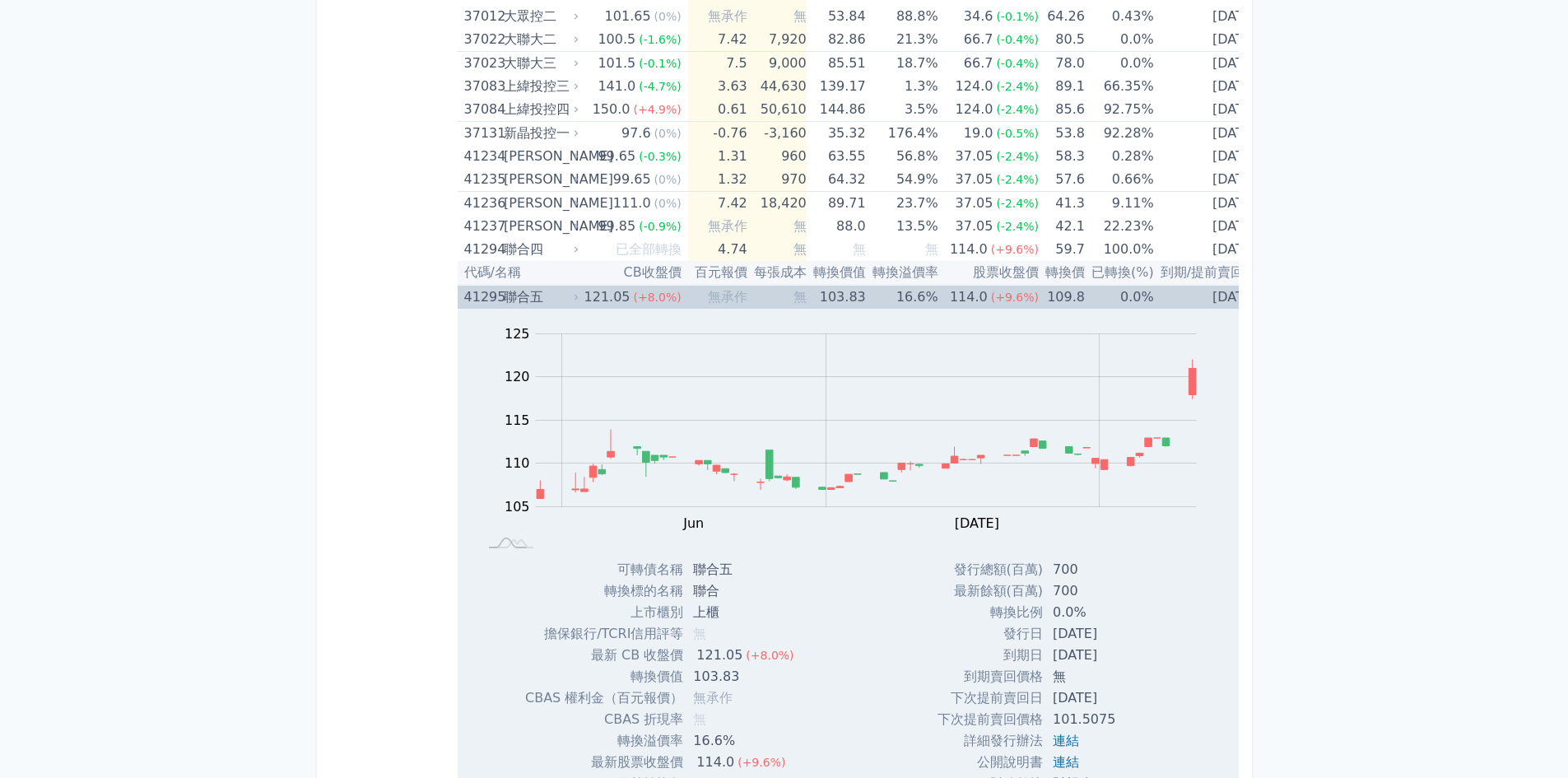
click at [1107, 299] on td "0.0%" at bounding box center [1118, 297] width 69 height 24
